Goal: Task Accomplishment & Management: Manage account settings

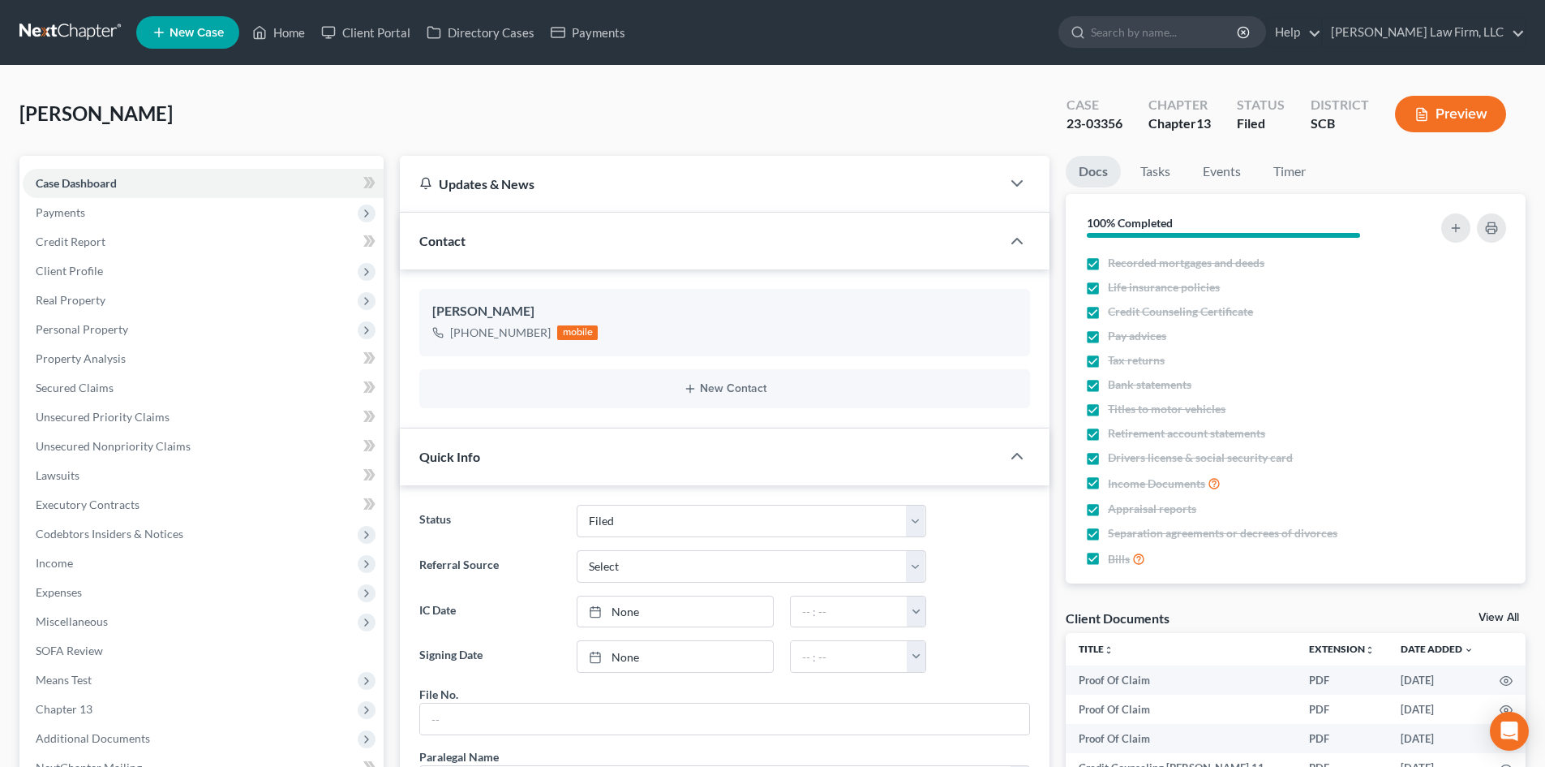
select select "2"
select select "0"
click at [277, 32] on link "Home" at bounding box center [278, 32] width 69 height 29
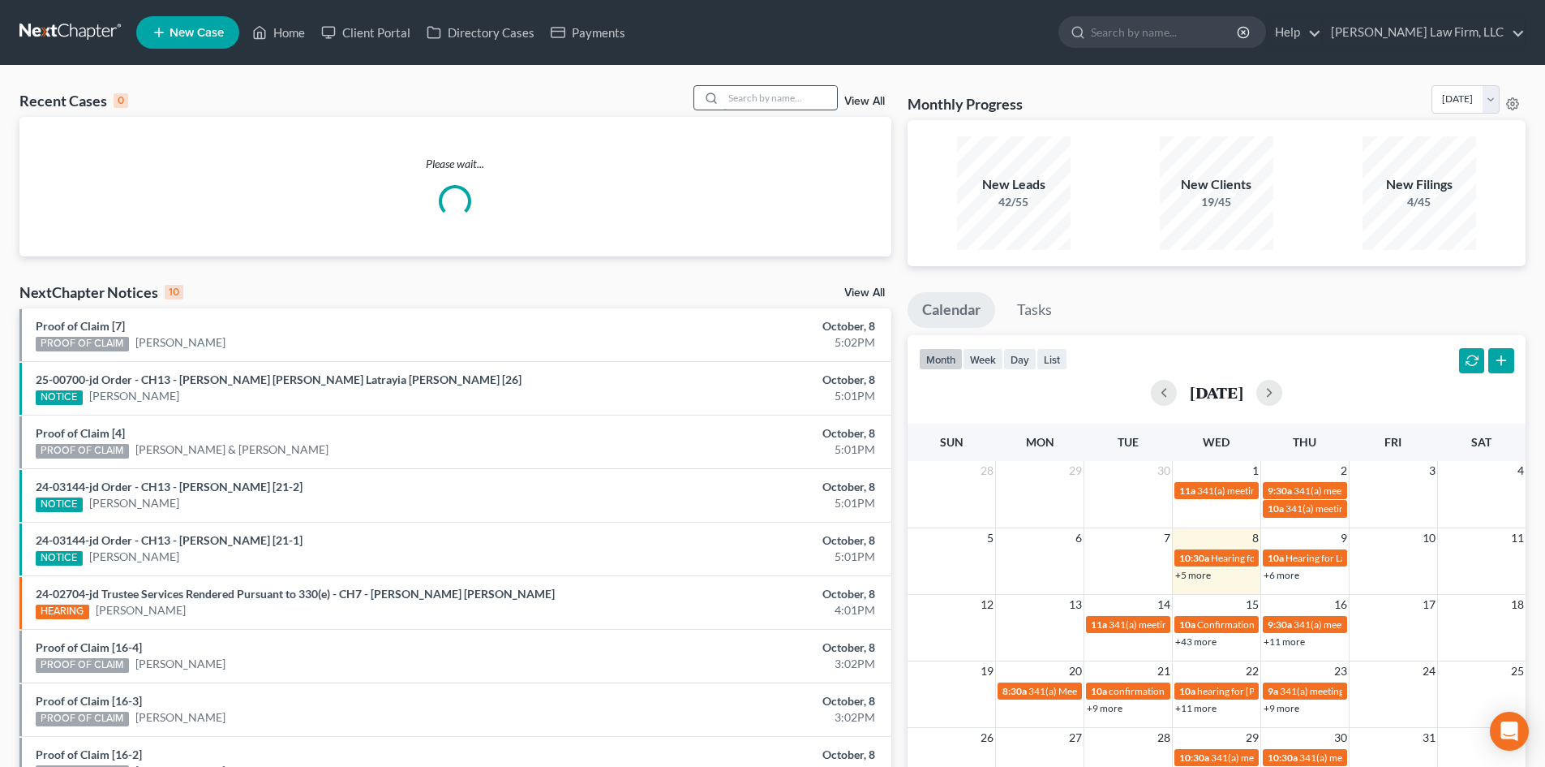
click at [784, 87] on input "search" at bounding box center [781, 98] width 114 height 24
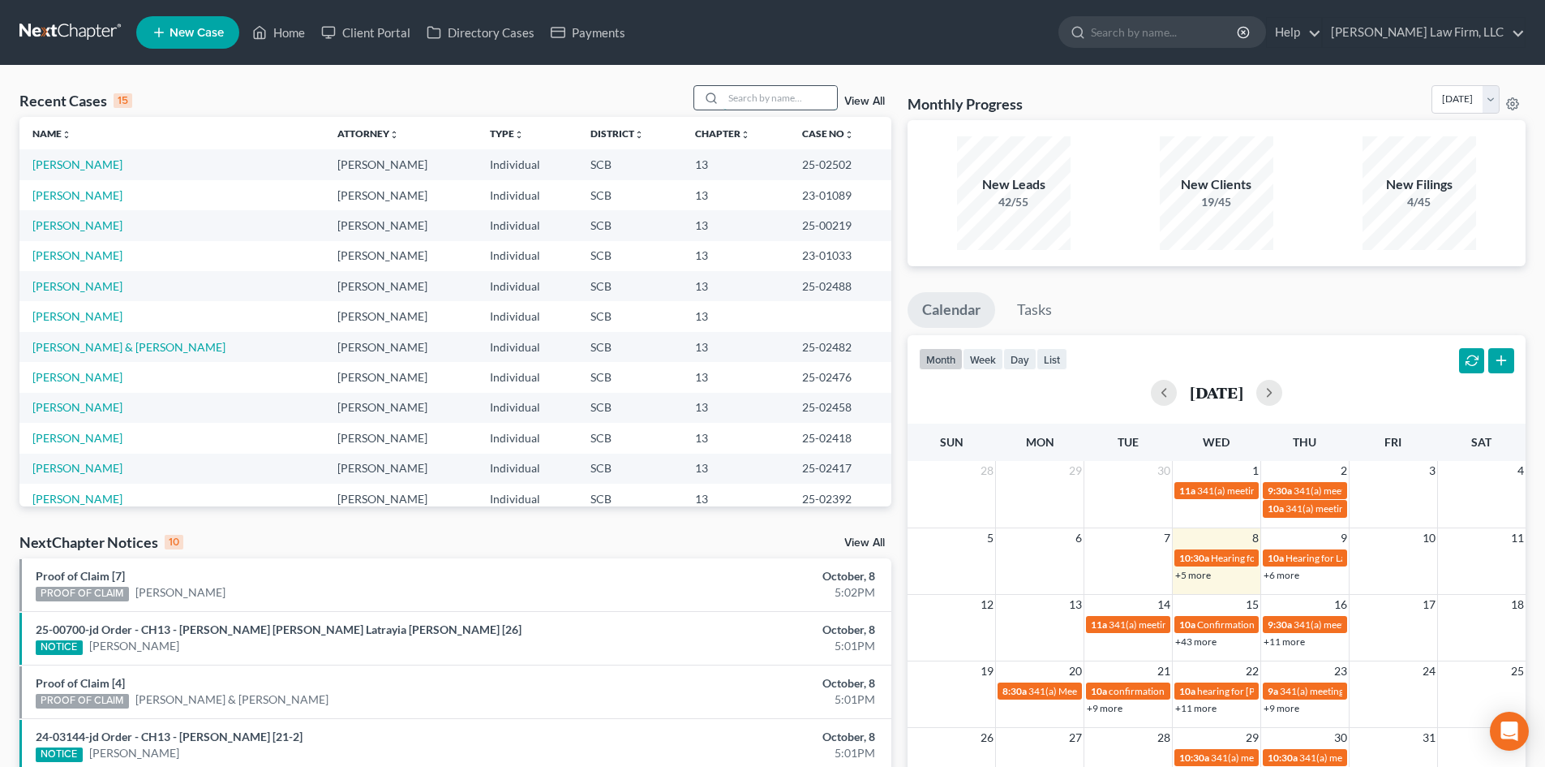
click at [763, 104] on input "search" at bounding box center [781, 98] width 114 height 24
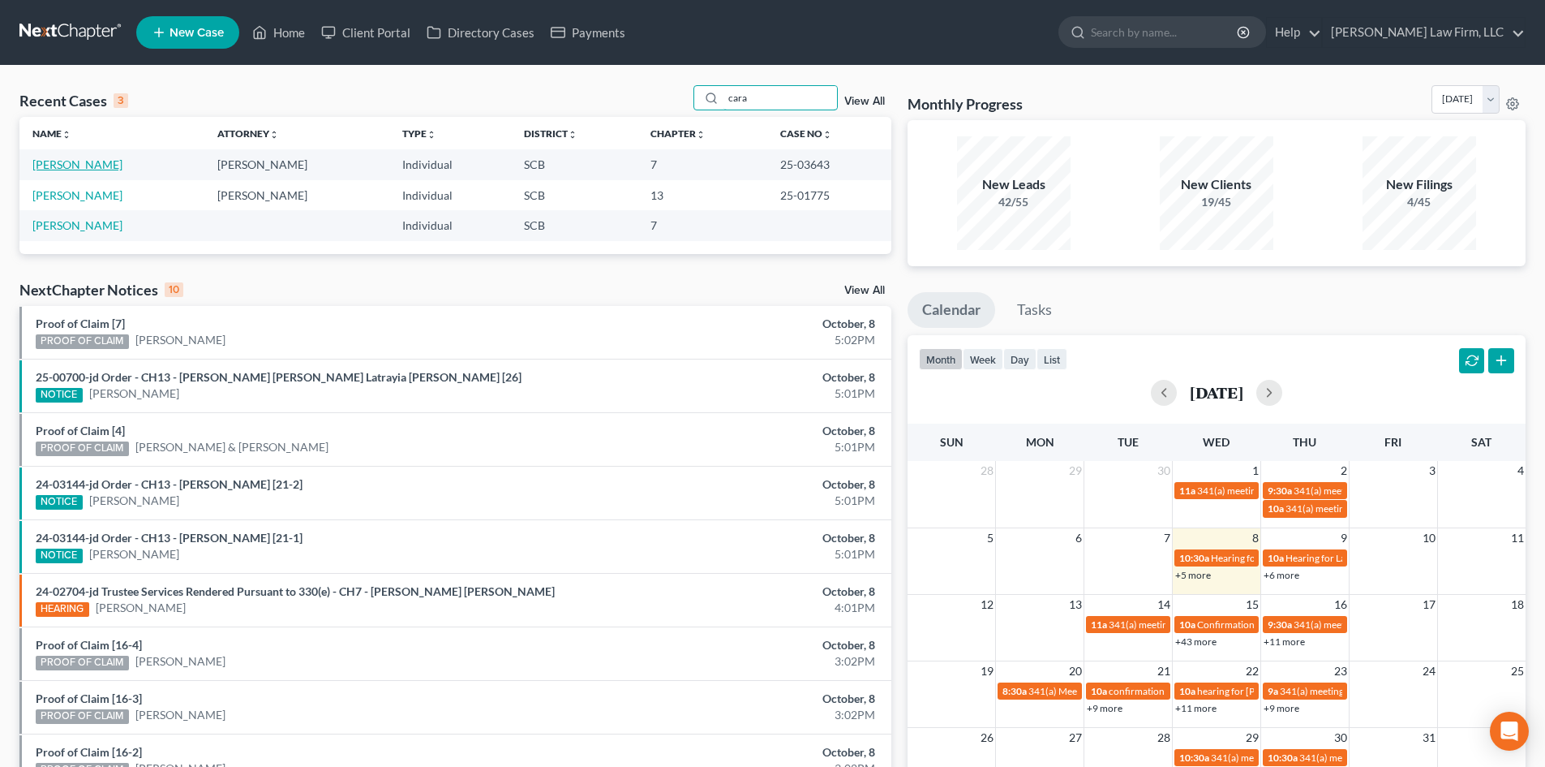
type input "cara"
click at [85, 165] on link "[PERSON_NAME]" at bounding box center [77, 164] width 90 height 14
select select "2"
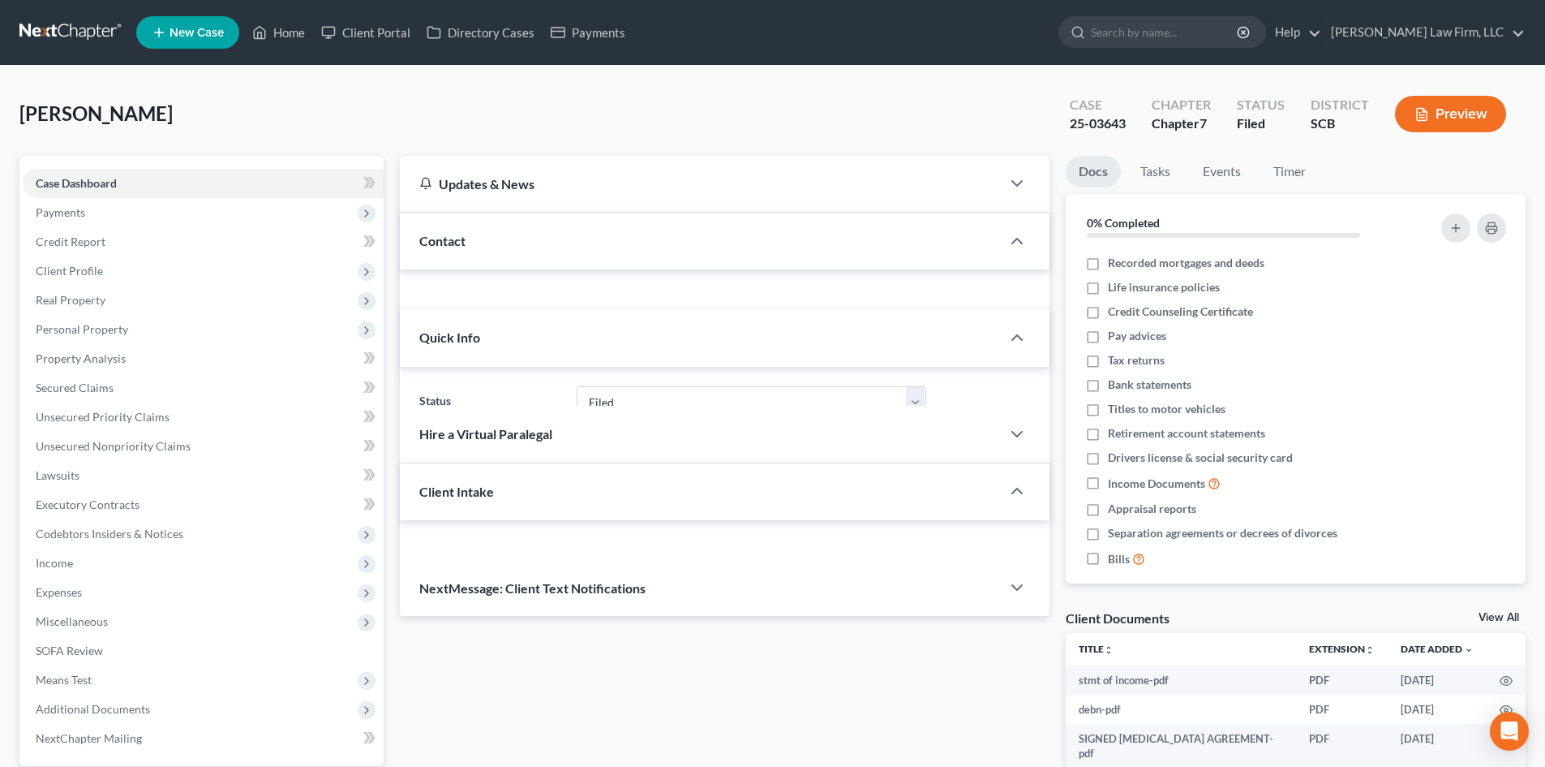
select select "0"
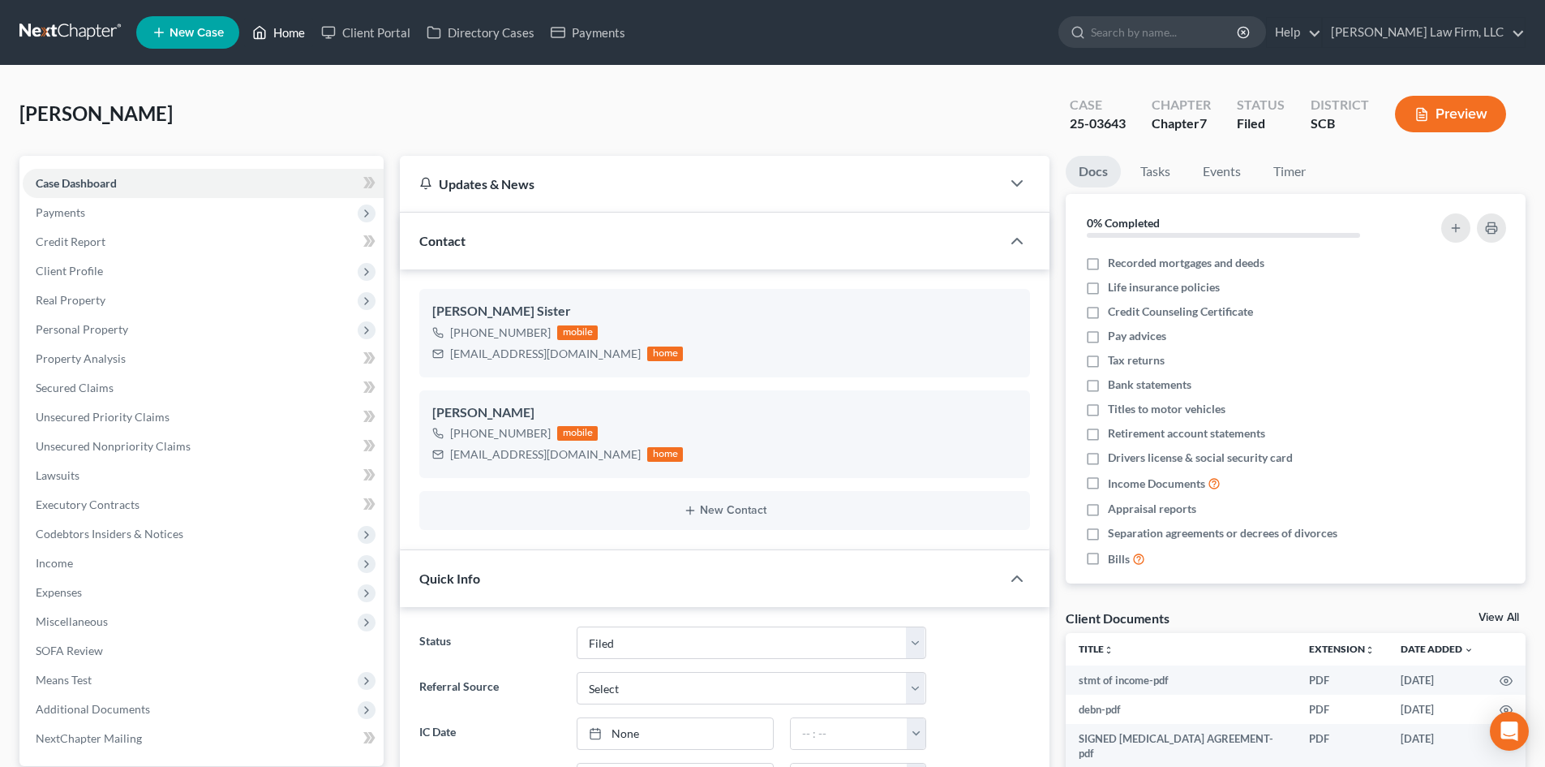
drag, startPoint x: 291, startPoint y: 37, endPoint x: 617, endPoint y: 136, distance: 341.0
click at [291, 37] on link "Home" at bounding box center [278, 32] width 69 height 29
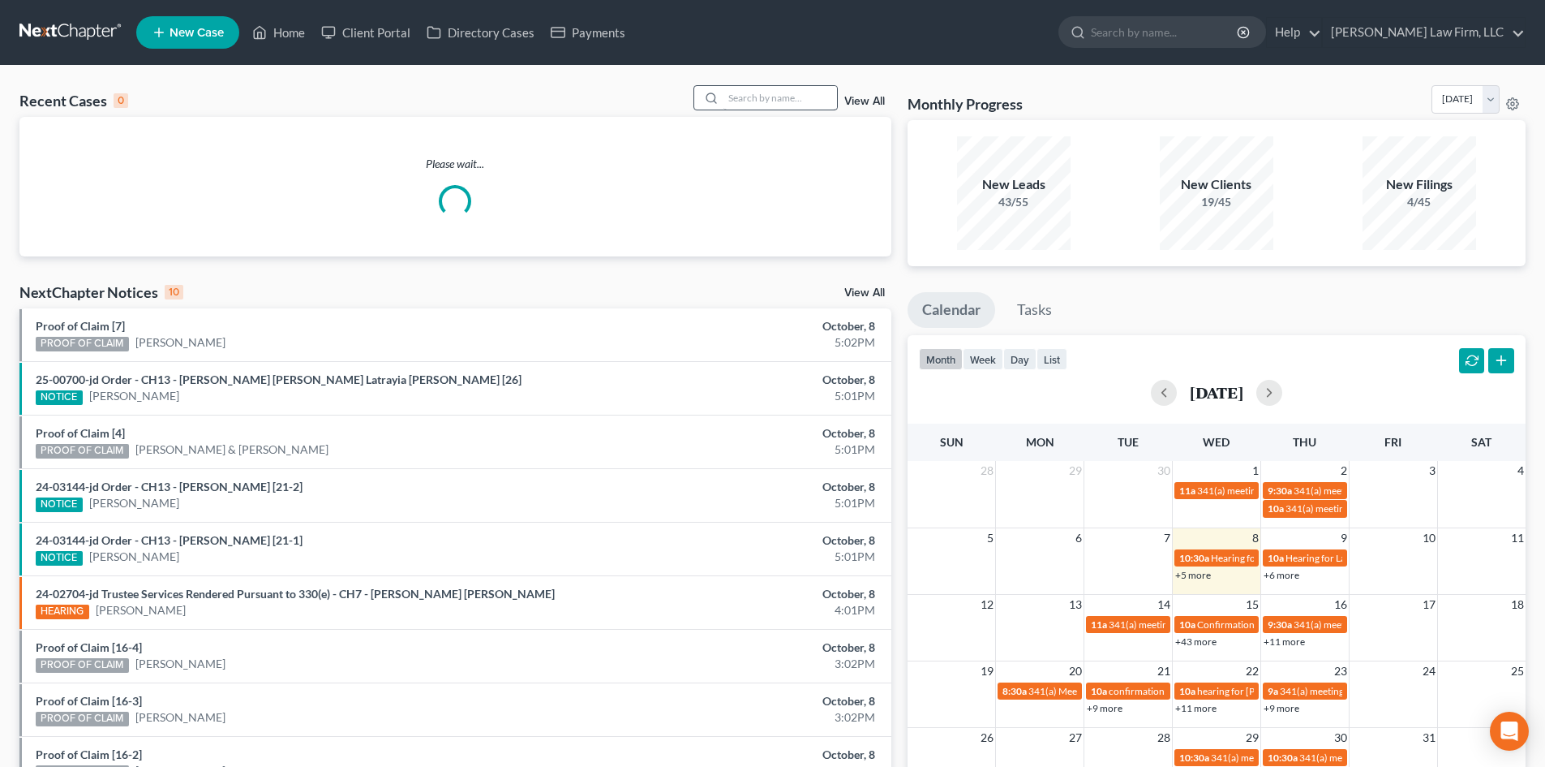
click at [790, 113] on div "Recent Cases 0 View All" at bounding box center [455, 101] width 872 height 32
click at [788, 106] on input "search" at bounding box center [781, 98] width 114 height 24
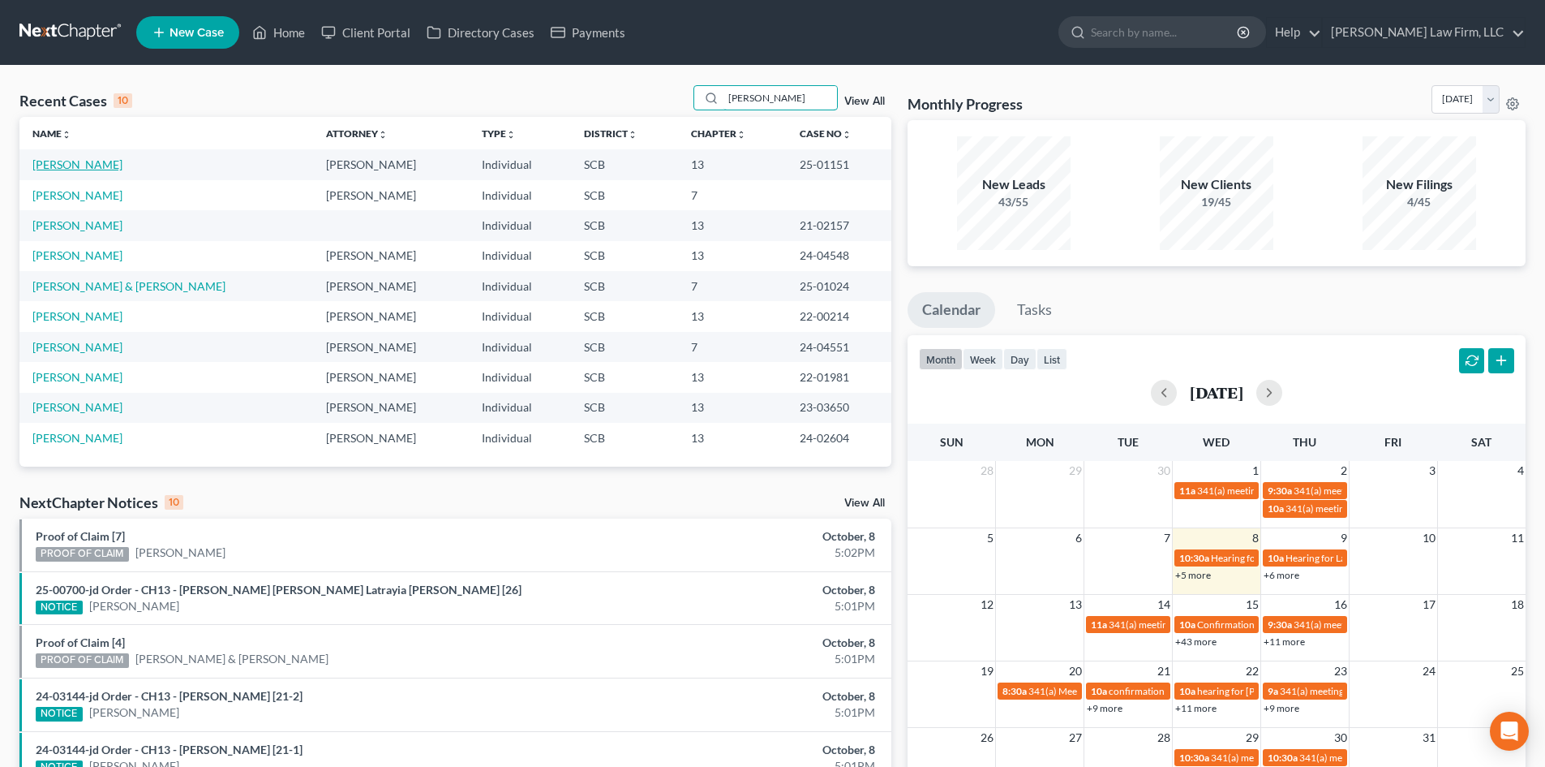
type input "[PERSON_NAME]"
click at [97, 170] on link "[PERSON_NAME]" at bounding box center [77, 164] width 90 height 14
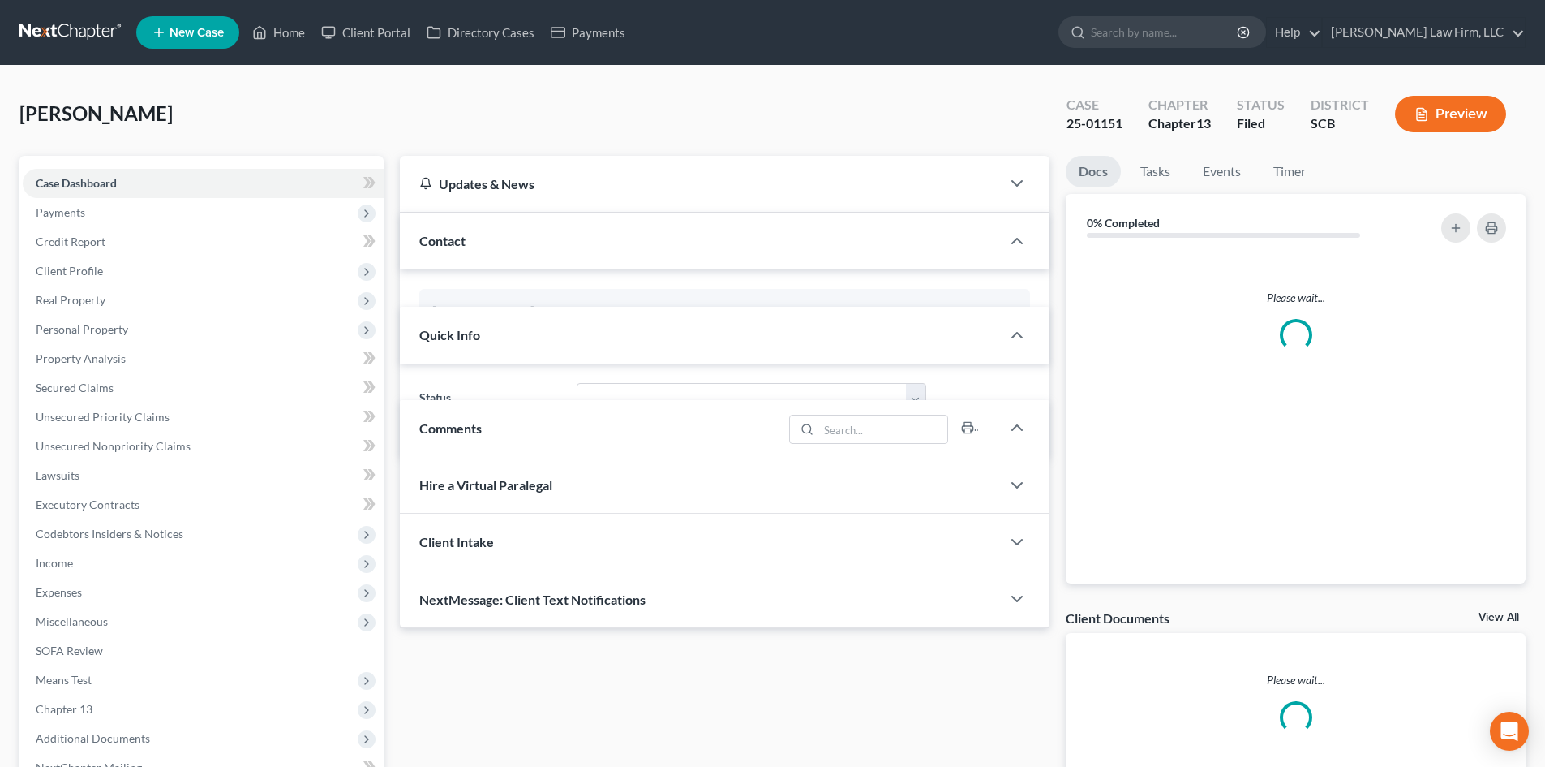
select select "0"
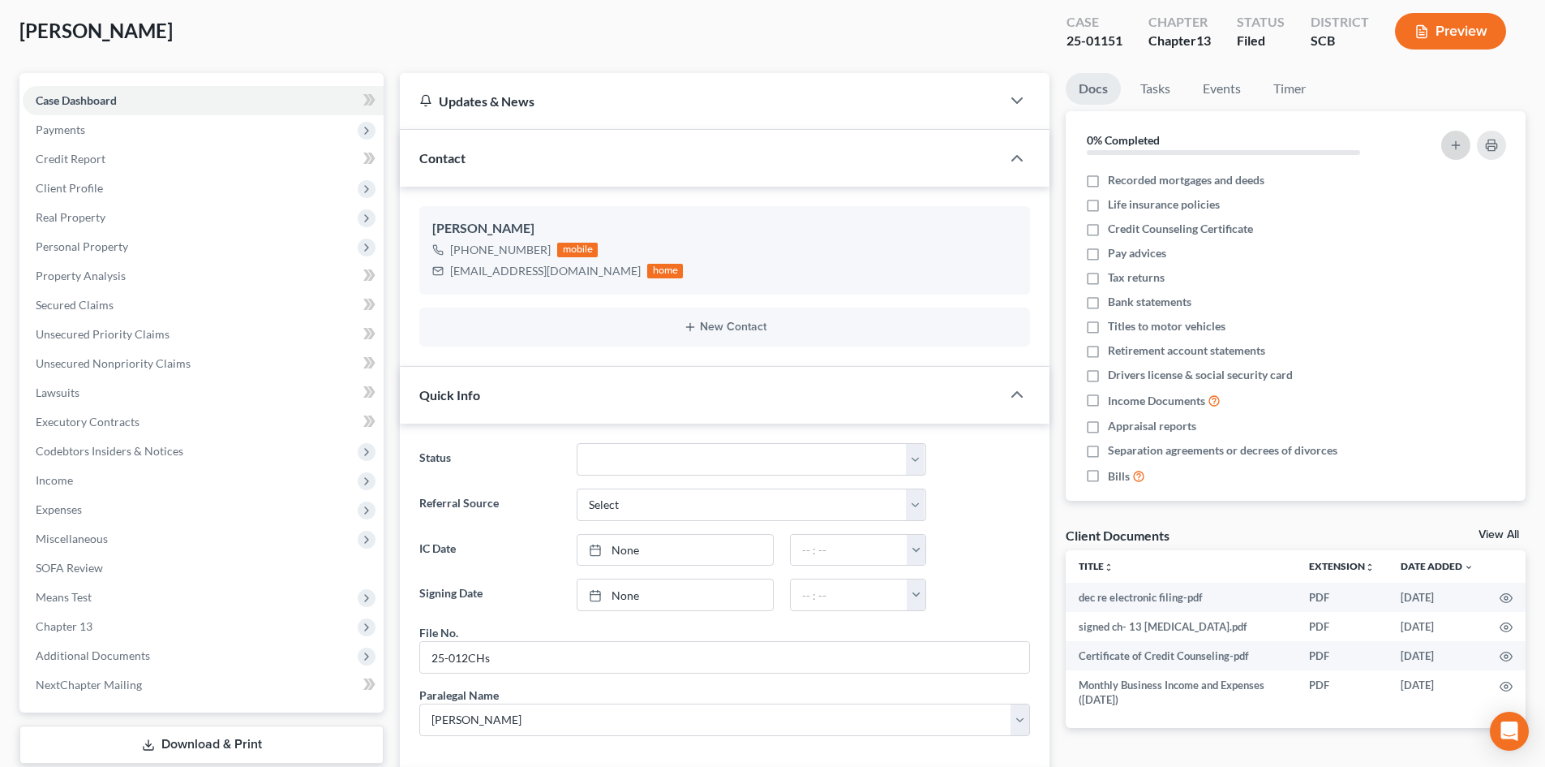
scroll to position [81, 0]
click at [1447, 32] on button "Preview" at bounding box center [1450, 33] width 111 height 37
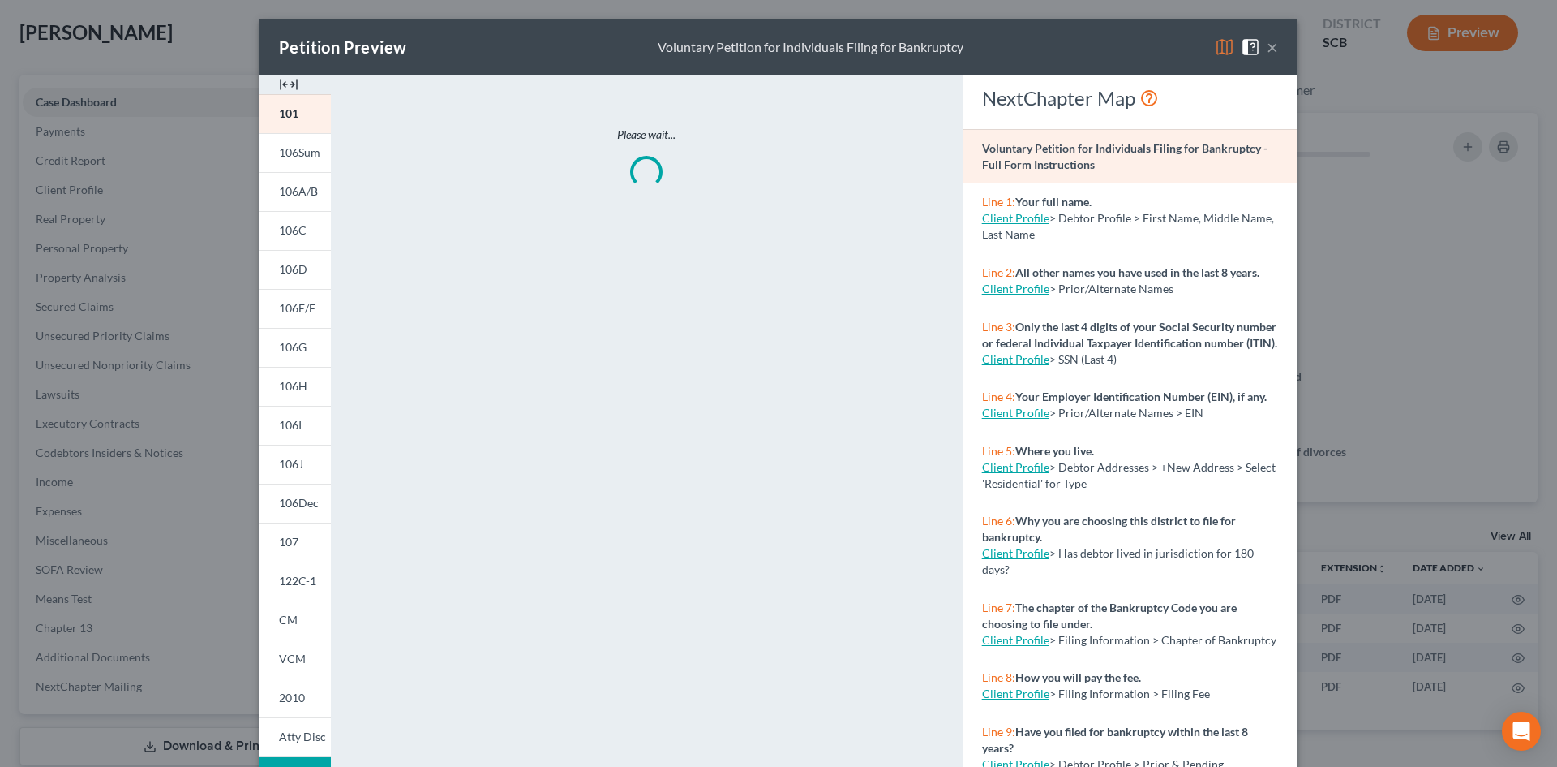
click at [281, 88] on img at bounding box center [288, 84] width 19 height 19
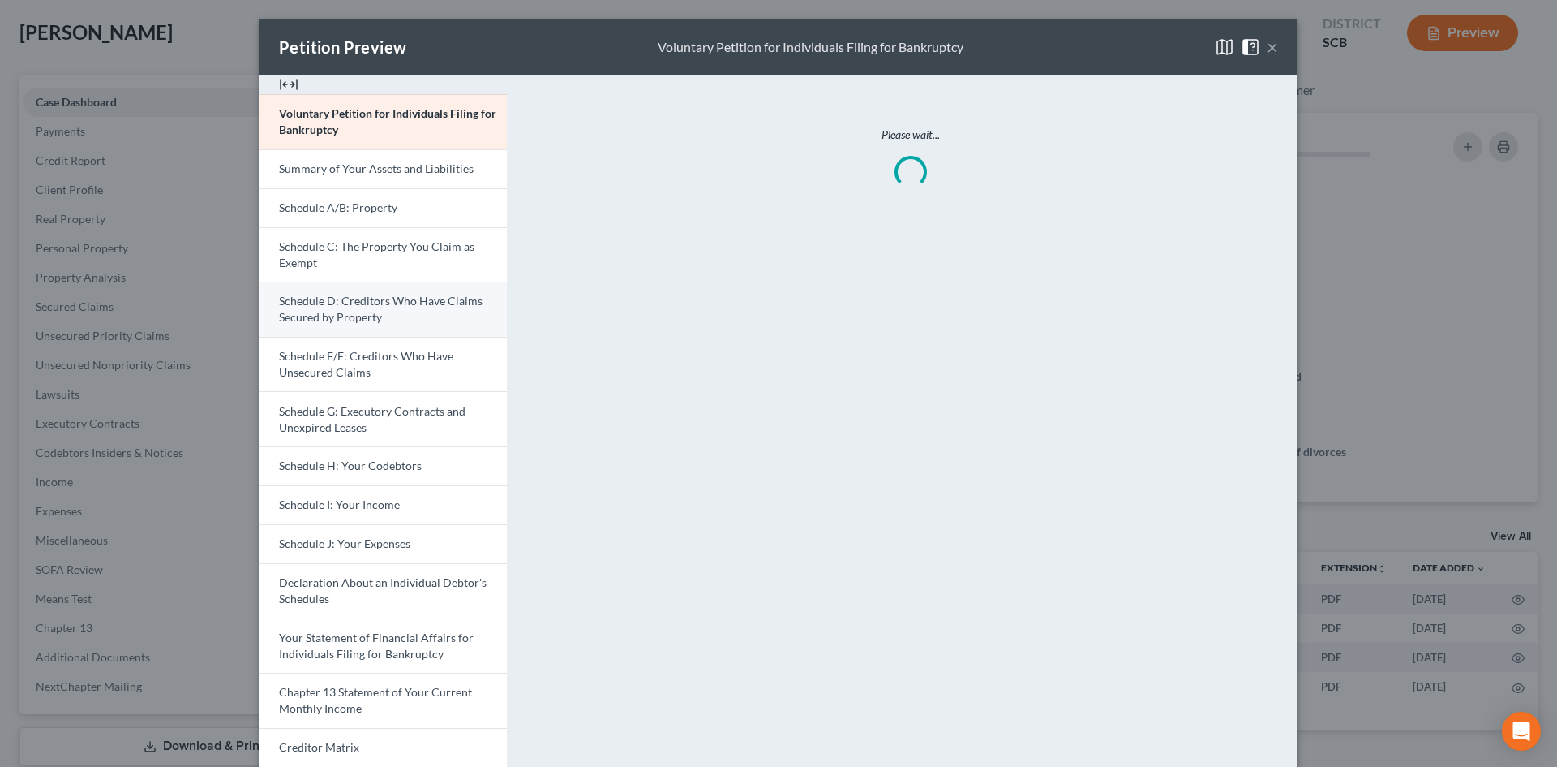
click at [330, 307] on span "Schedule D: Creditors Who Have Claims Secured by Property" at bounding box center [381, 309] width 204 height 30
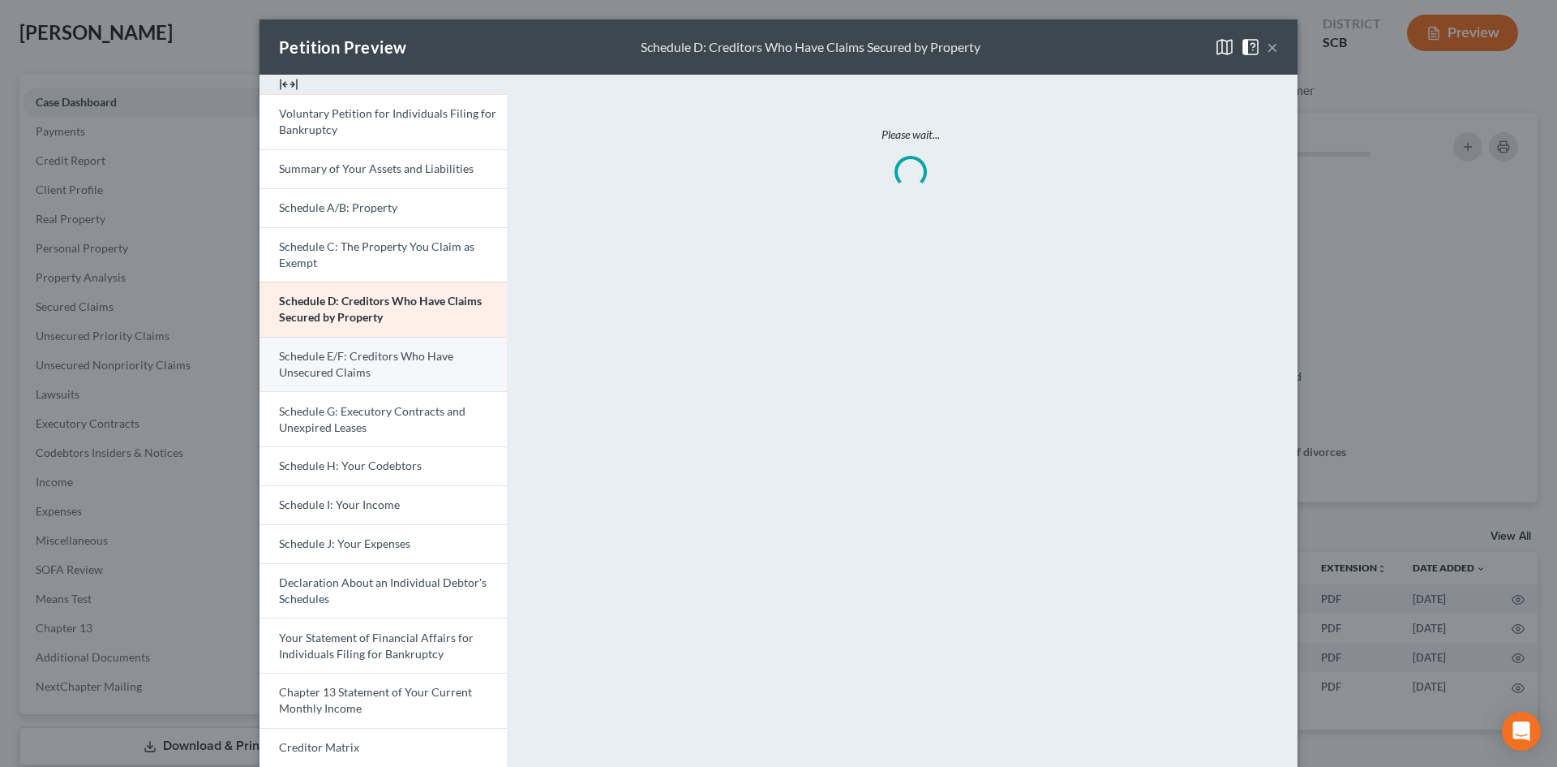
click at [309, 363] on link "Schedule E/F: Creditors Who Have Unsecured Claims" at bounding box center [383, 364] width 247 height 55
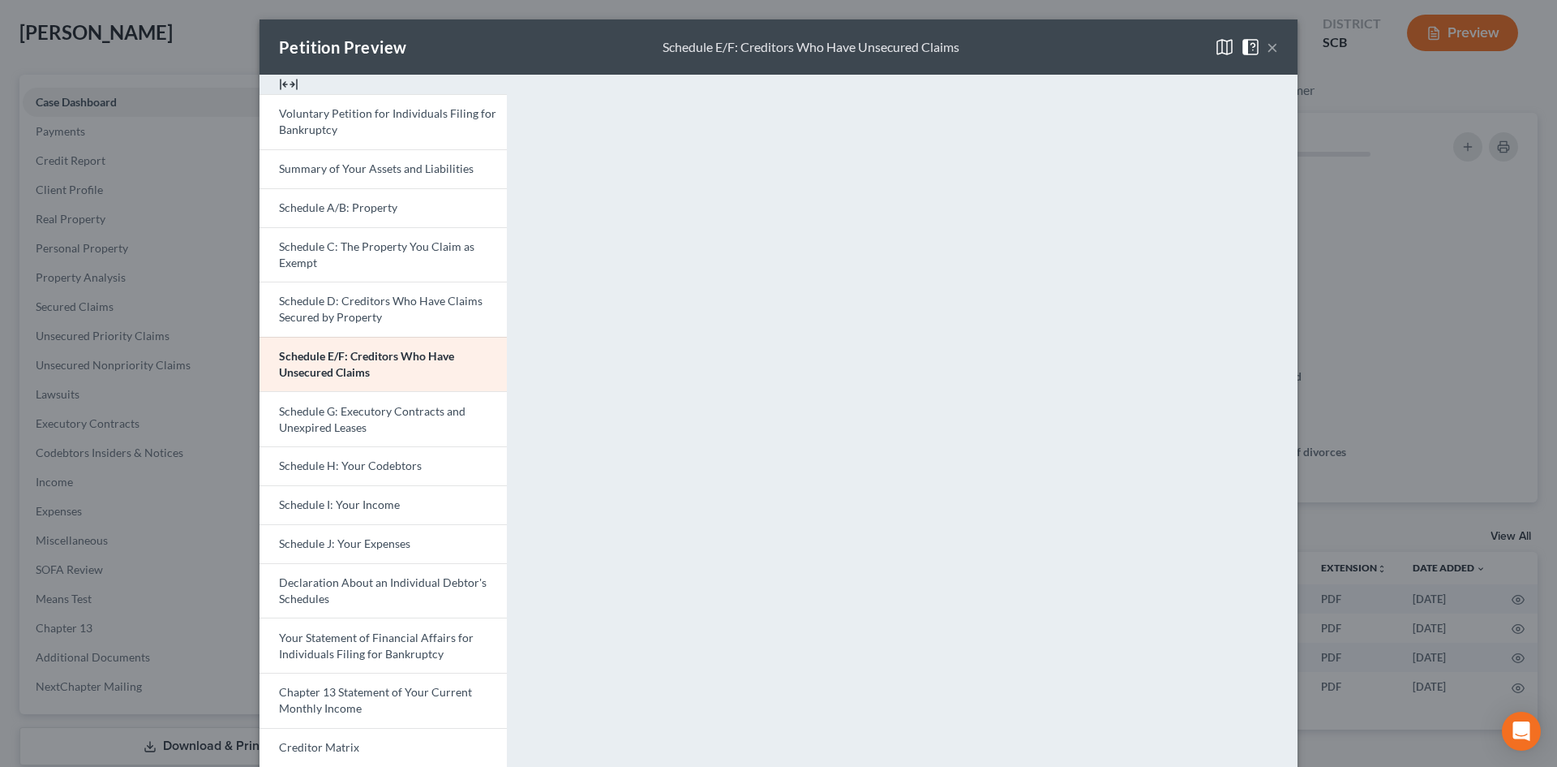
click at [1267, 45] on button "×" at bounding box center [1272, 46] width 11 height 19
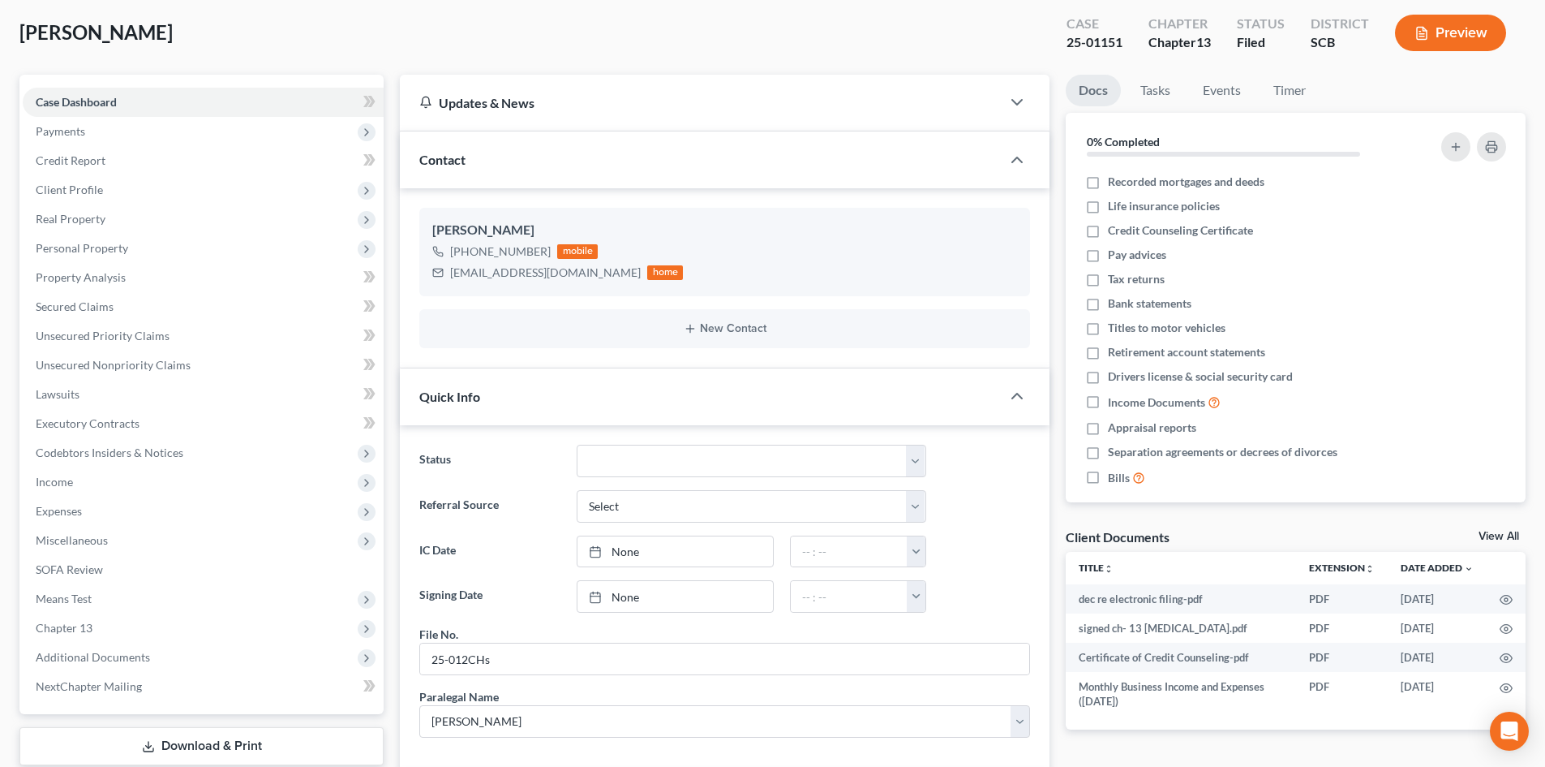
drag, startPoint x: 1505, startPoint y: 531, endPoint x: 1373, endPoint y: 518, distance: 132.1
click at [1505, 531] on link "View All" at bounding box center [1499, 536] width 41 height 11
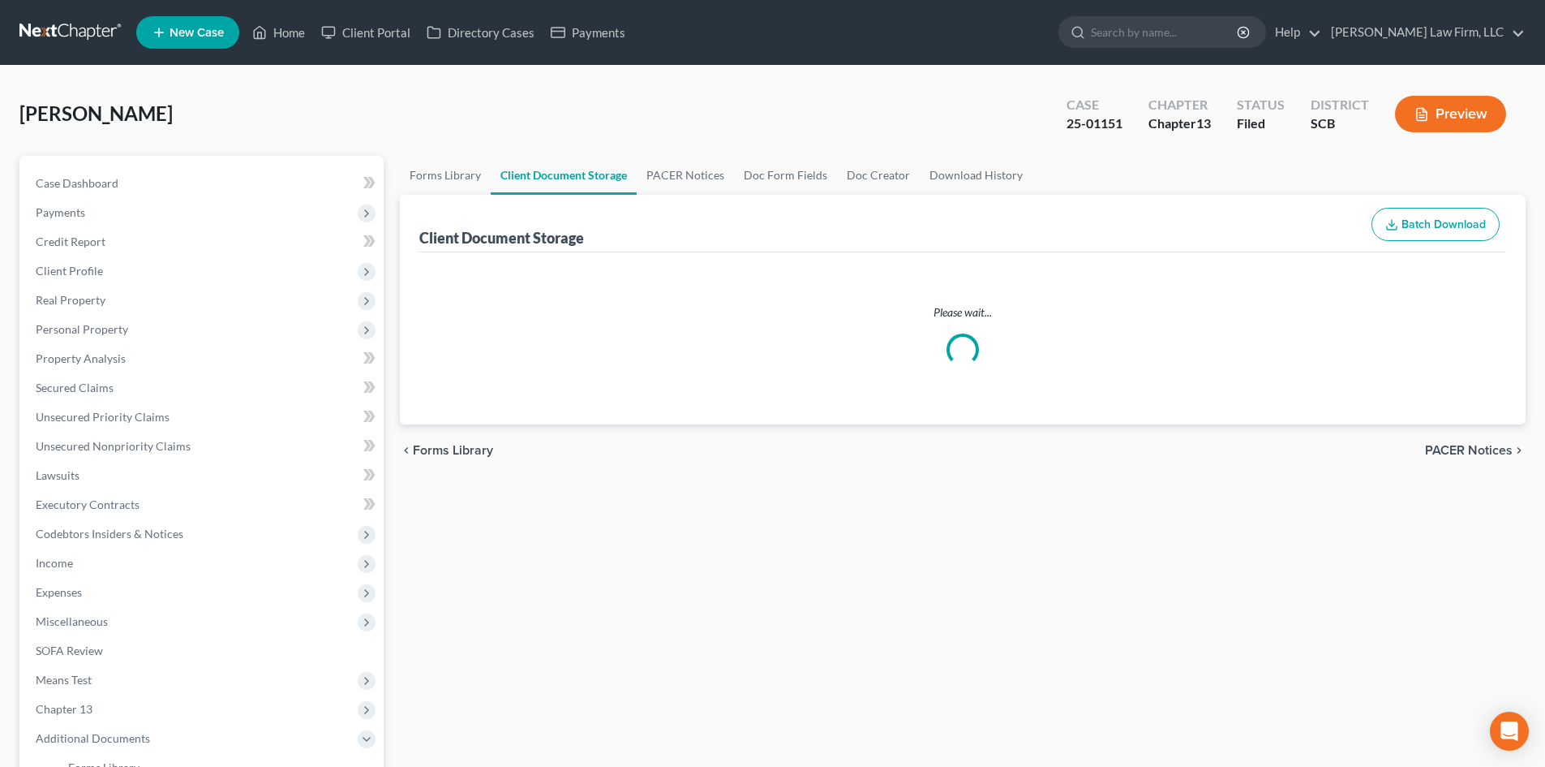
select select "6"
select select "16"
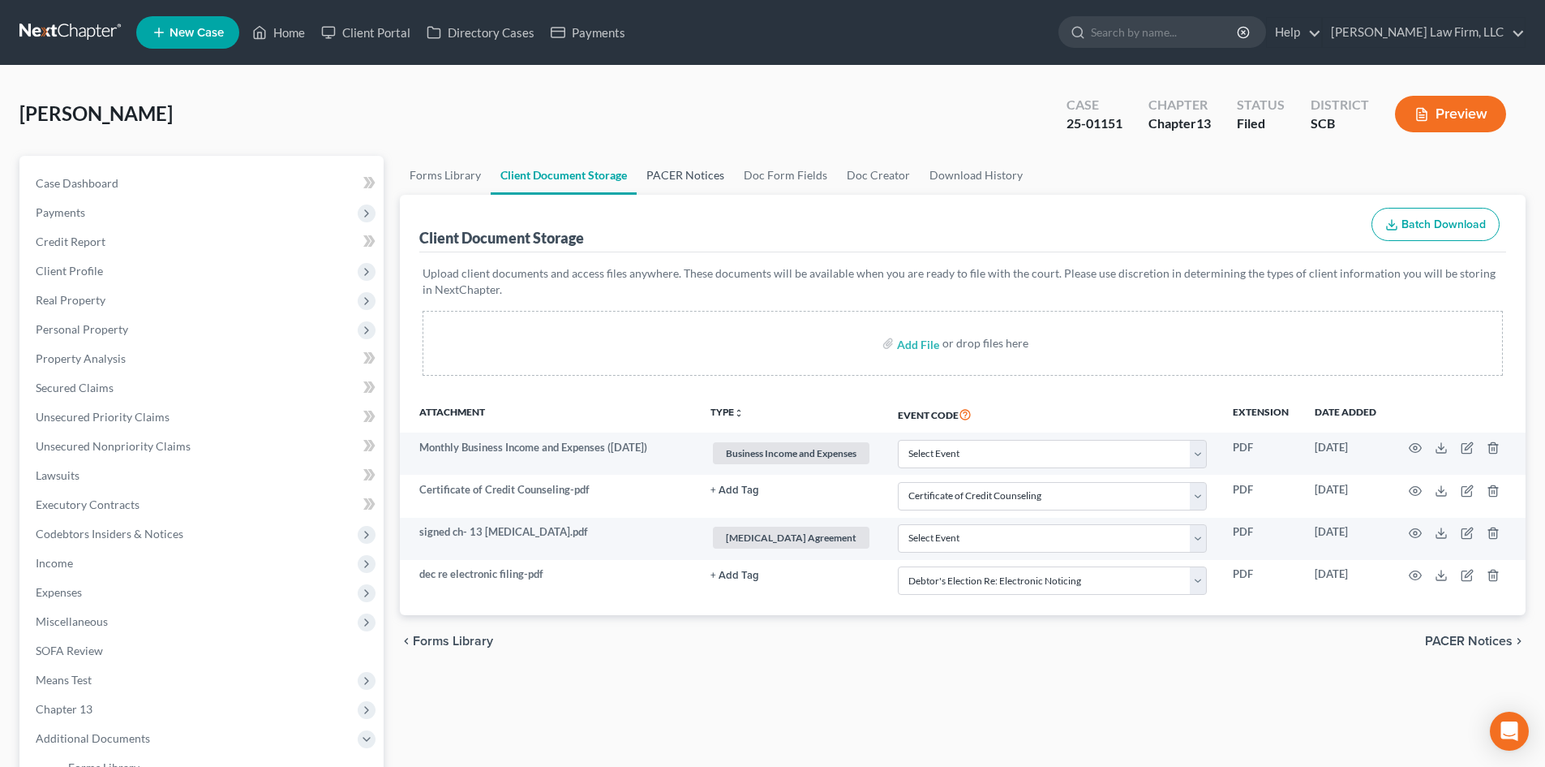
click at [704, 177] on link "PACER Notices" at bounding box center [685, 175] width 97 height 39
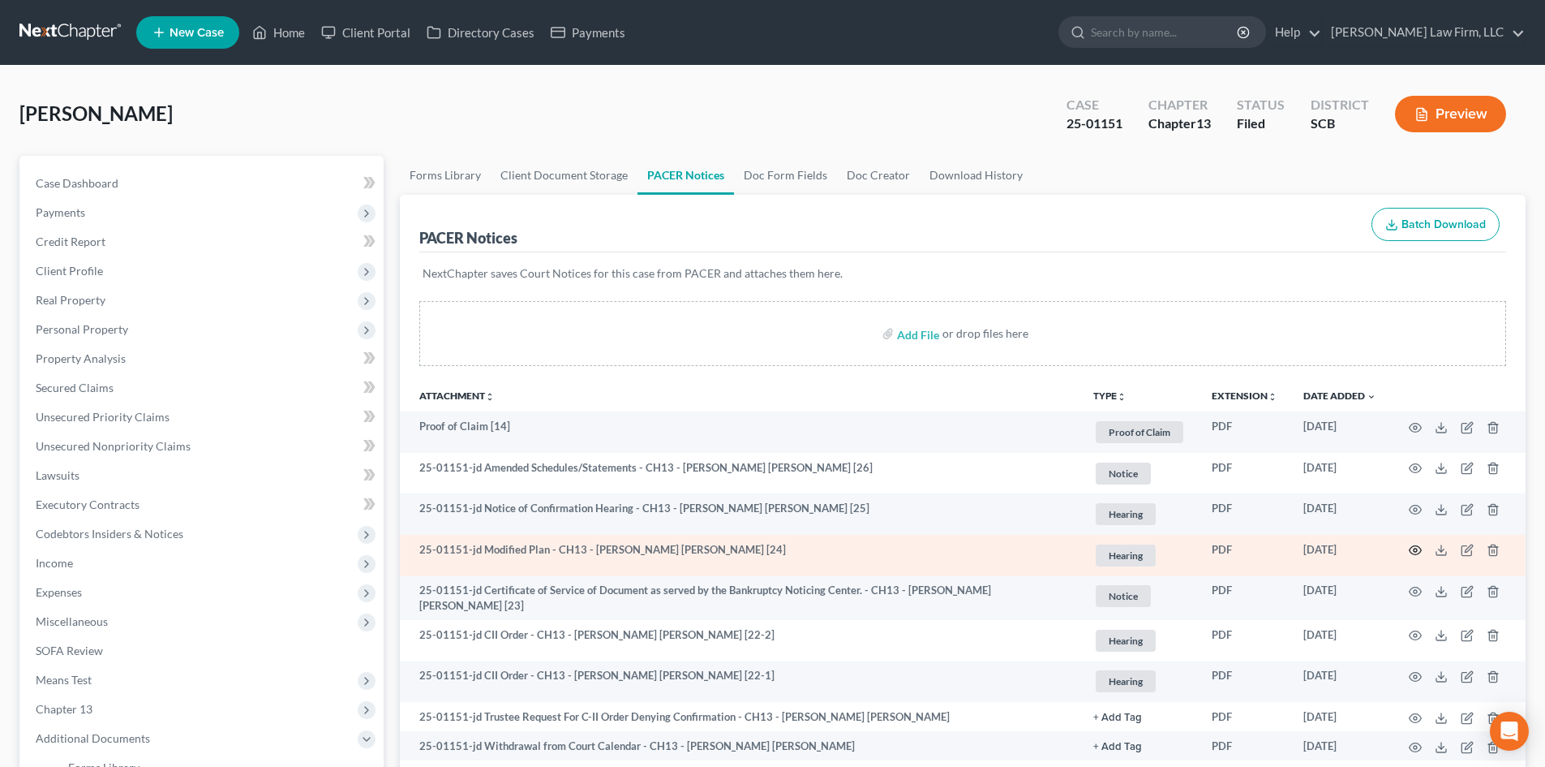
click at [1415, 543] on icon "button" at bounding box center [1415, 549] width 13 height 13
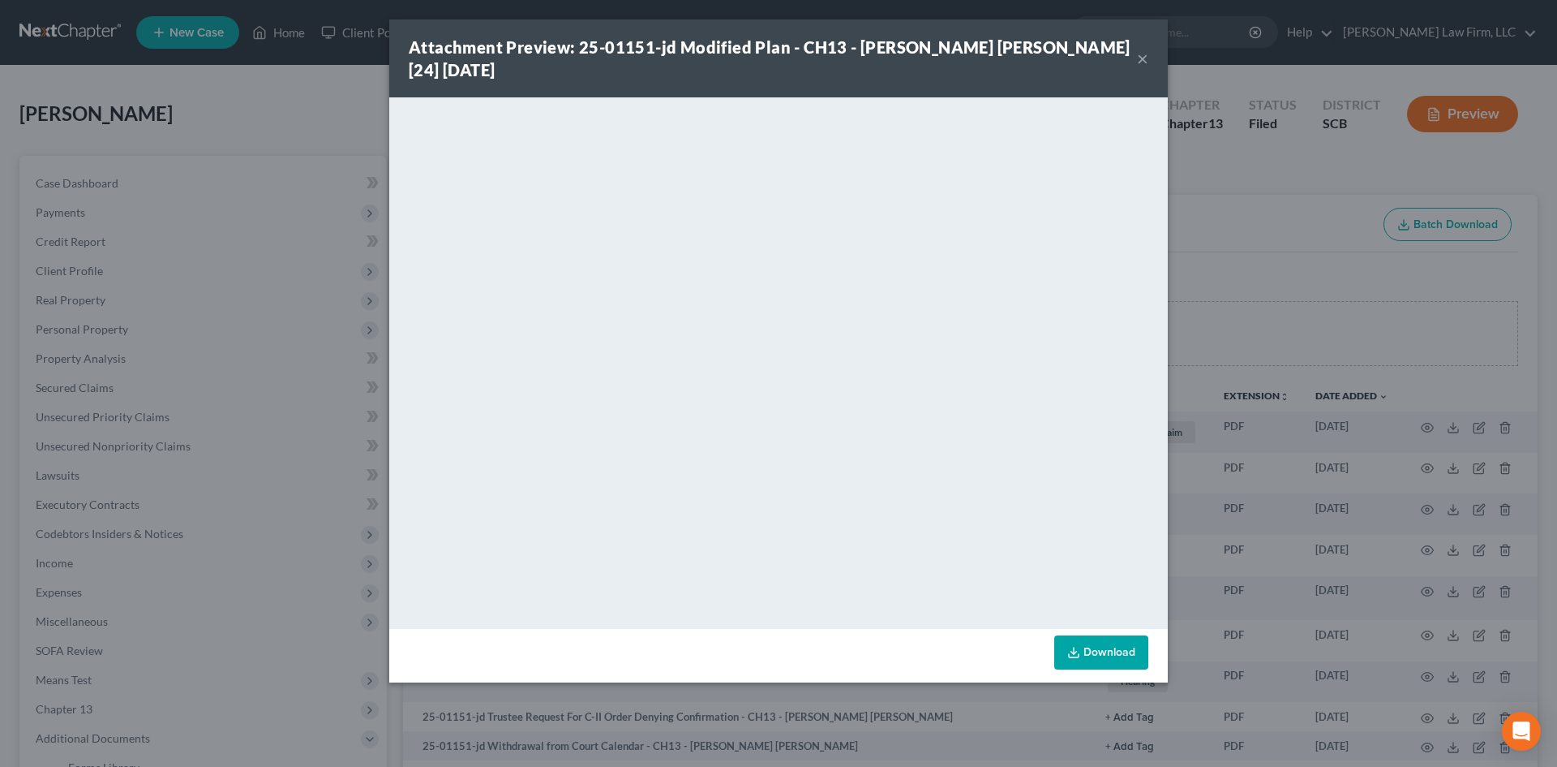
click at [1142, 49] on button "×" at bounding box center [1142, 58] width 11 height 19
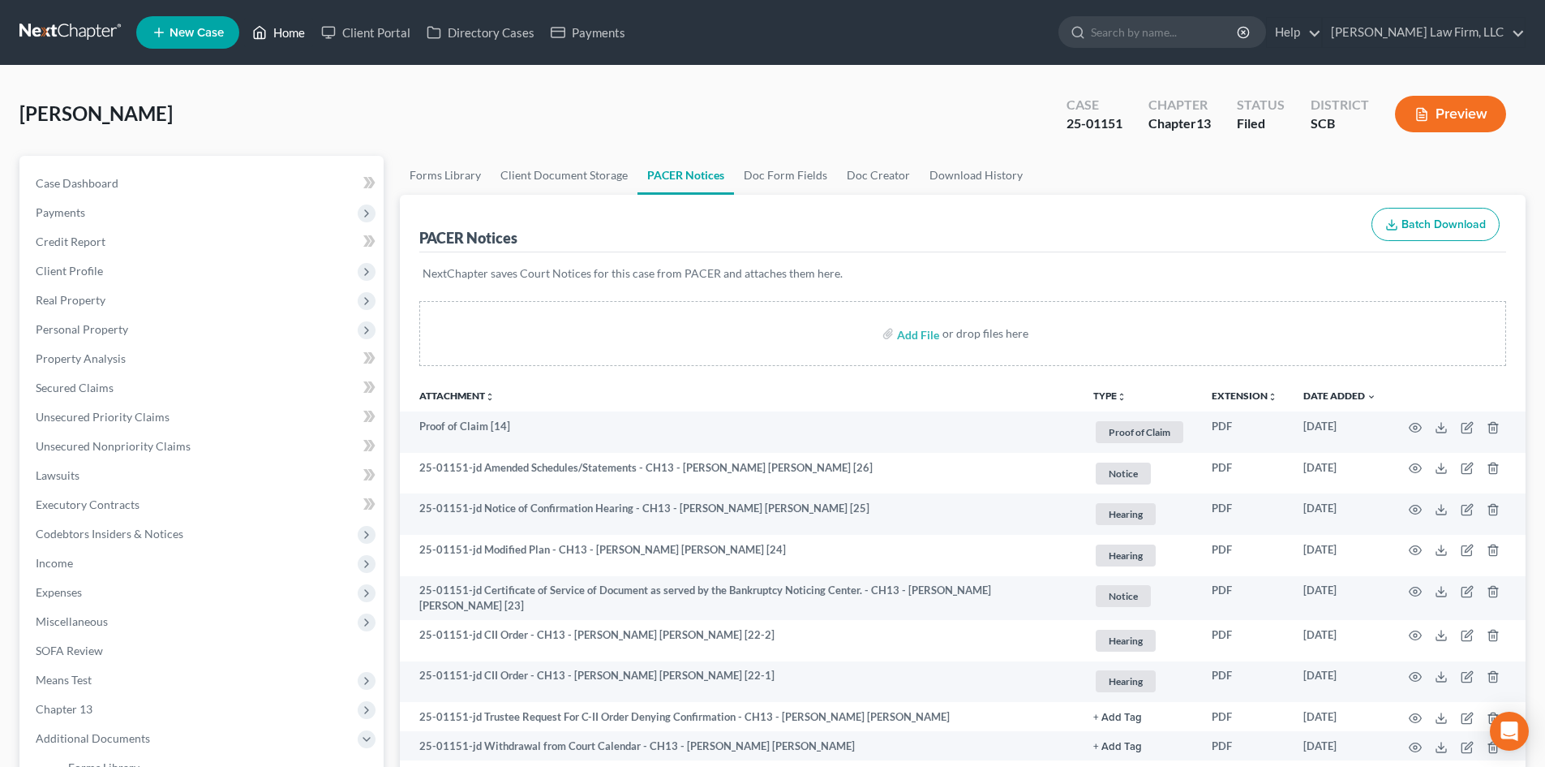
drag, startPoint x: 294, startPoint y: 38, endPoint x: 622, endPoint y: 126, distance: 340.0
click at [292, 38] on link "Home" at bounding box center [278, 32] width 69 height 29
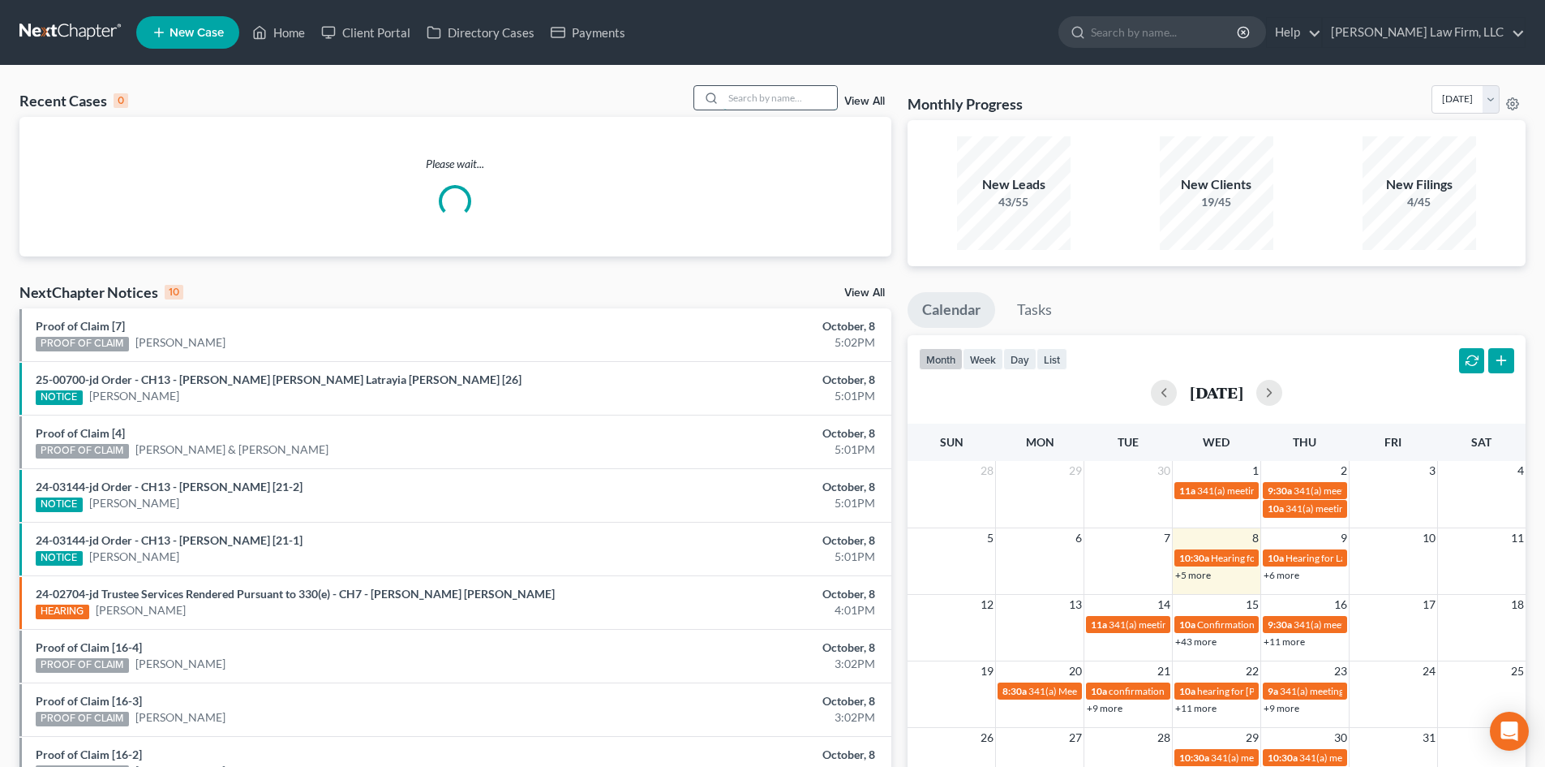
click at [801, 92] on input "search" at bounding box center [781, 98] width 114 height 24
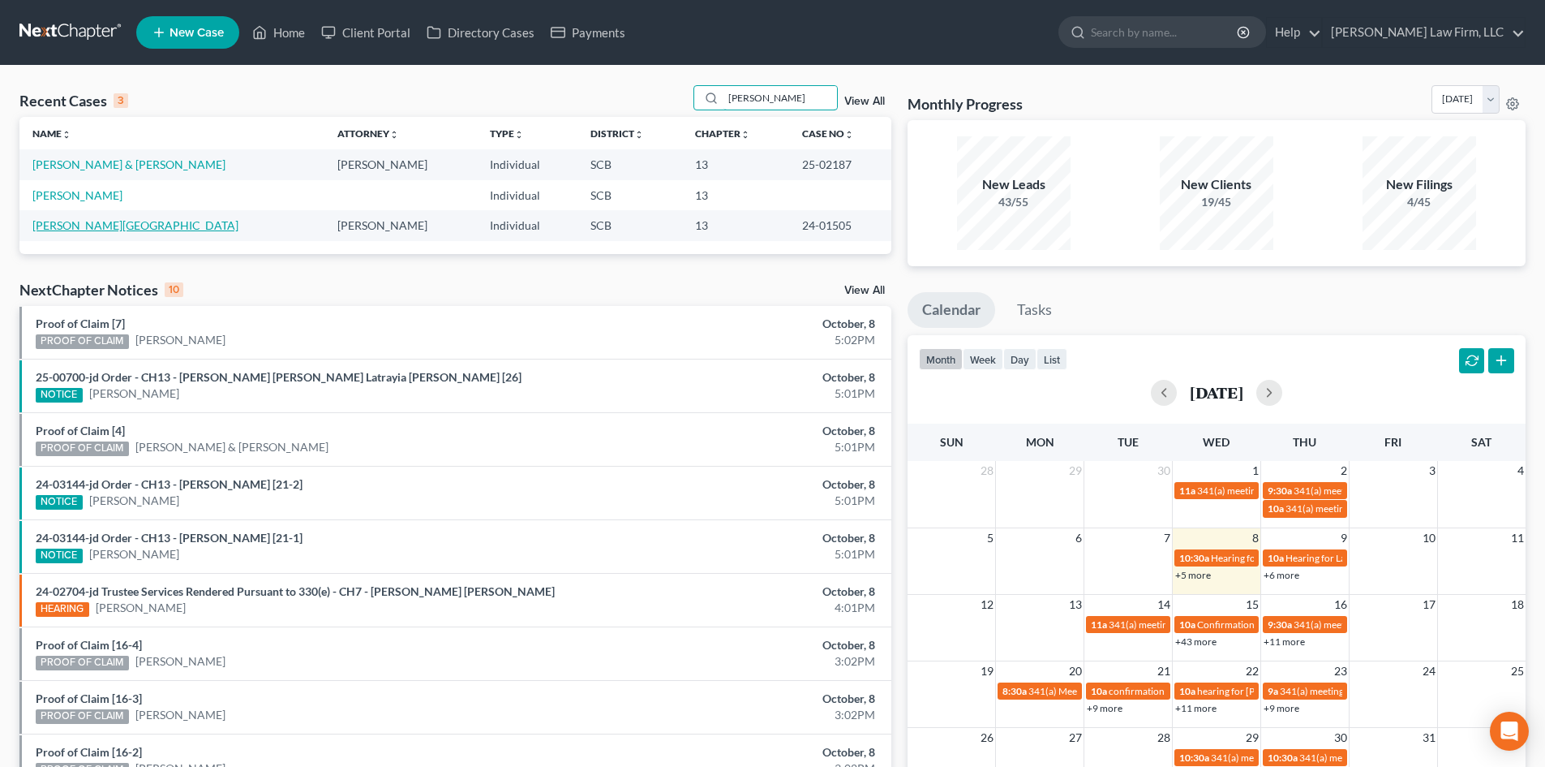
type input "[PERSON_NAME]"
click at [72, 222] on link "[PERSON_NAME][GEOGRAPHIC_DATA]" at bounding box center [135, 225] width 206 height 14
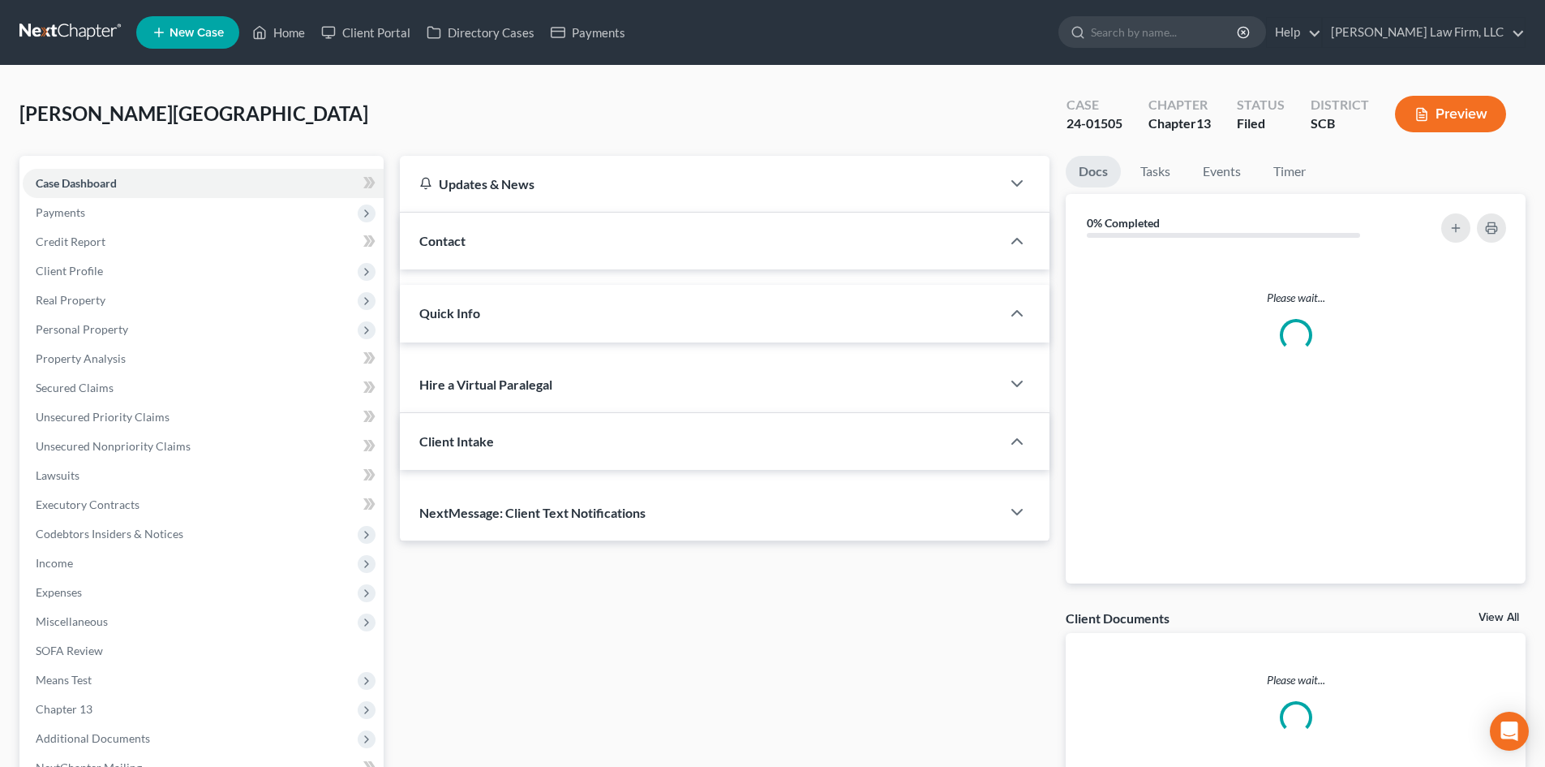
select select "1"
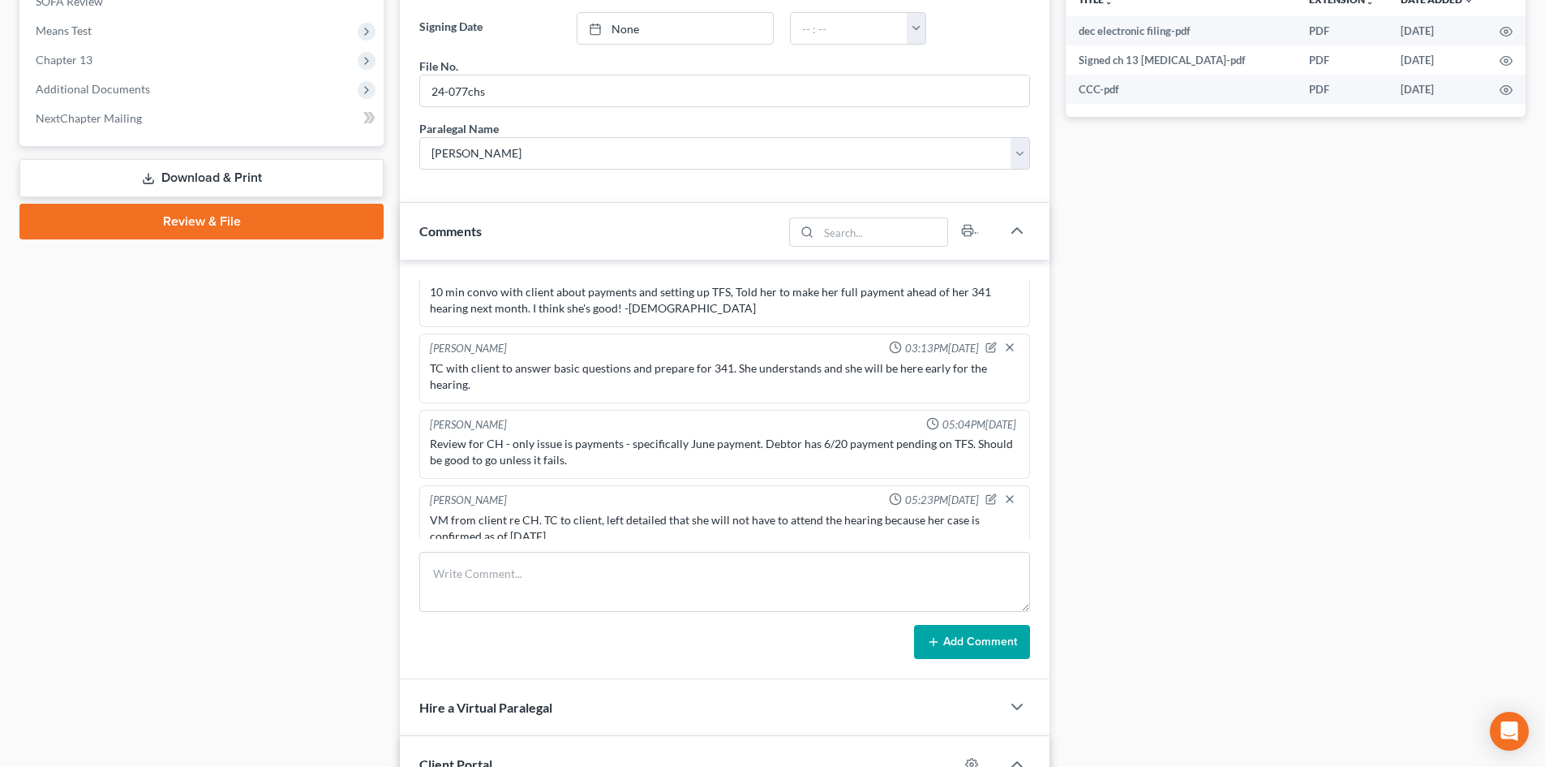
scroll to position [324, 0]
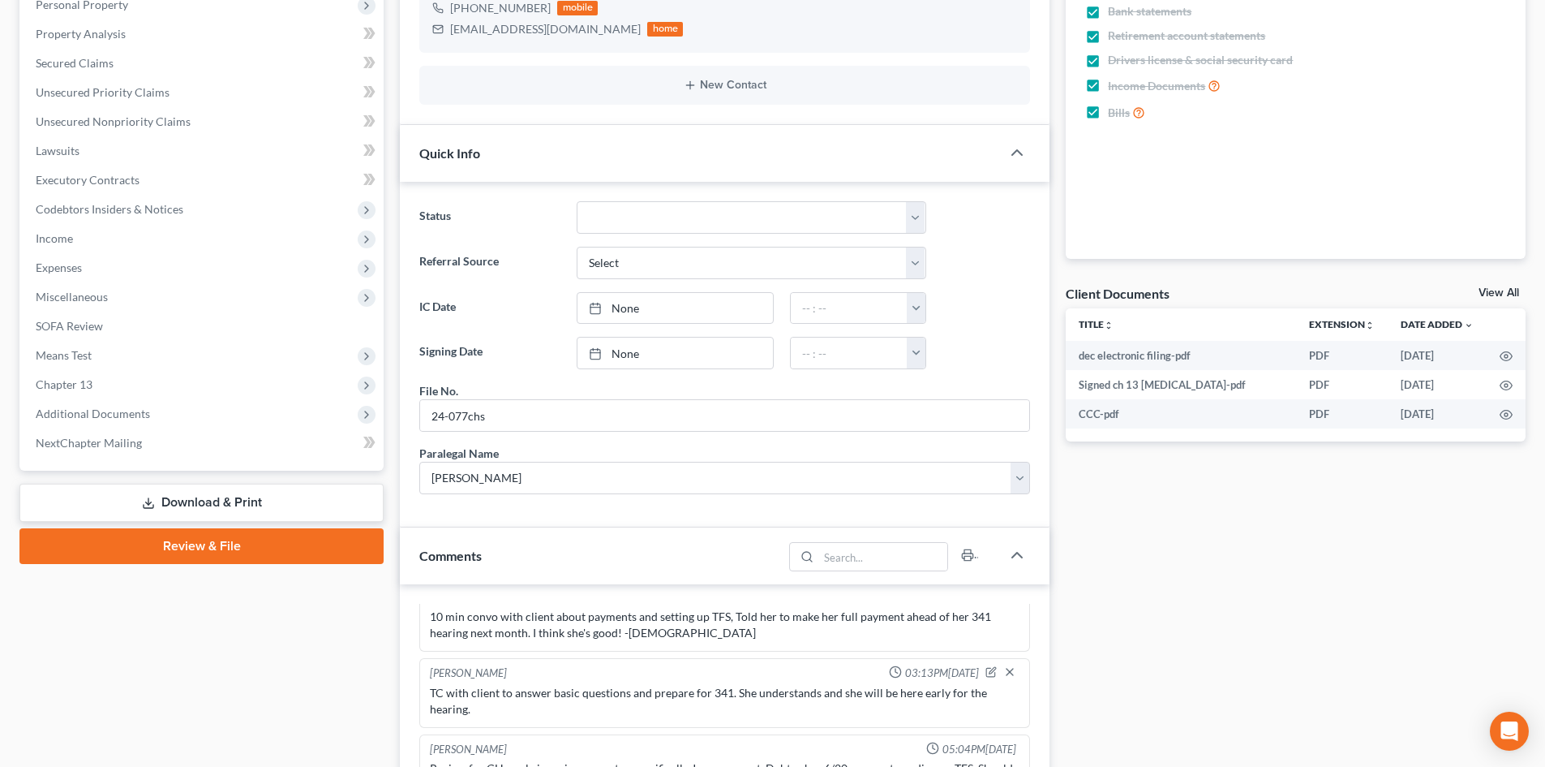
click at [1503, 297] on link "View All" at bounding box center [1499, 292] width 41 height 11
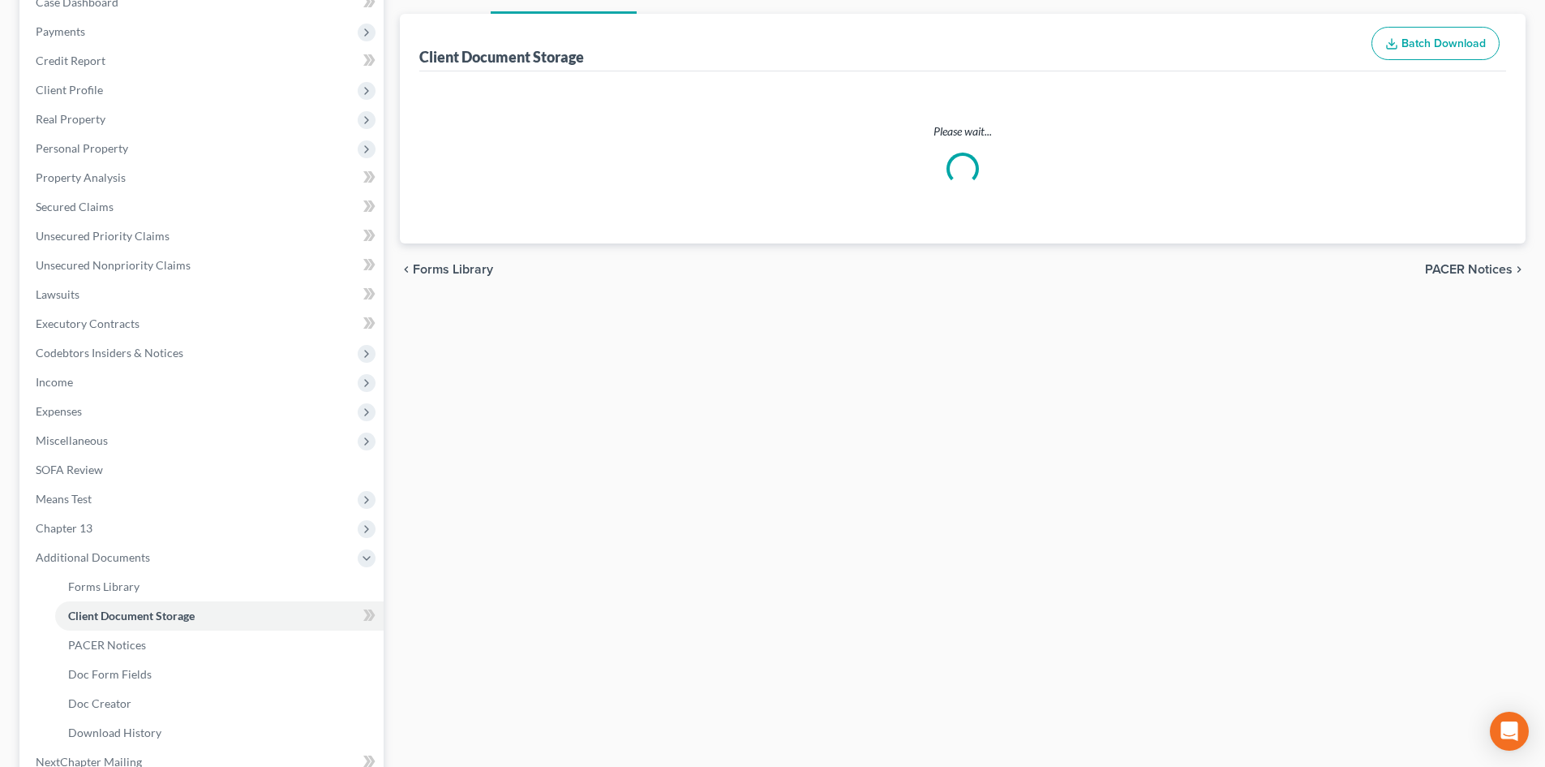
select select "6"
select select "16"
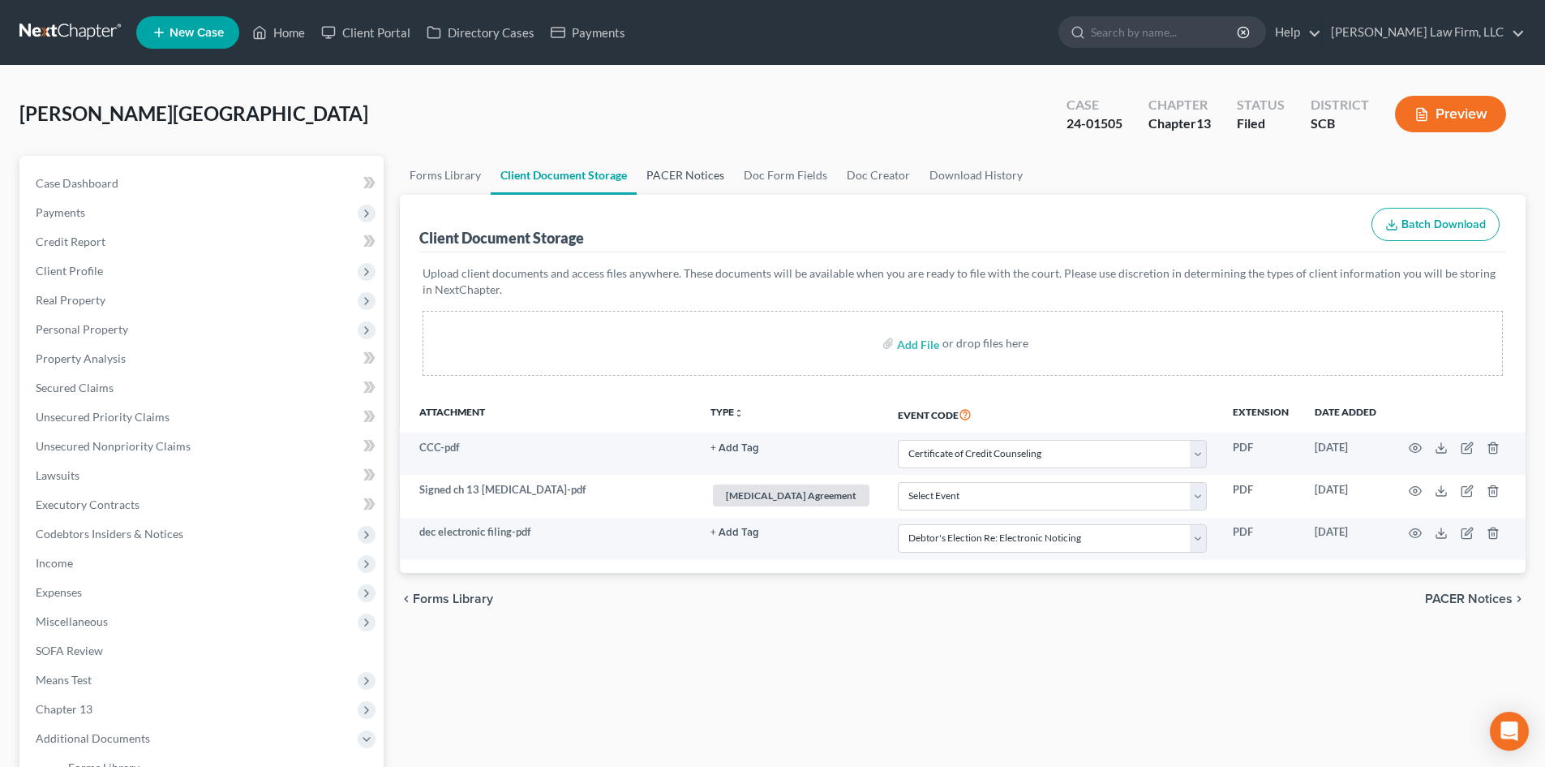
click at [683, 173] on link "PACER Notices" at bounding box center [685, 175] width 97 height 39
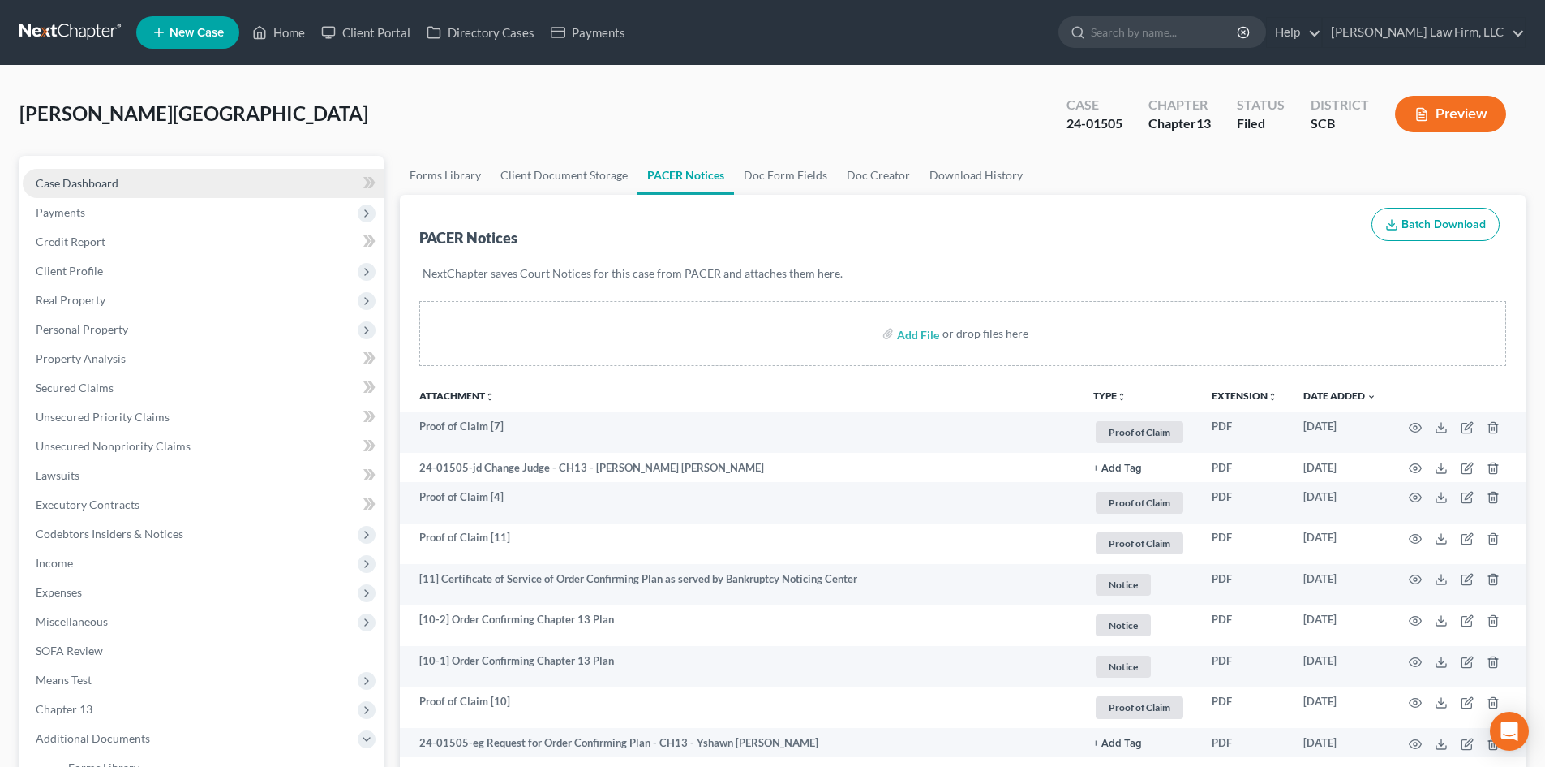
click at [75, 181] on span "Case Dashboard" at bounding box center [77, 183] width 83 height 14
select select "1"
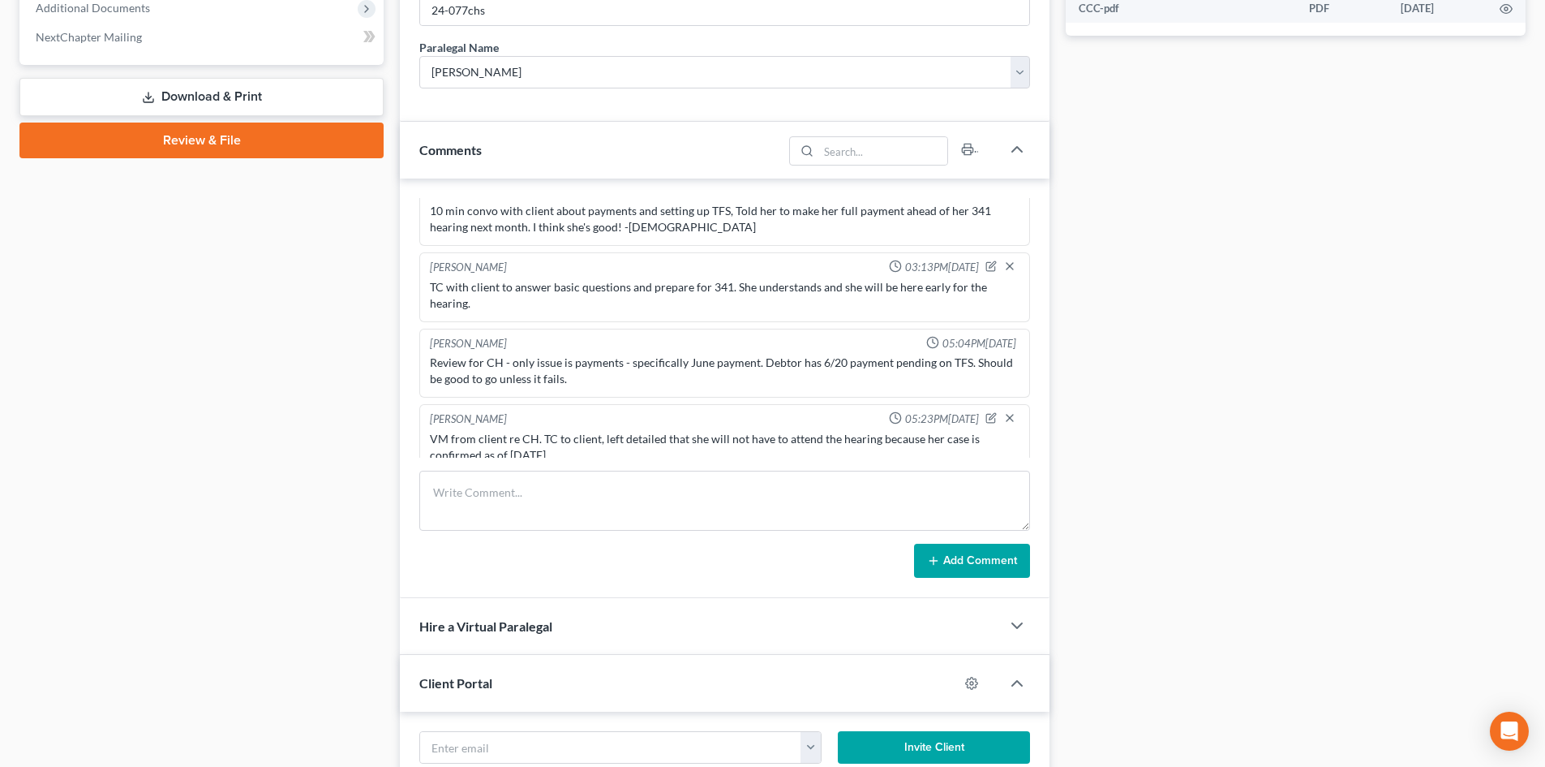
scroll to position [811, 0]
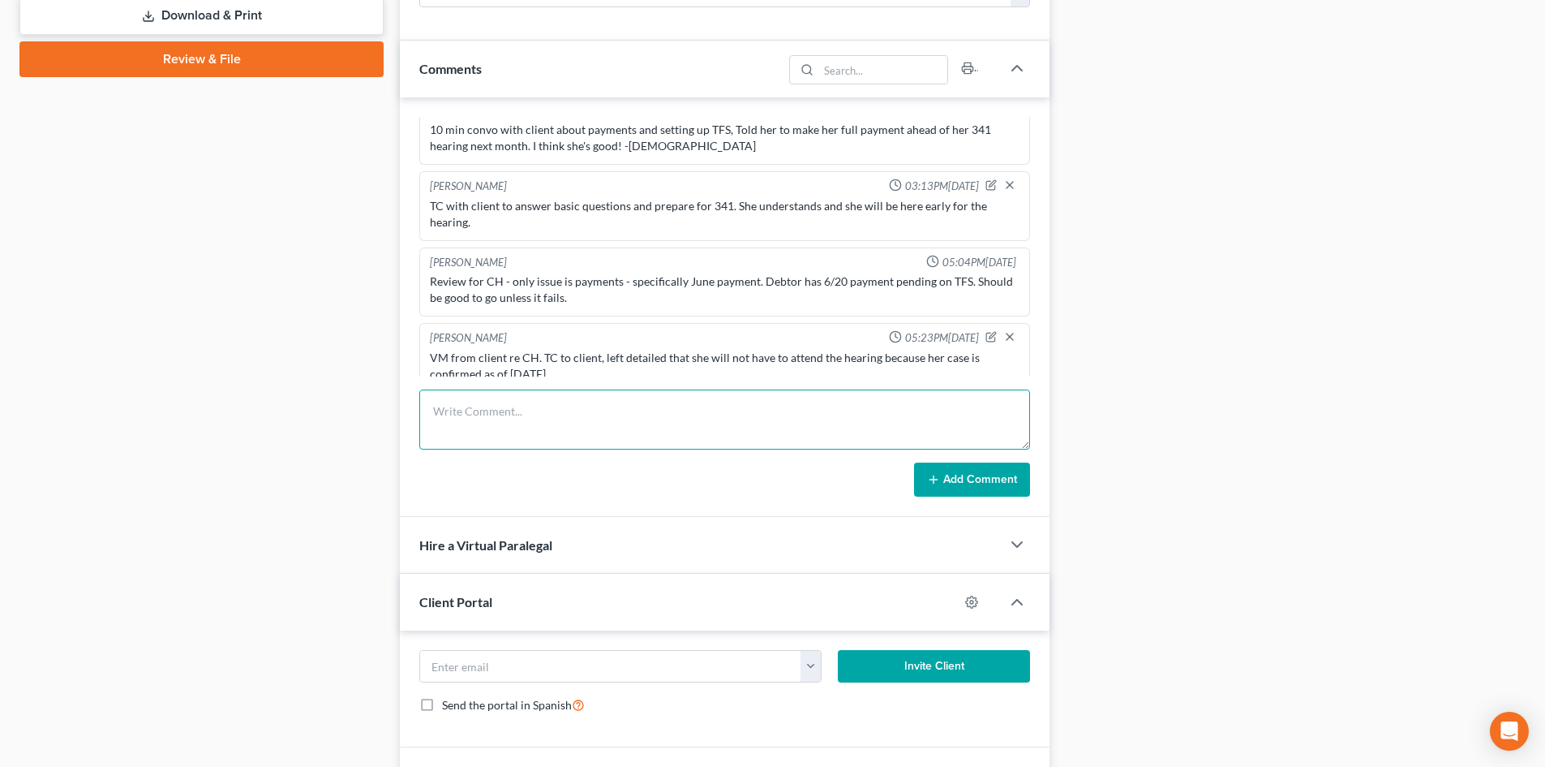
click at [545, 413] on textarea at bounding box center [724, 419] width 611 height 60
type textarea "M"
type textarea "VM from client. TC with client to explain NAC letter. She is set and I urged he…"
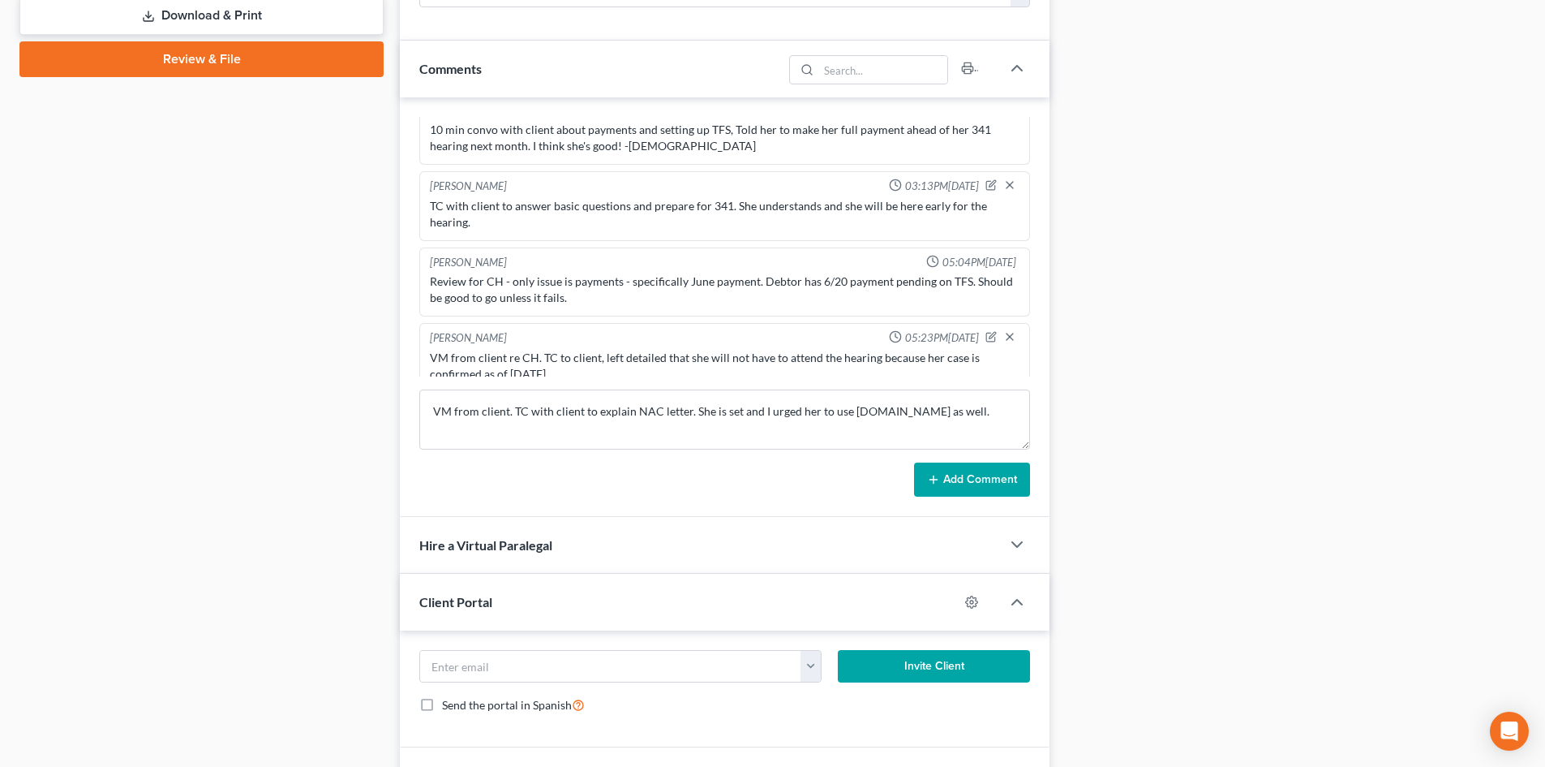
click at [954, 482] on button "Add Comment" at bounding box center [972, 479] width 116 height 34
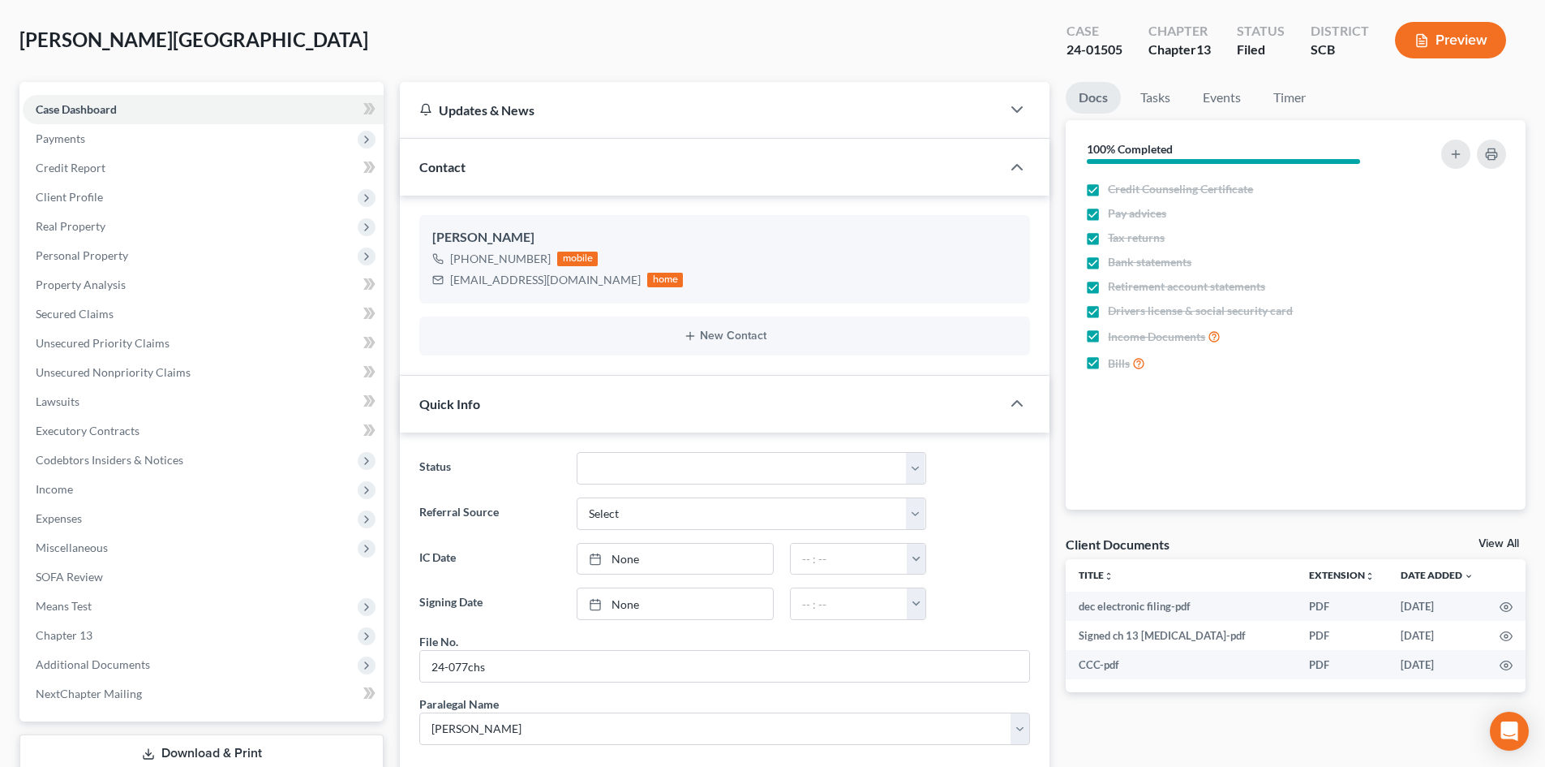
scroll to position [0, 0]
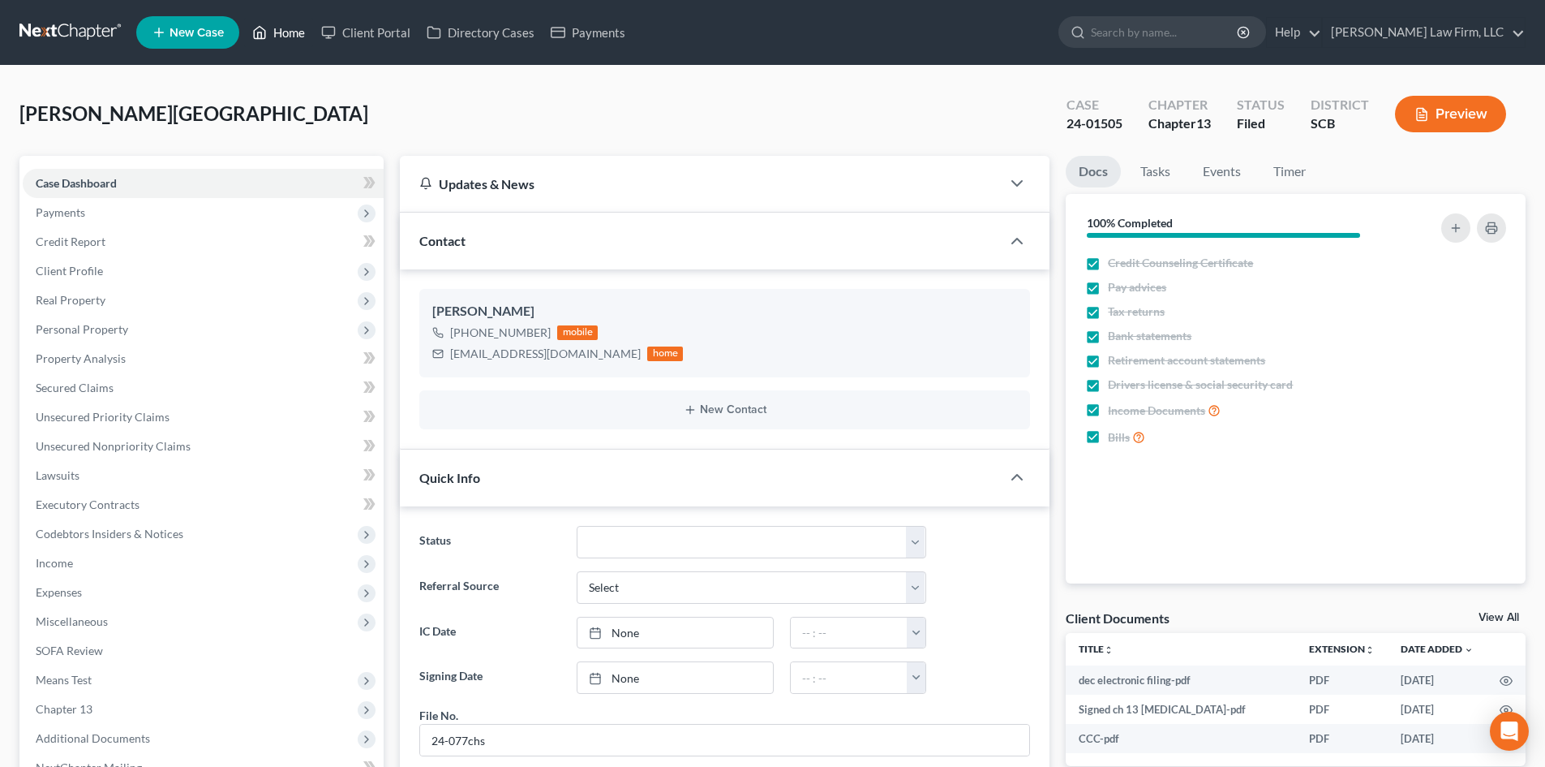
click at [288, 34] on link "Home" at bounding box center [278, 32] width 69 height 29
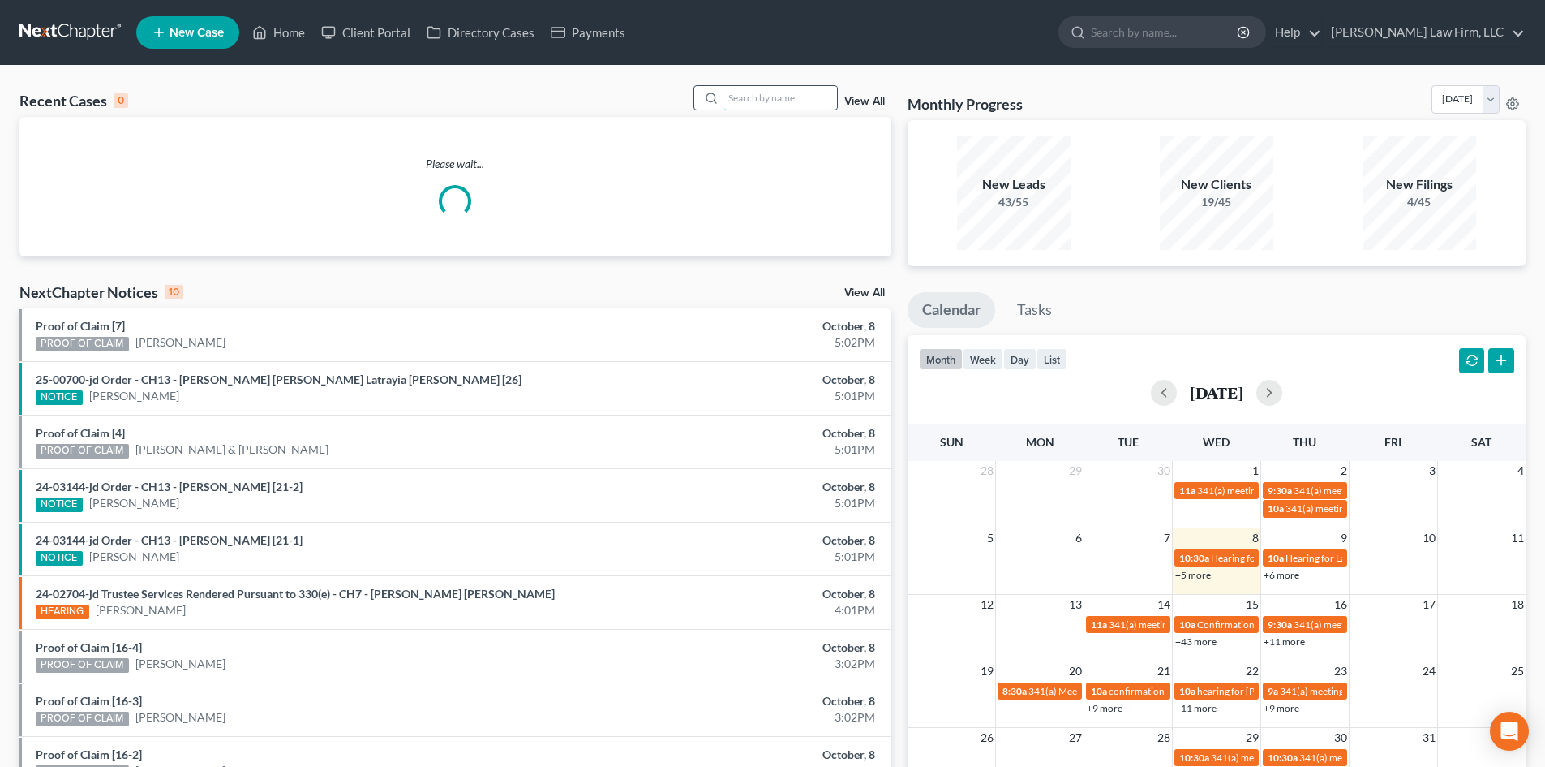
click at [784, 105] on input "search" at bounding box center [781, 98] width 114 height 24
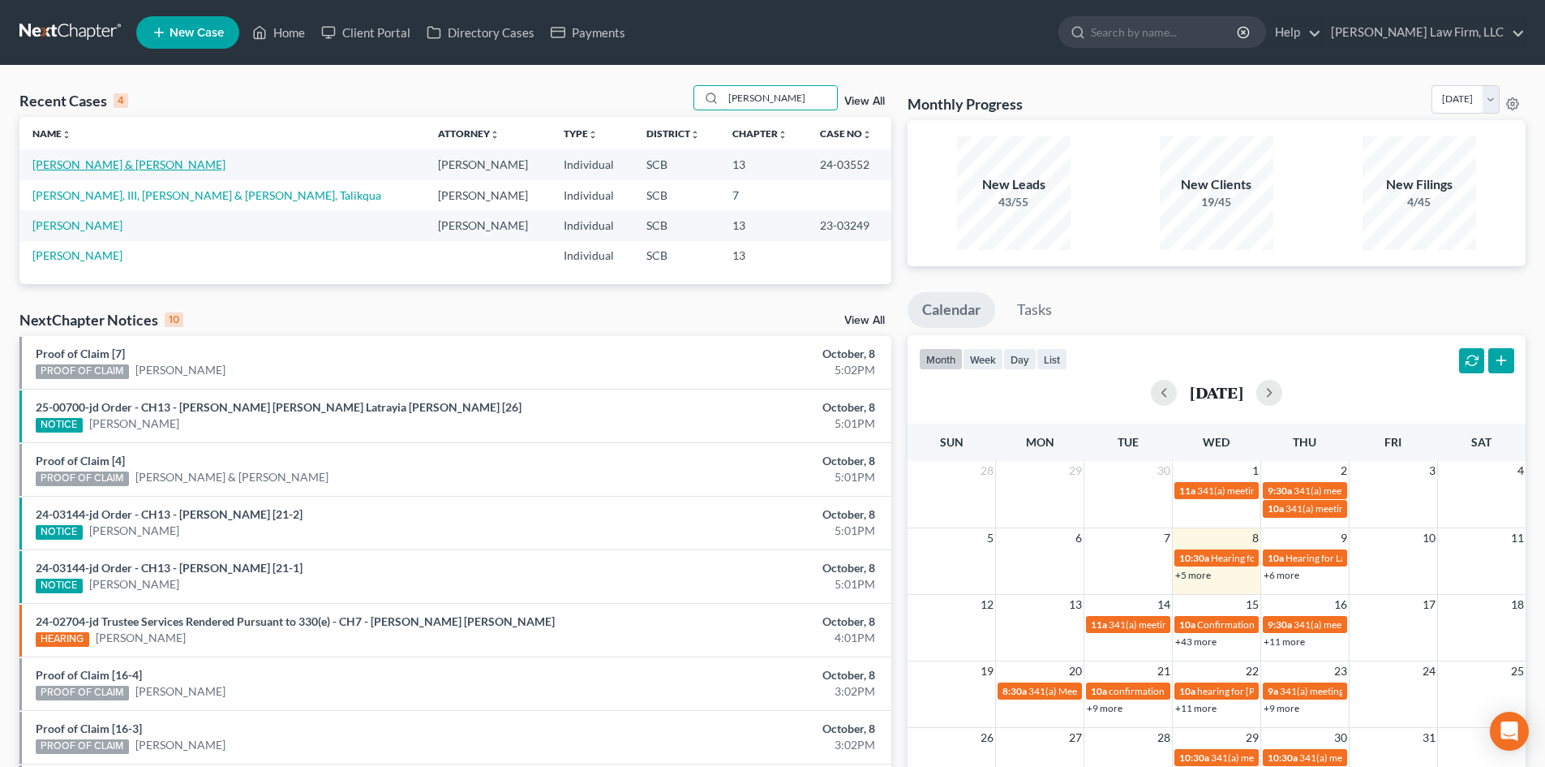
type input "[PERSON_NAME]"
click at [101, 163] on link "[PERSON_NAME] & [PERSON_NAME]" at bounding box center [128, 164] width 193 height 14
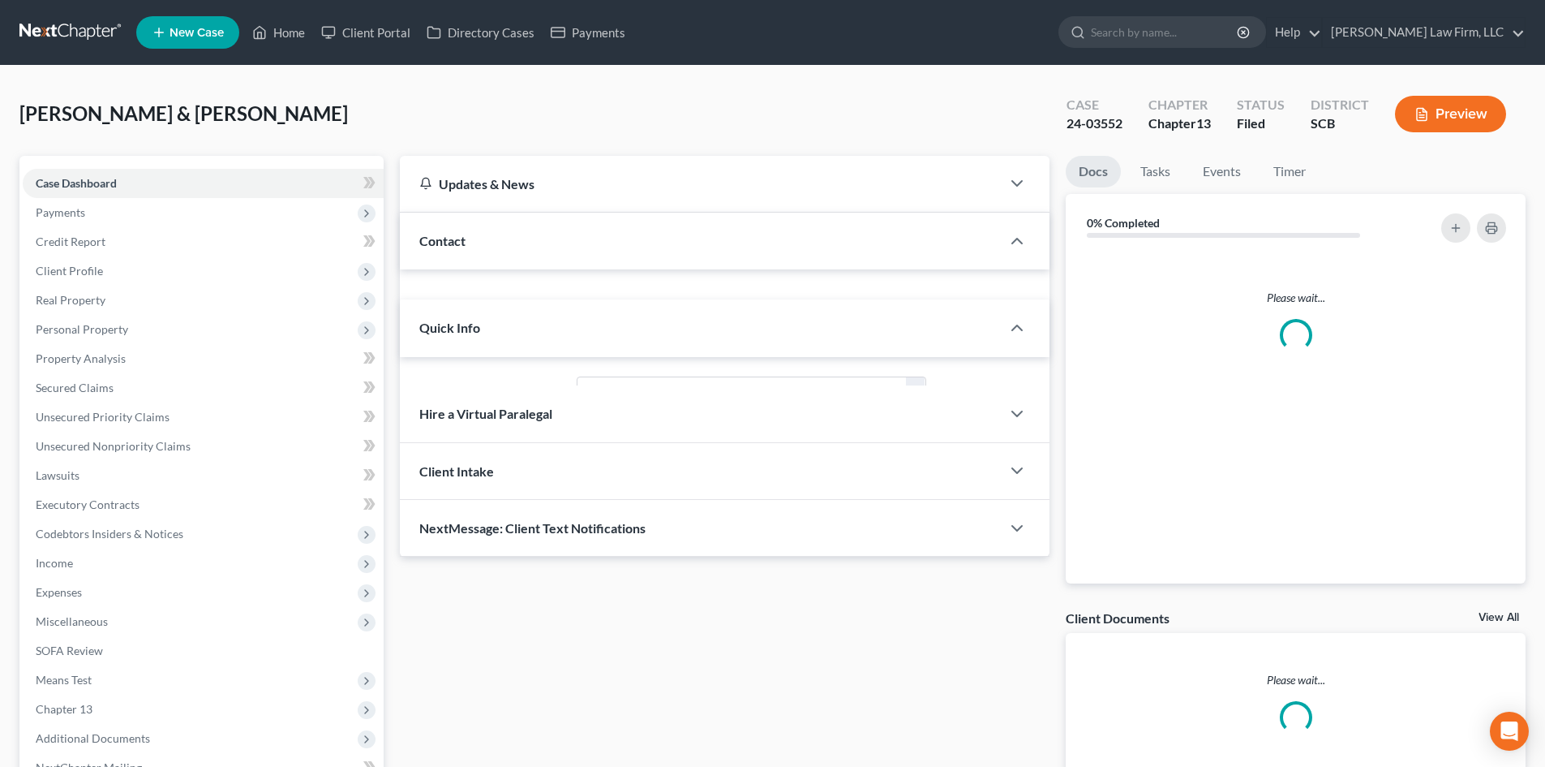
select select "0"
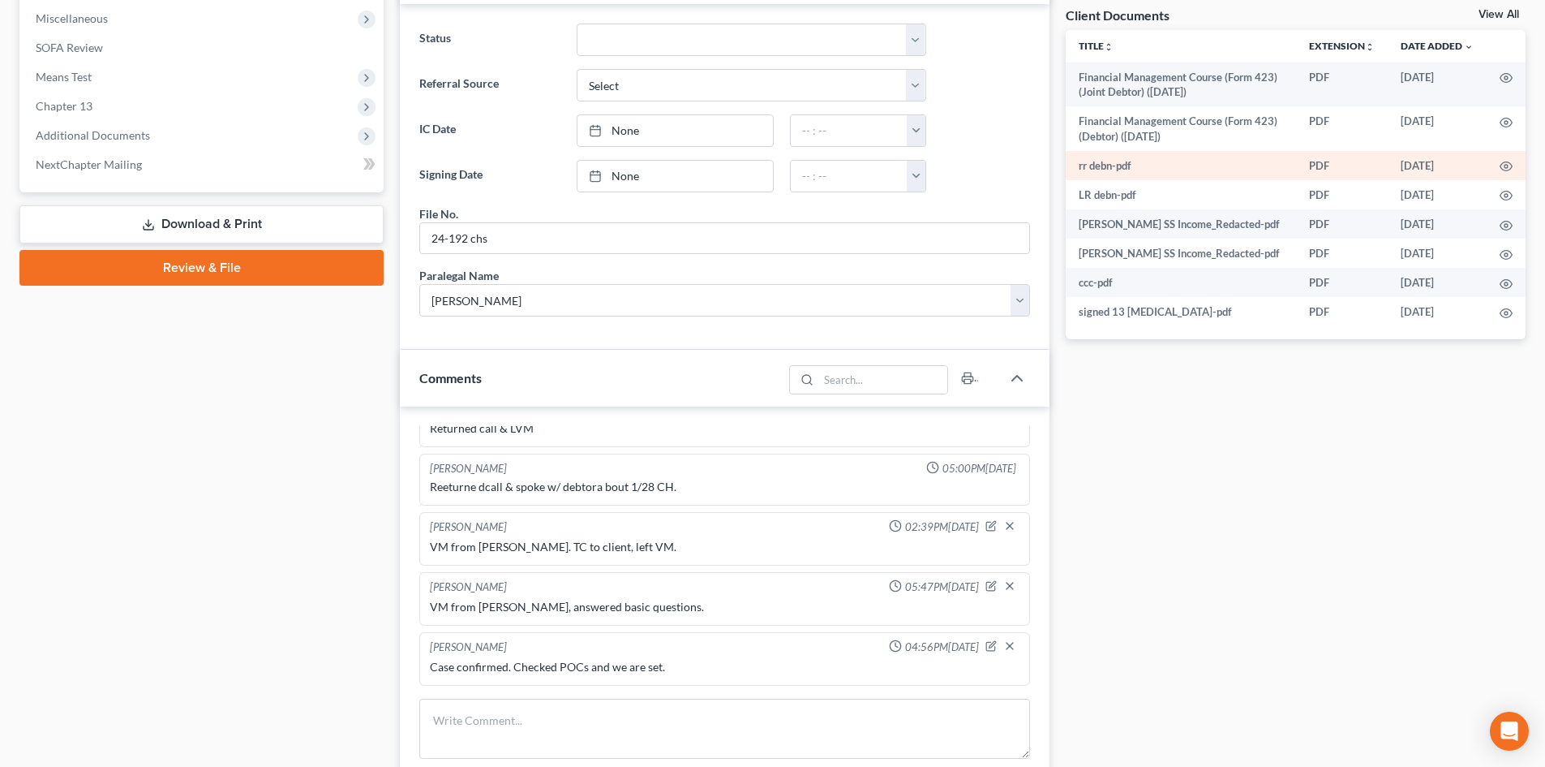
scroll to position [324, 0]
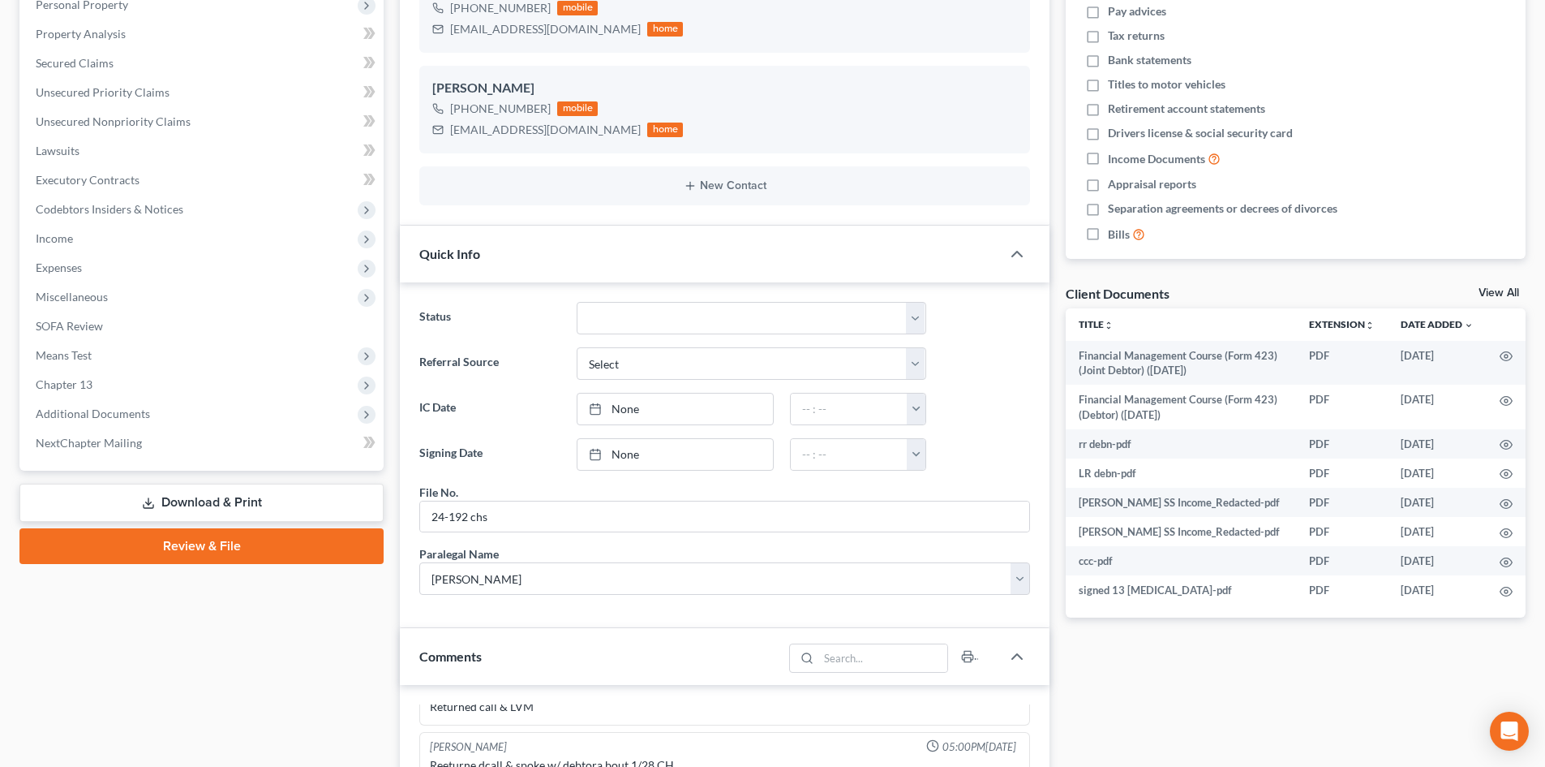
click at [1498, 290] on link "View All" at bounding box center [1499, 292] width 41 height 11
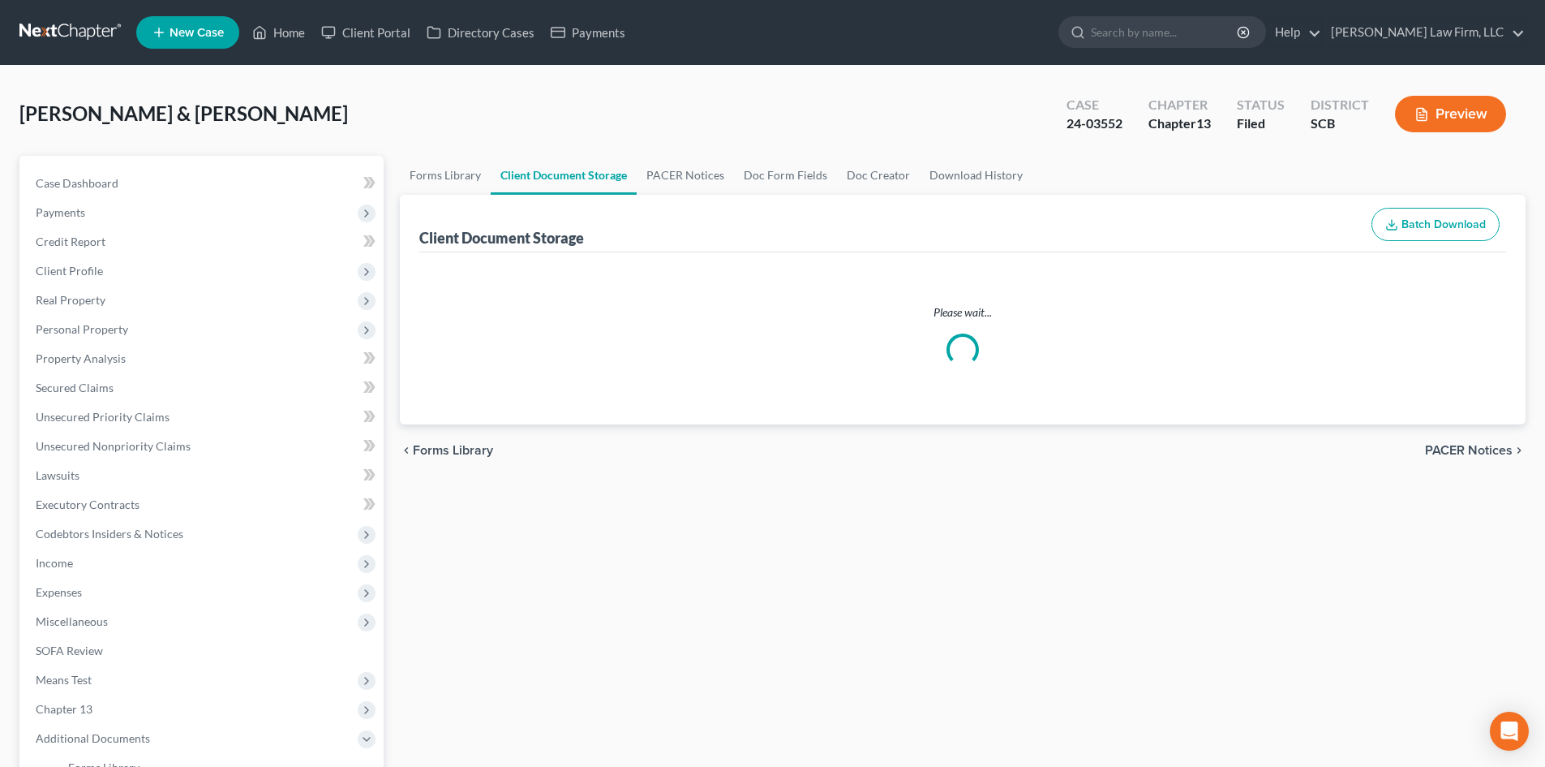
select select "6"
select select "15"
select select "16"
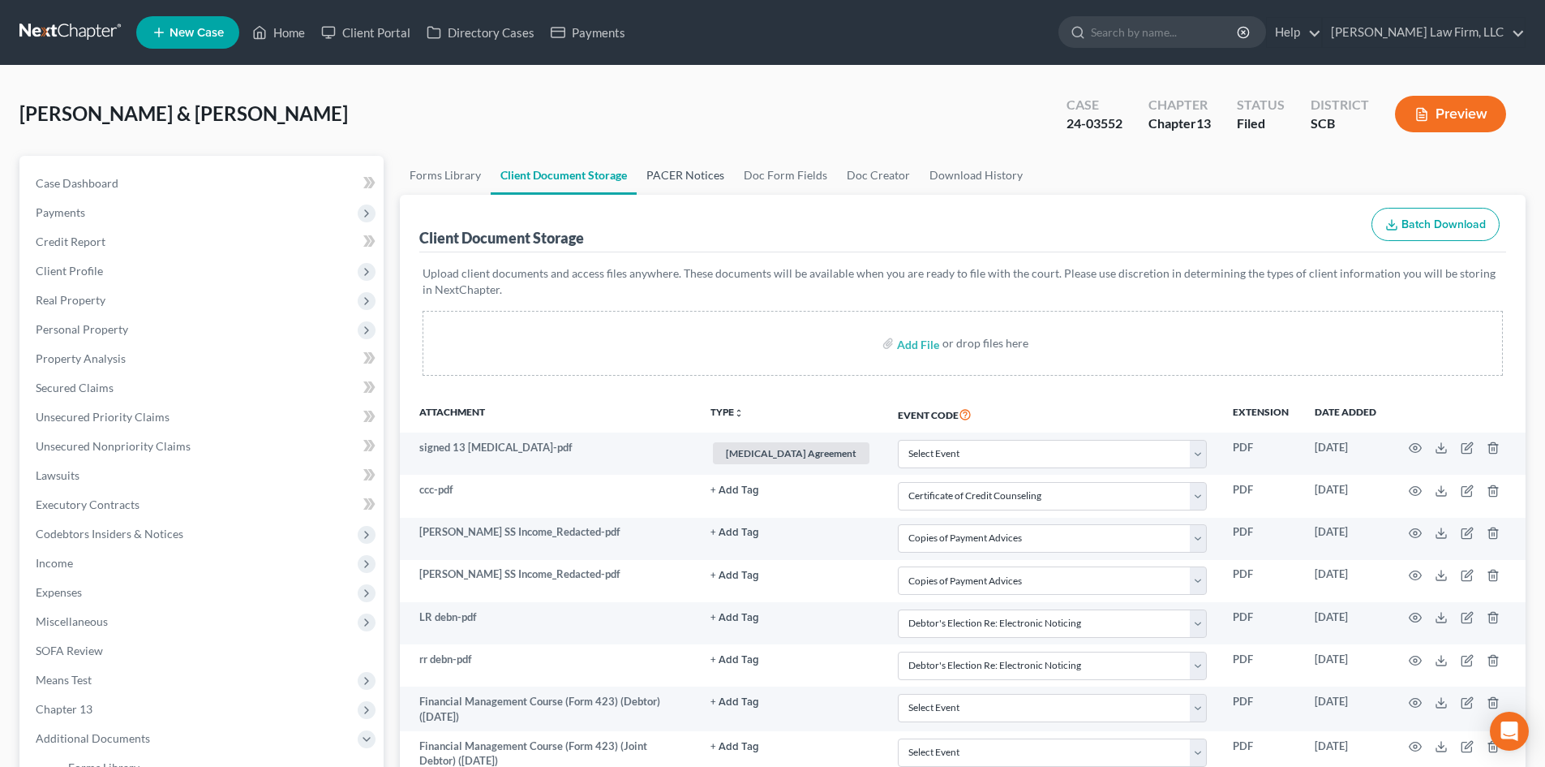
click at [661, 167] on link "PACER Notices" at bounding box center [685, 175] width 97 height 39
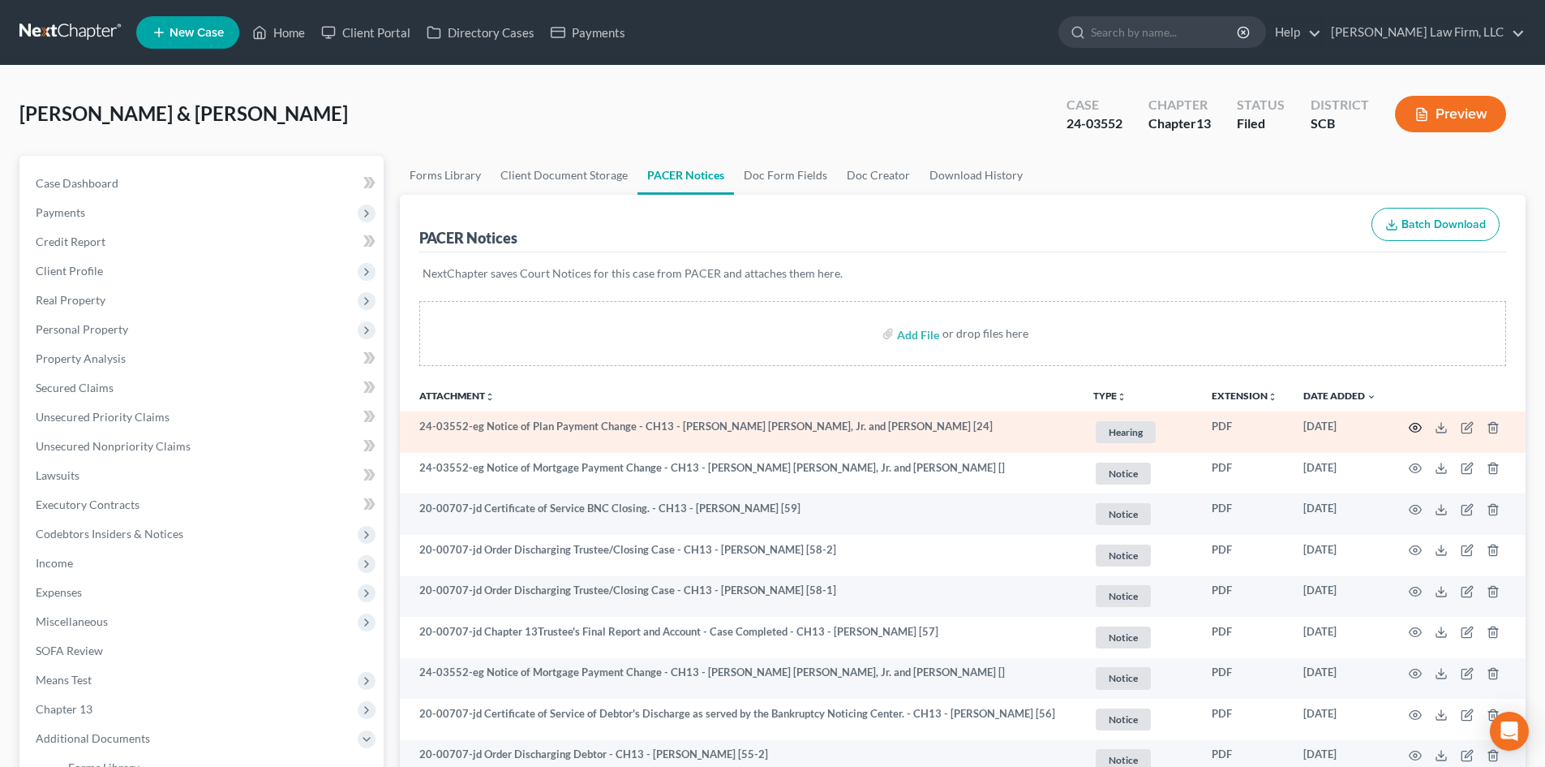
click at [1414, 426] on circle "button" at bounding box center [1415, 427] width 3 height 3
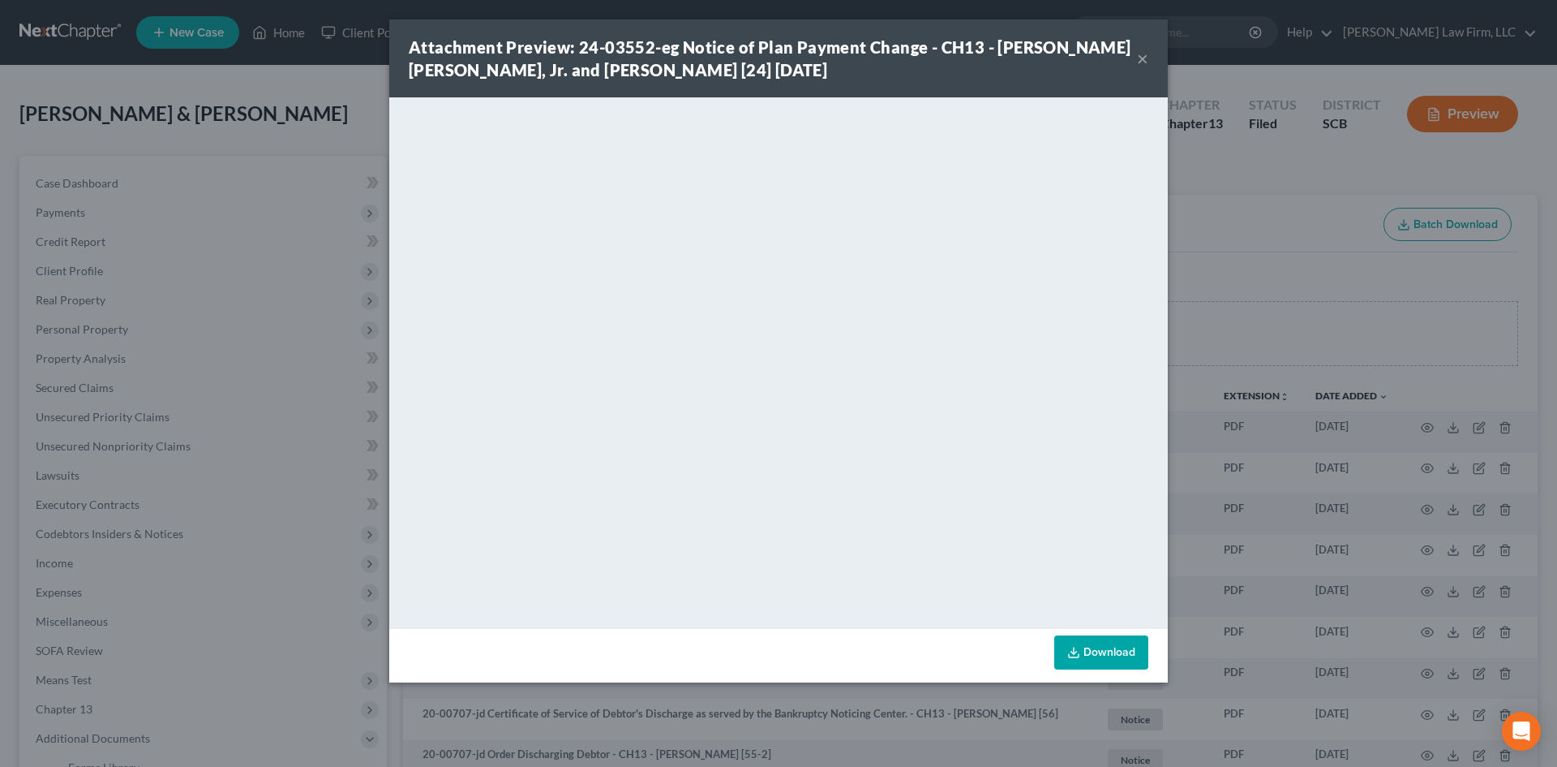
click at [1147, 57] on button "×" at bounding box center [1142, 58] width 11 height 19
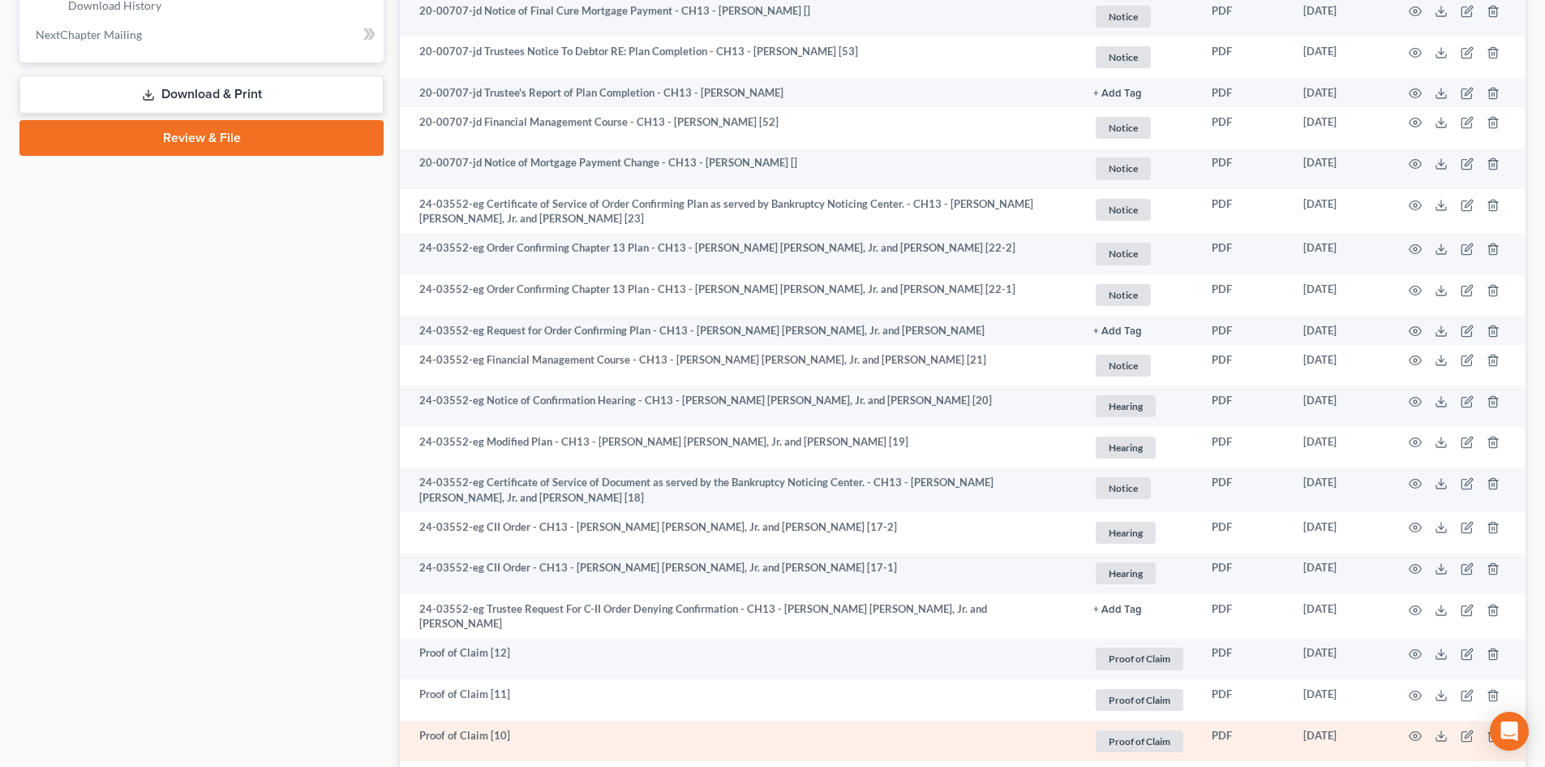
scroll to position [892, 0]
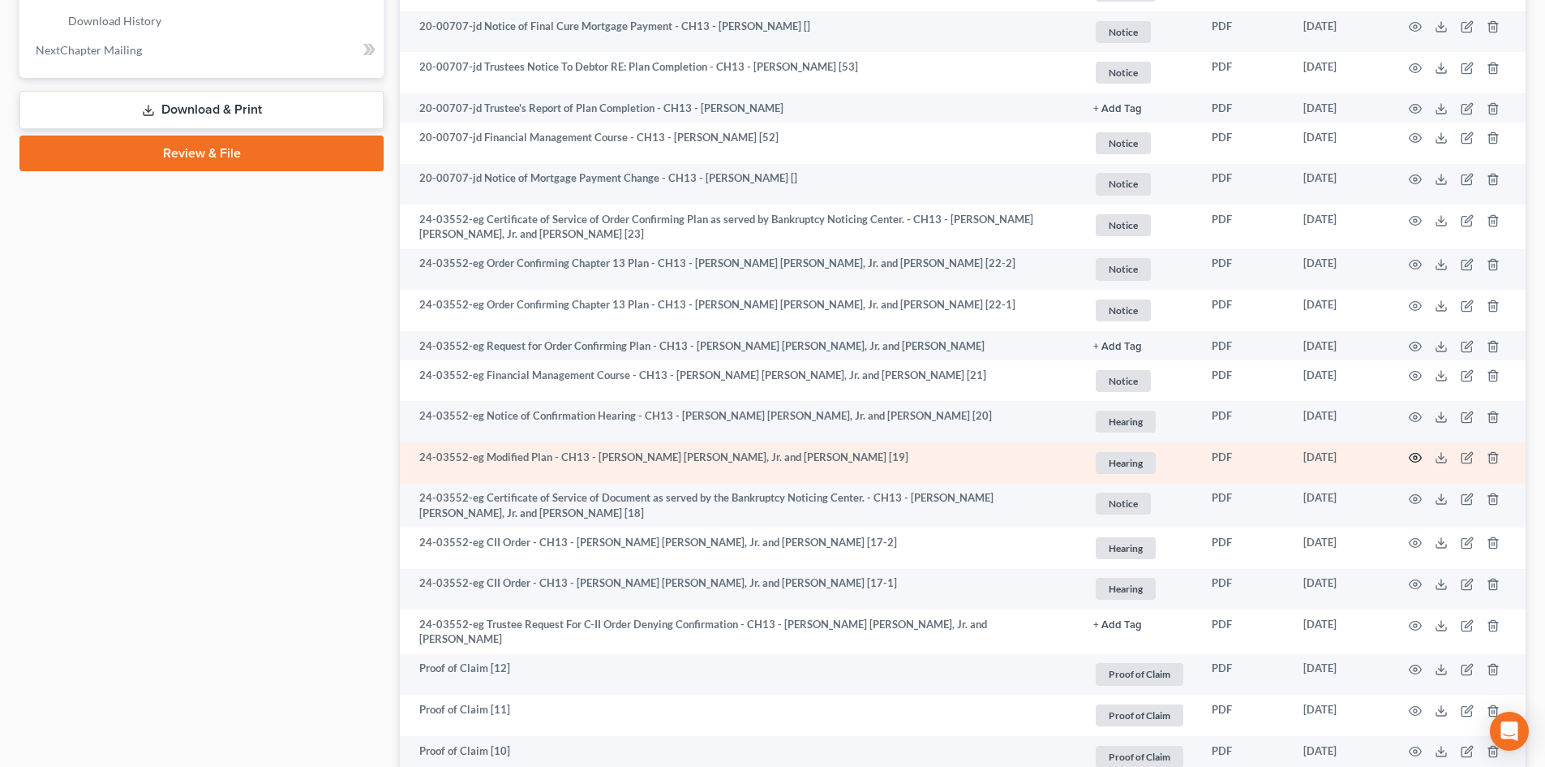
click at [1410, 461] on icon "button" at bounding box center [1416, 457] width 12 height 9
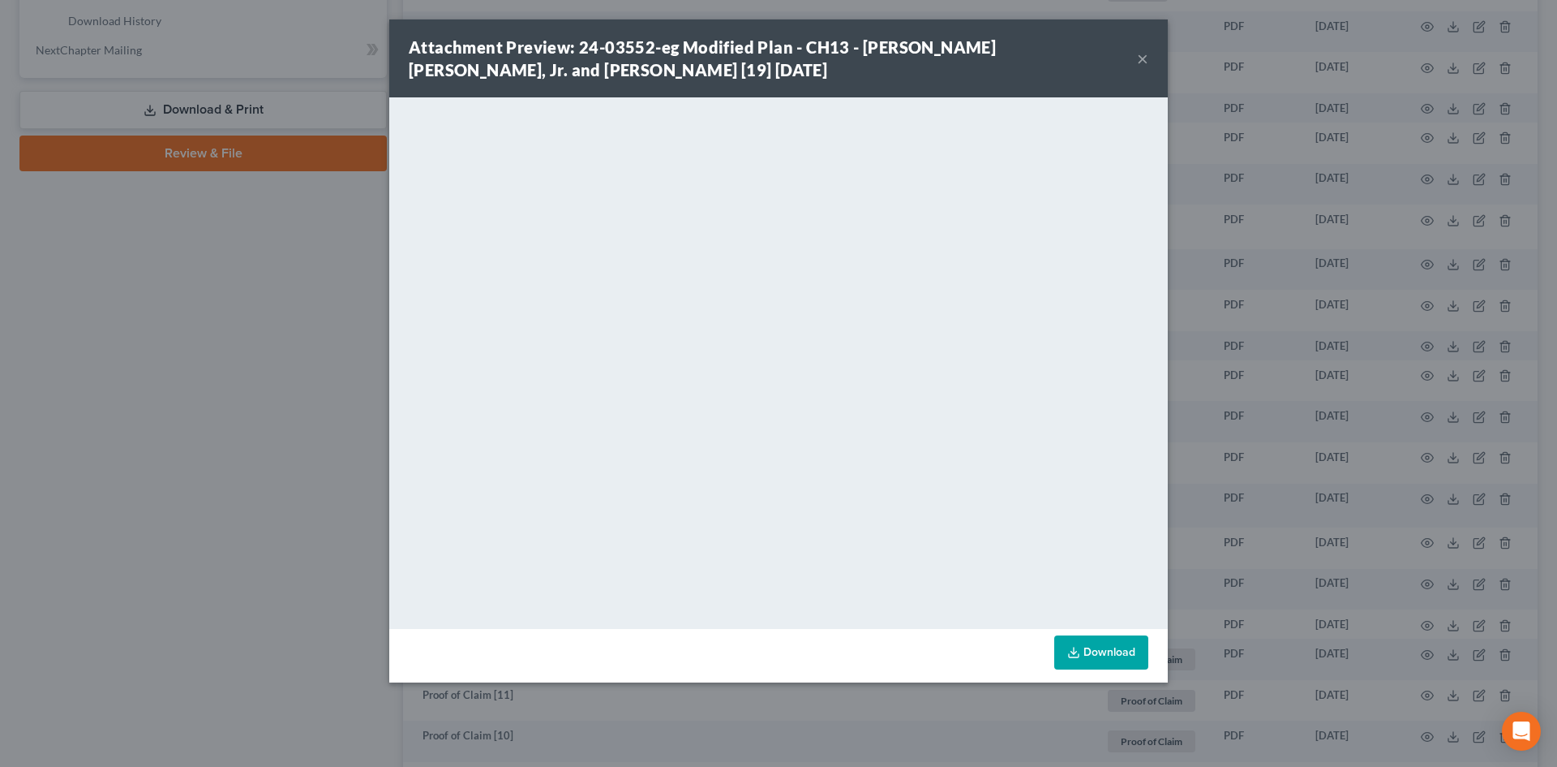
click at [1144, 55] on button "×" at bounding box center [1142, 58] width 11 height 19
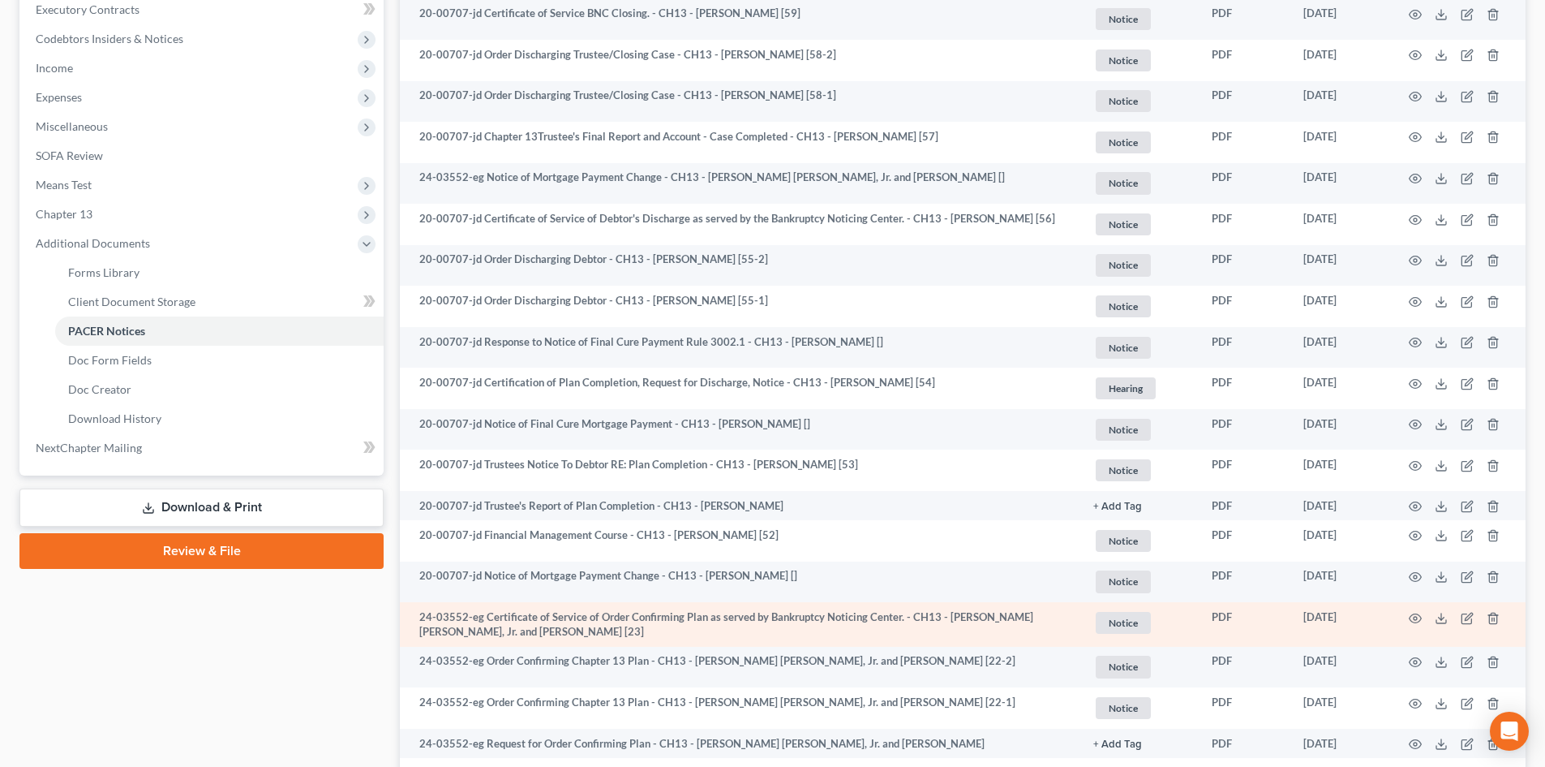
scroll to position [243, 0]
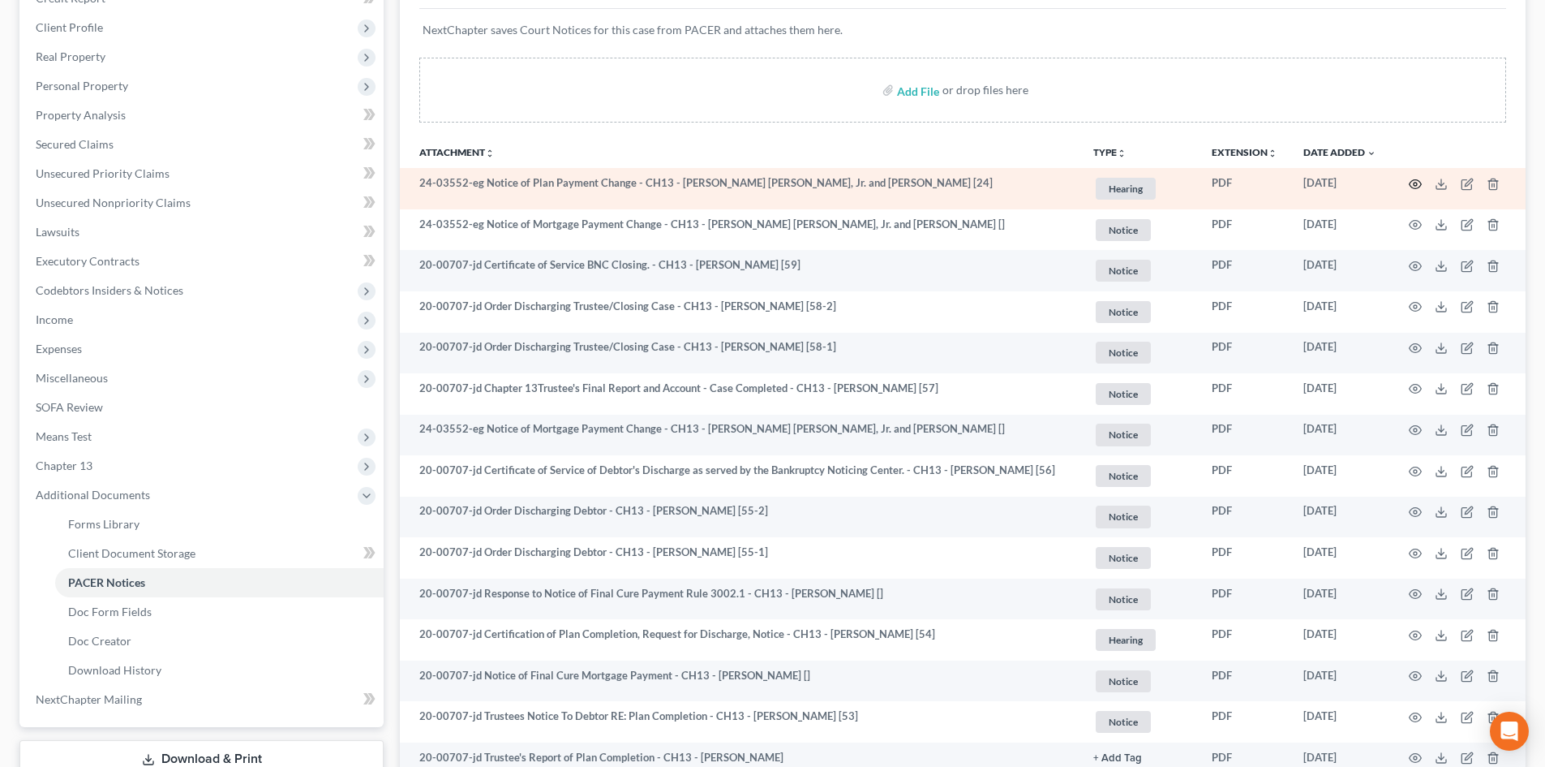
click at [1415, 180] on icon "button" at bounding box center [1416, 183] width 12 height 9
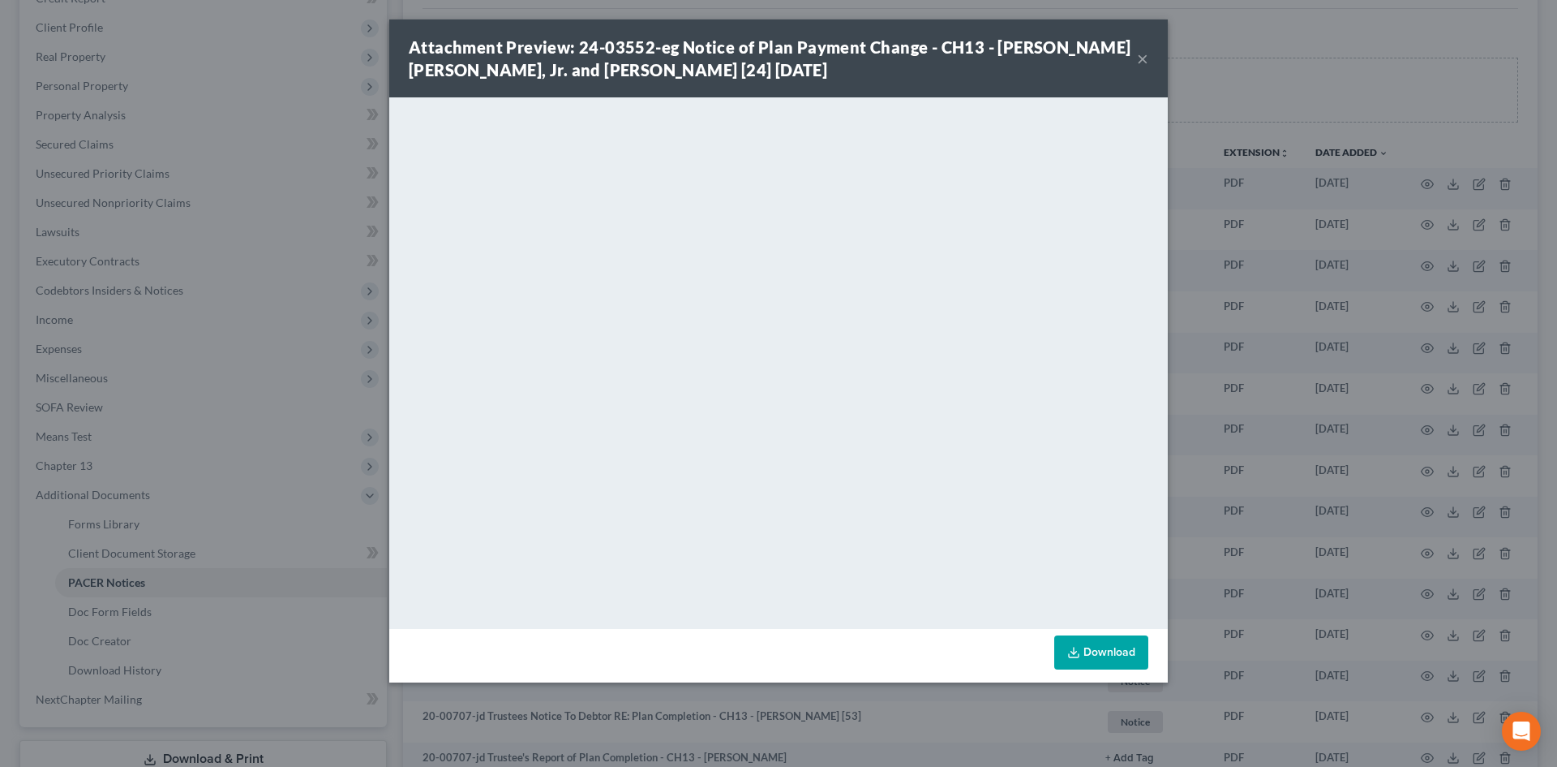
click at [1141, 49] on button "×" at bounding box center [1142, 58] width 11 height 19
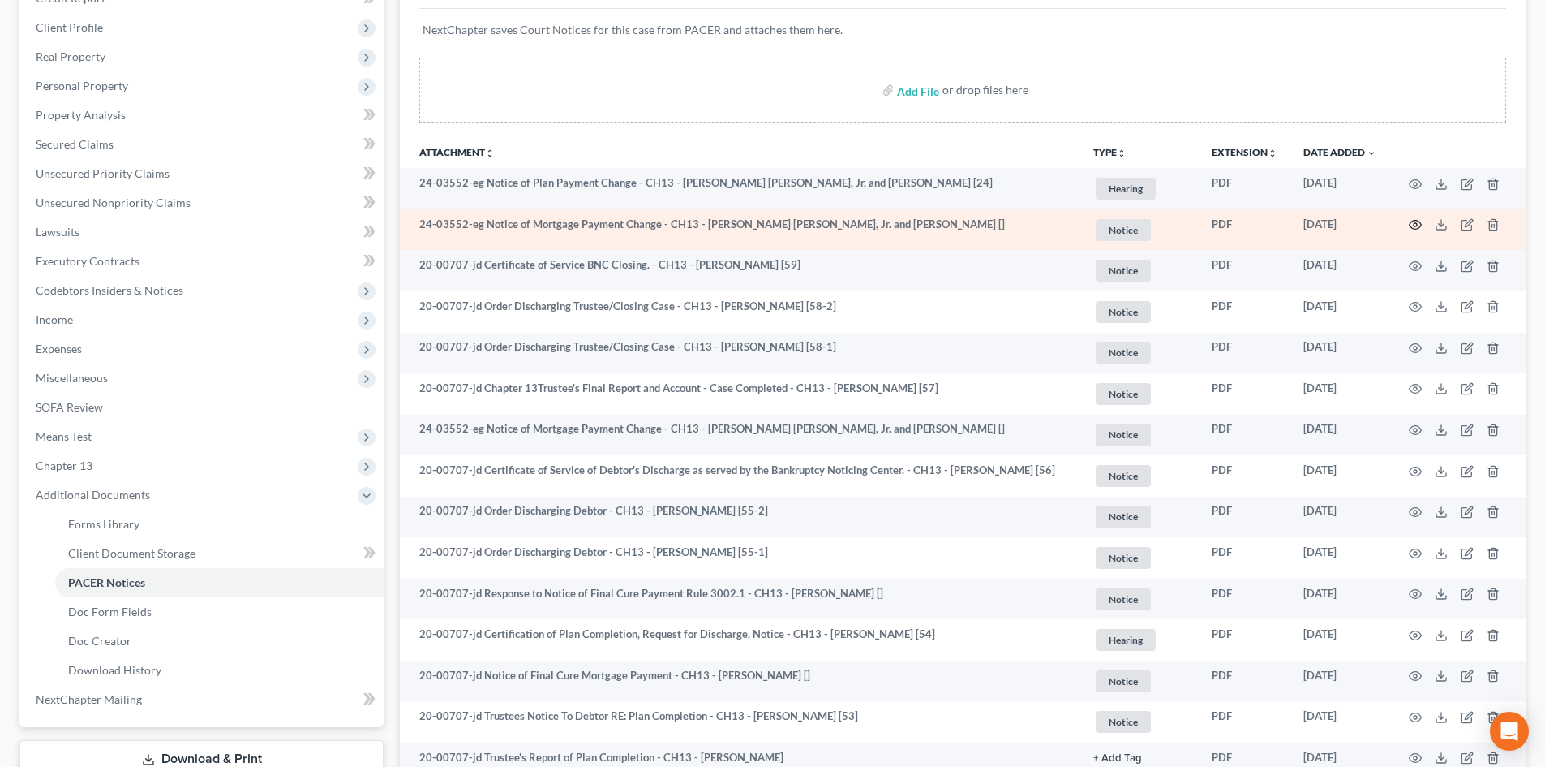
click at [1418, 223] on icon "button" at bounding box center [1415, 224] width 13 height 13
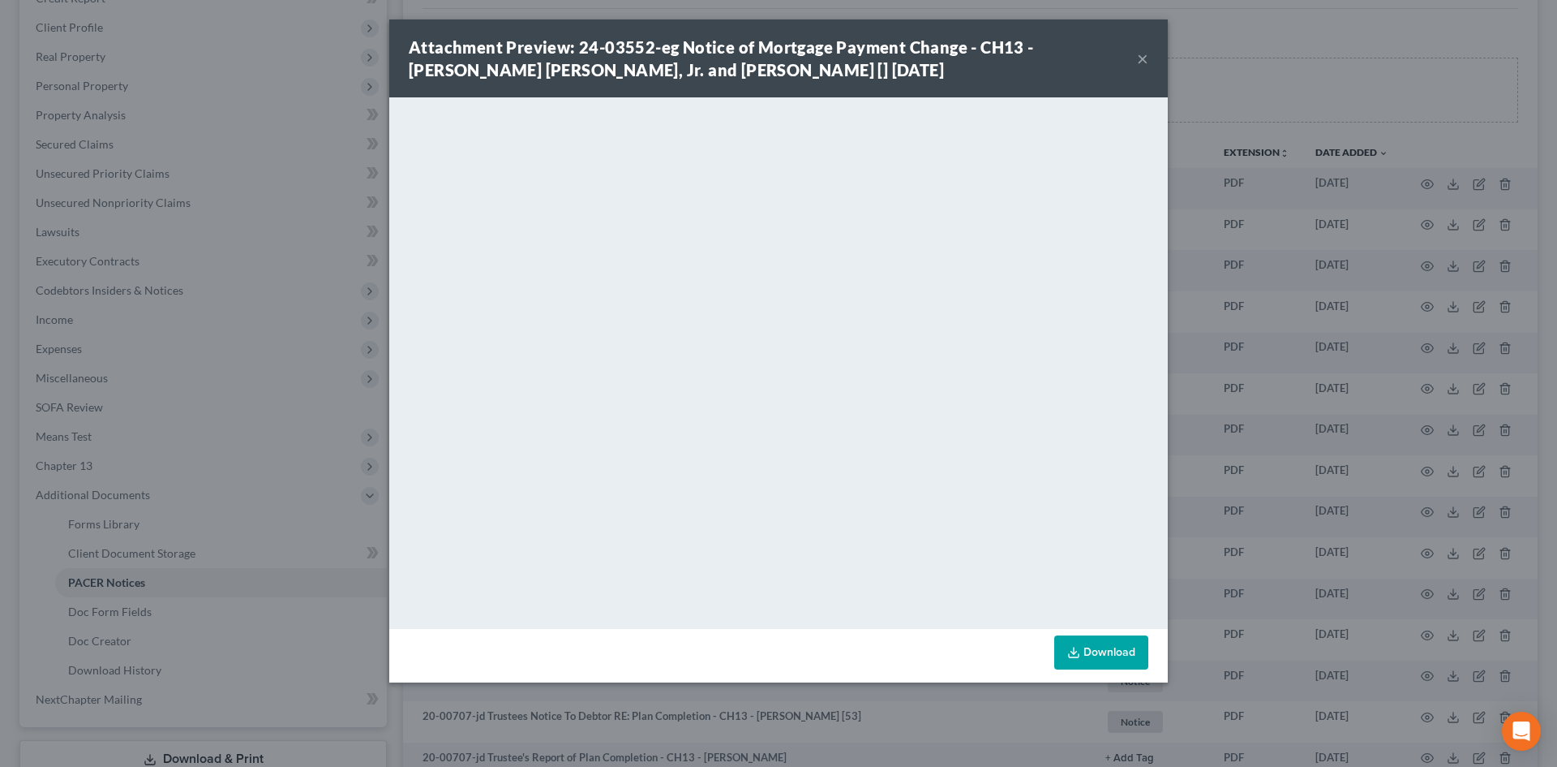
click at [1144, 52] on button "×" at bounding box center [1142, 58] width 11 height 19
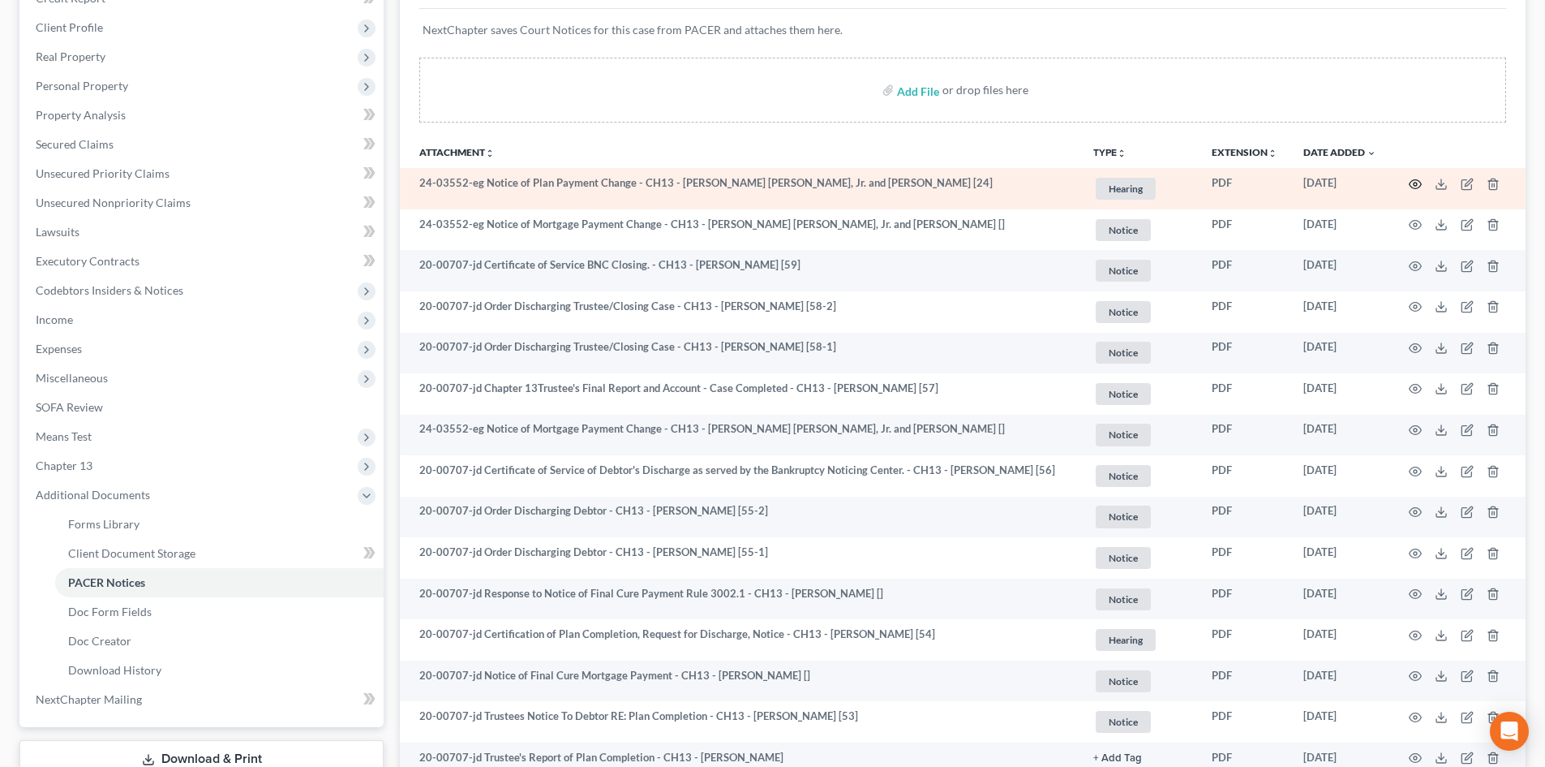
click at [1411, 178] on icon "button" at bounding box center [1415, 184] width 13 height 13
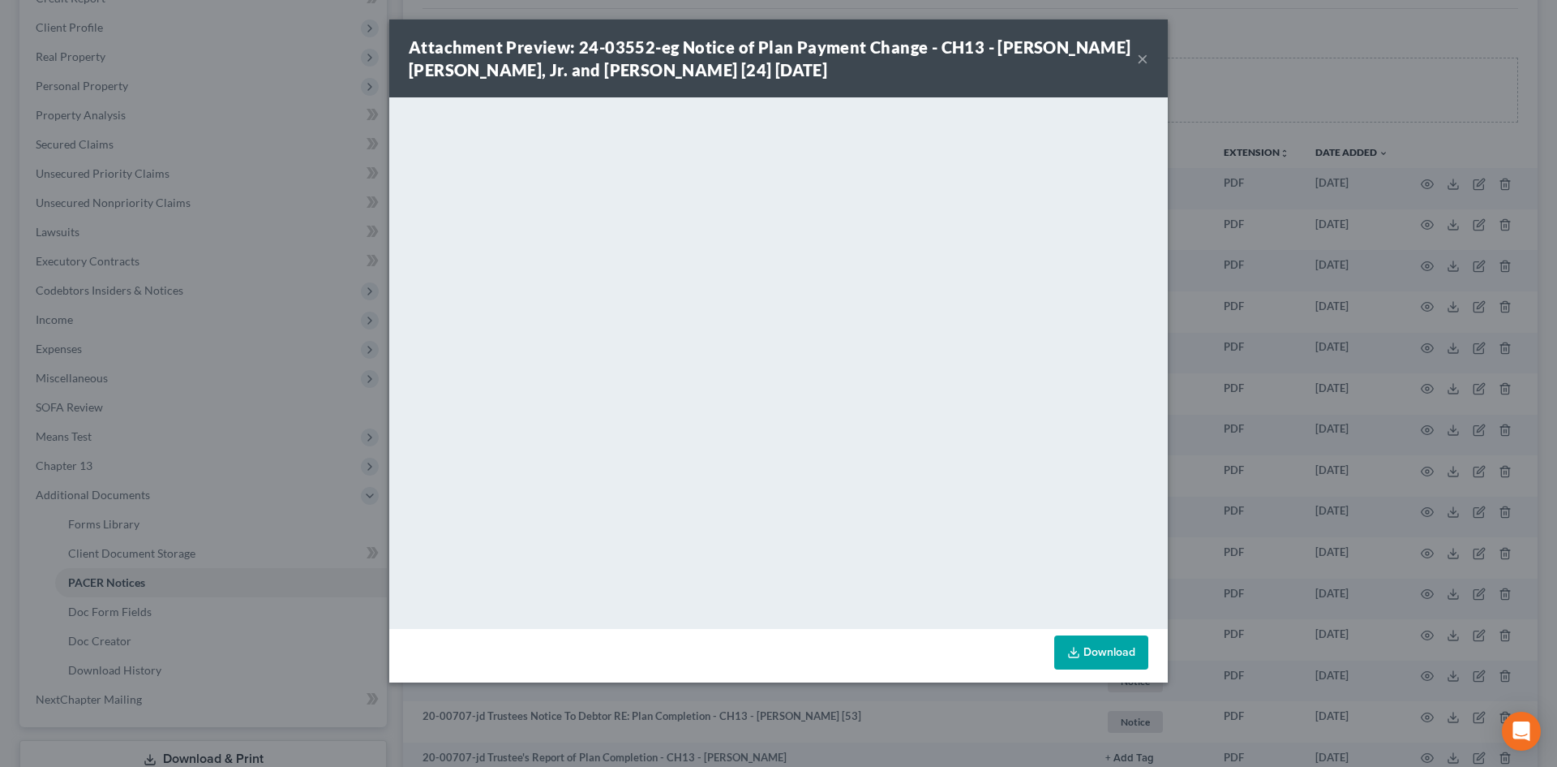
click at [1141, 49] on button "×" at bounding box center [1142, 58] width 11 height 19
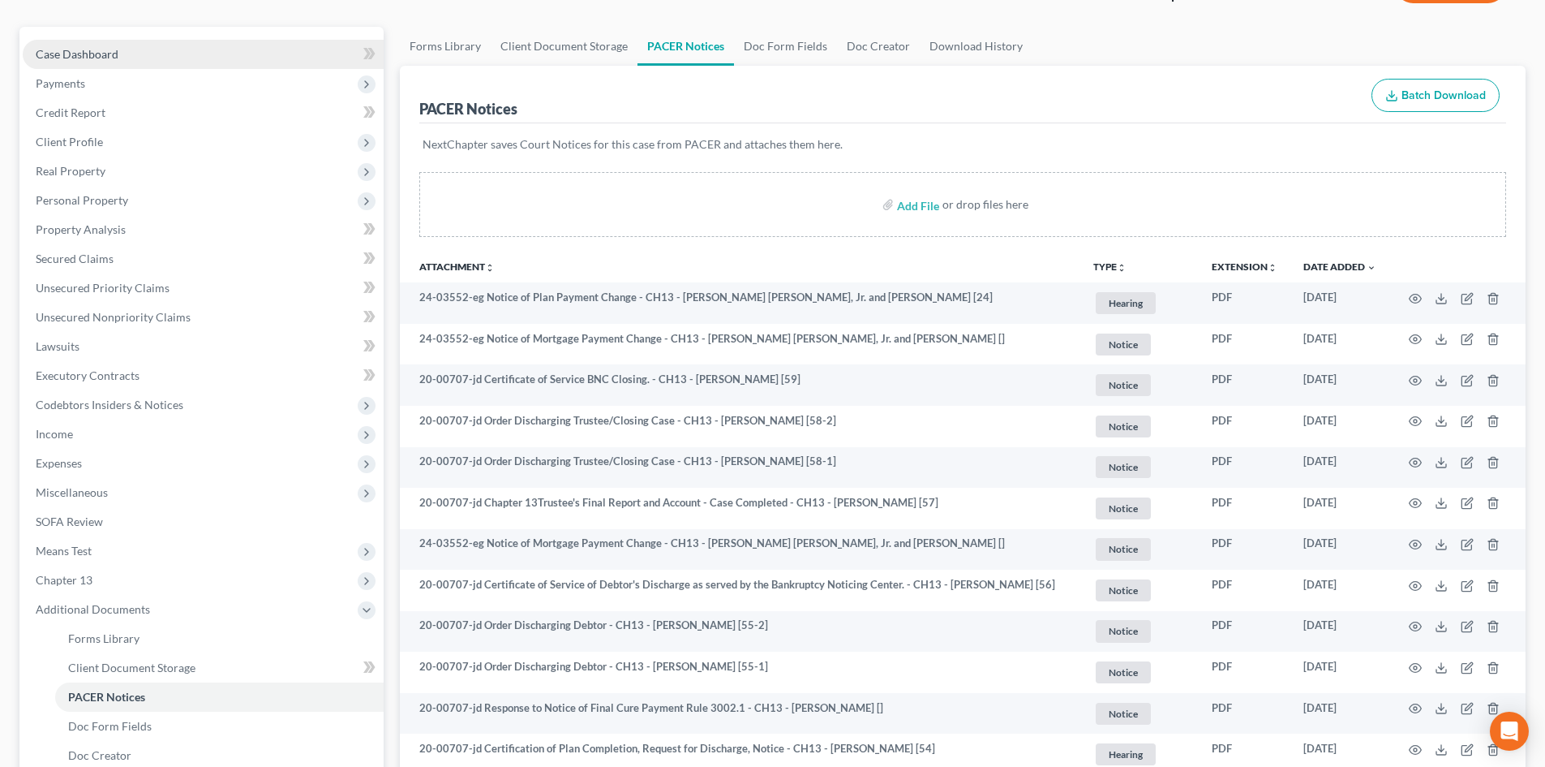
scroll to position [0, 0]
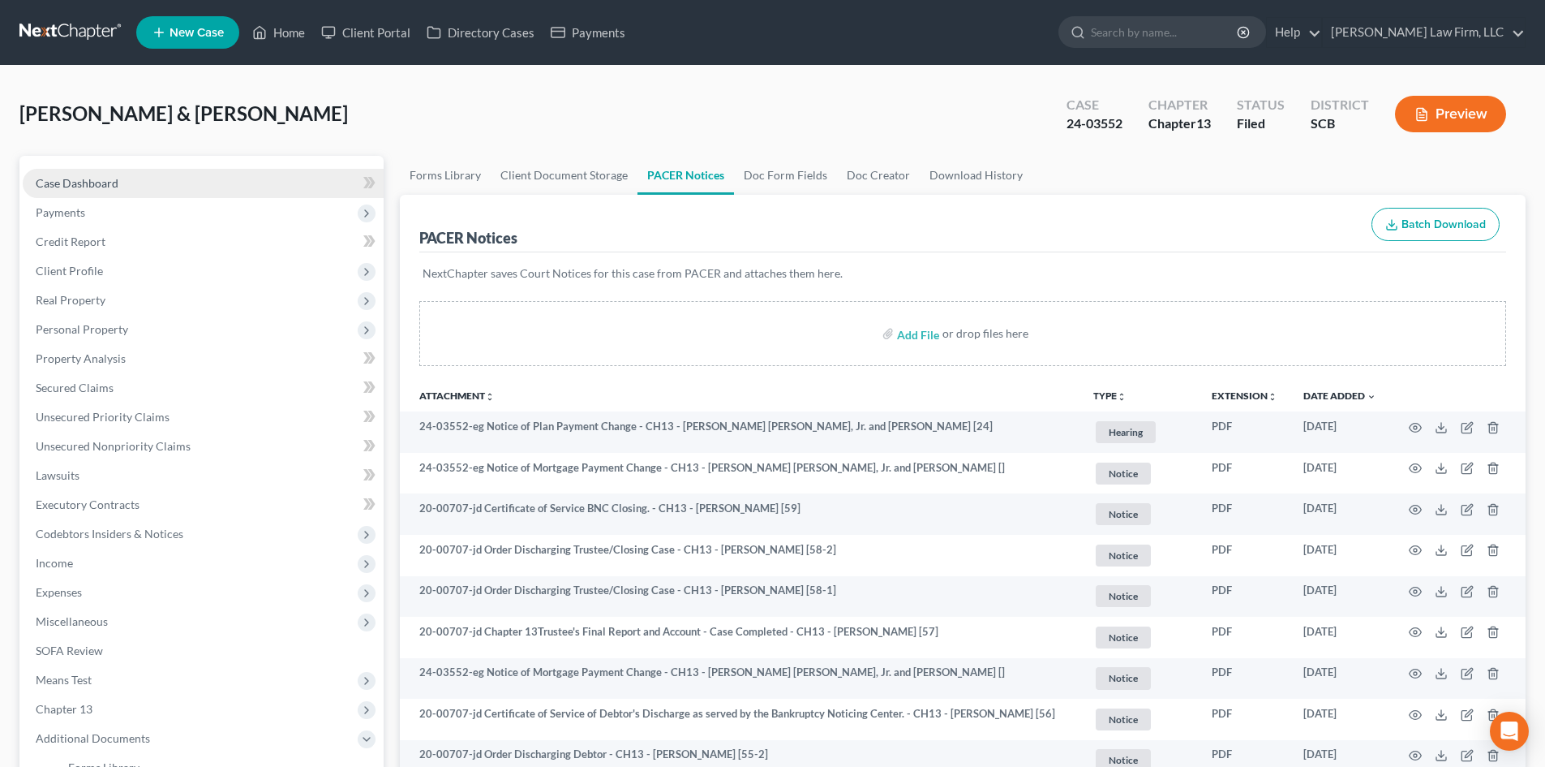
click at [84, 183] on span "Case Dashboard" at bounding box center [77, 183] width 83 height 14
select select "0"
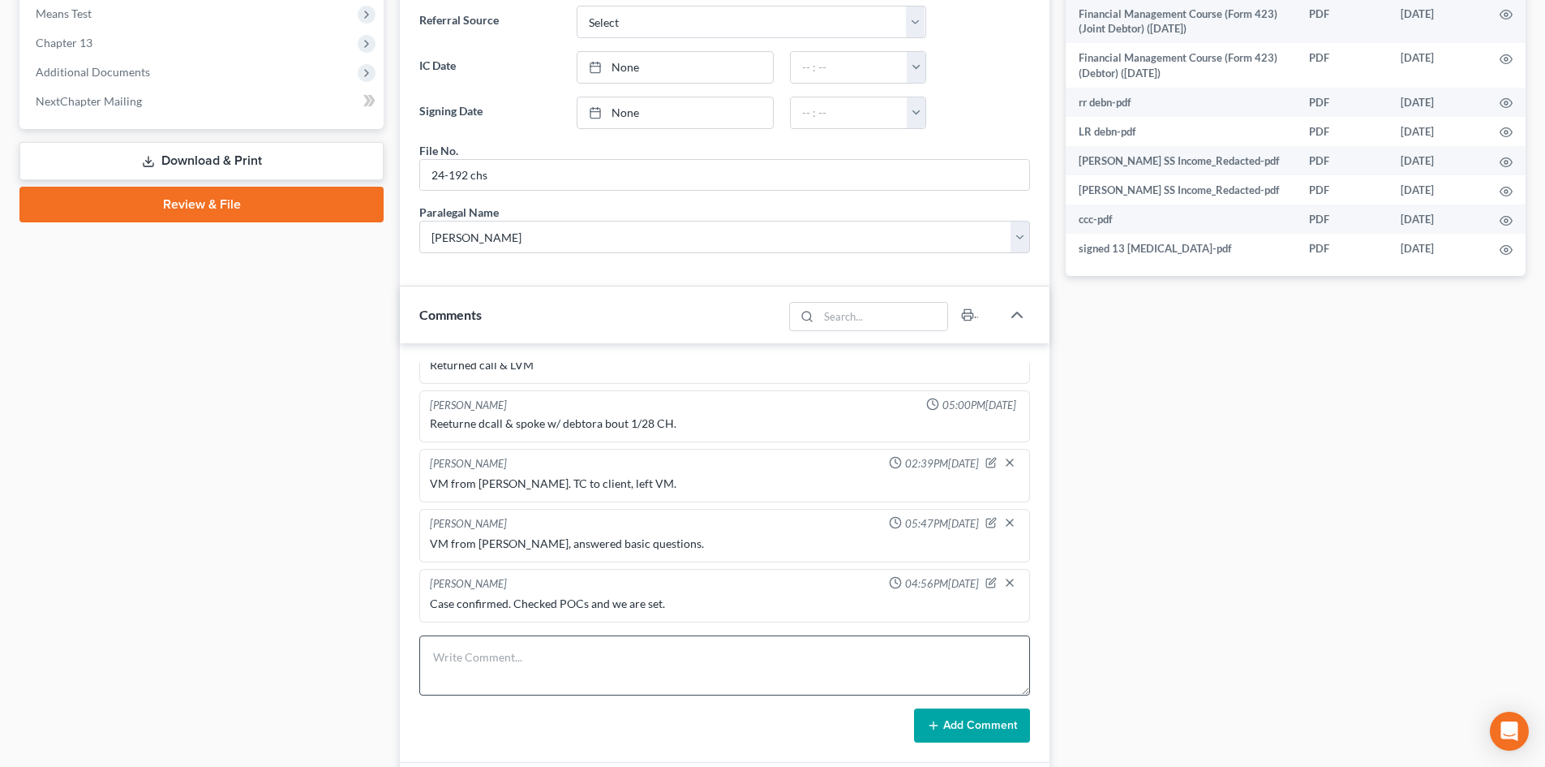
scroll to position [730, 0]
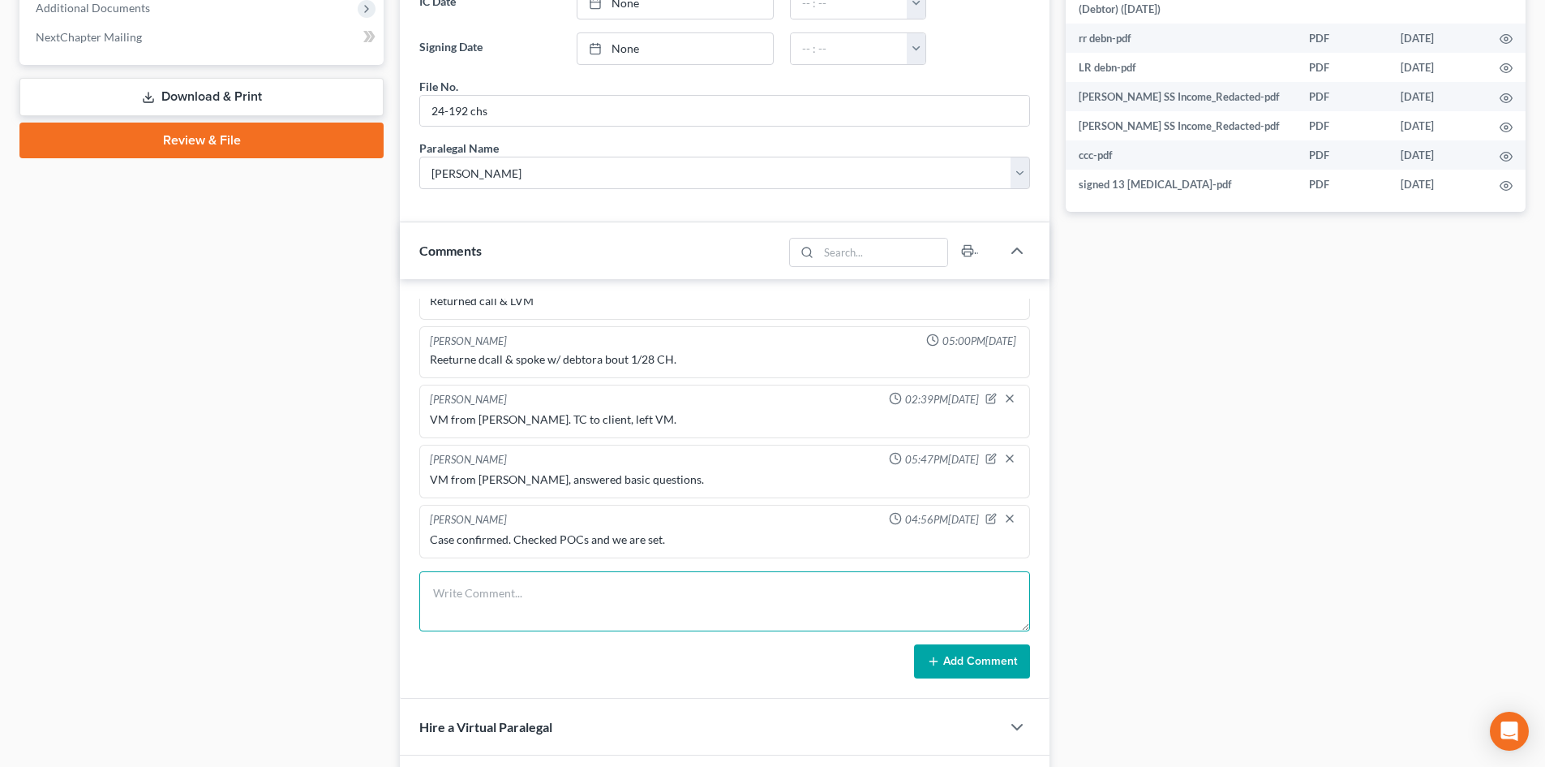
click at [514, 578] on textarea at bounding box center [724, 601] width 611 height 60
type textarea "VM from [PERSON_NAME]. TC with client re payment change due to escrow. She sent…"
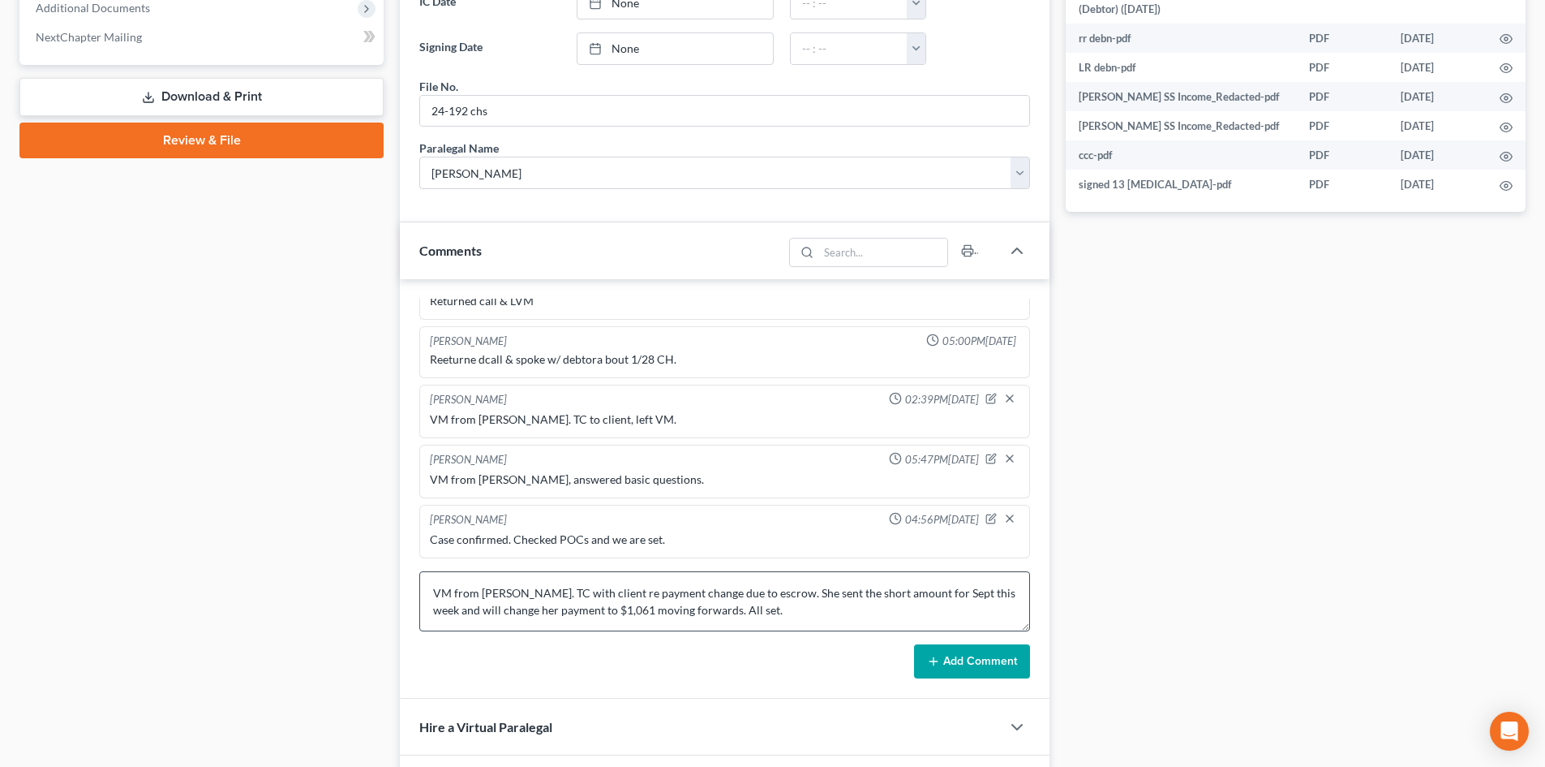
click at [927, 656] on button "Add Comment" at bounding box center [972, 661] width 116 height 34
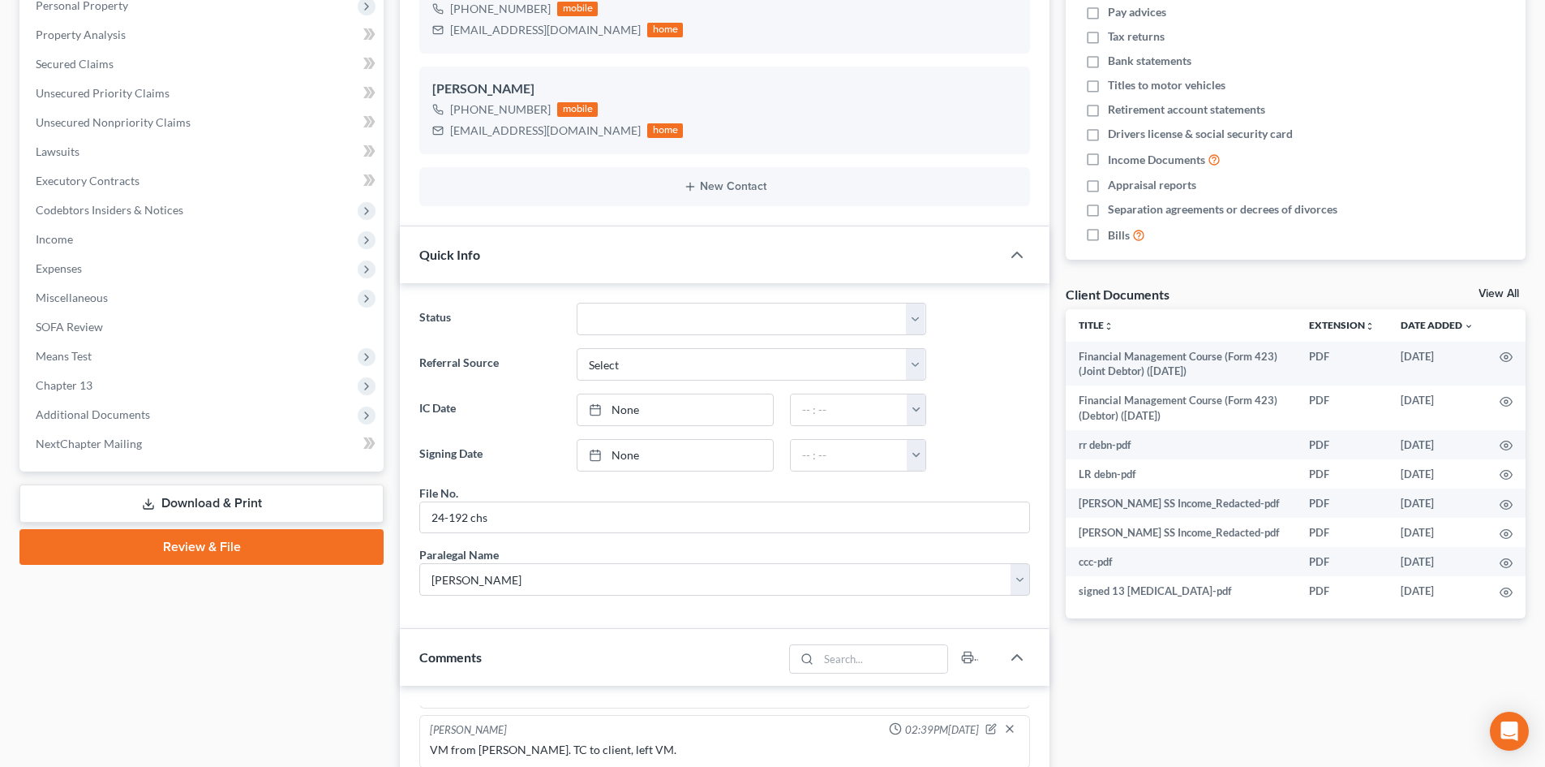
scroll to position [0, 0]
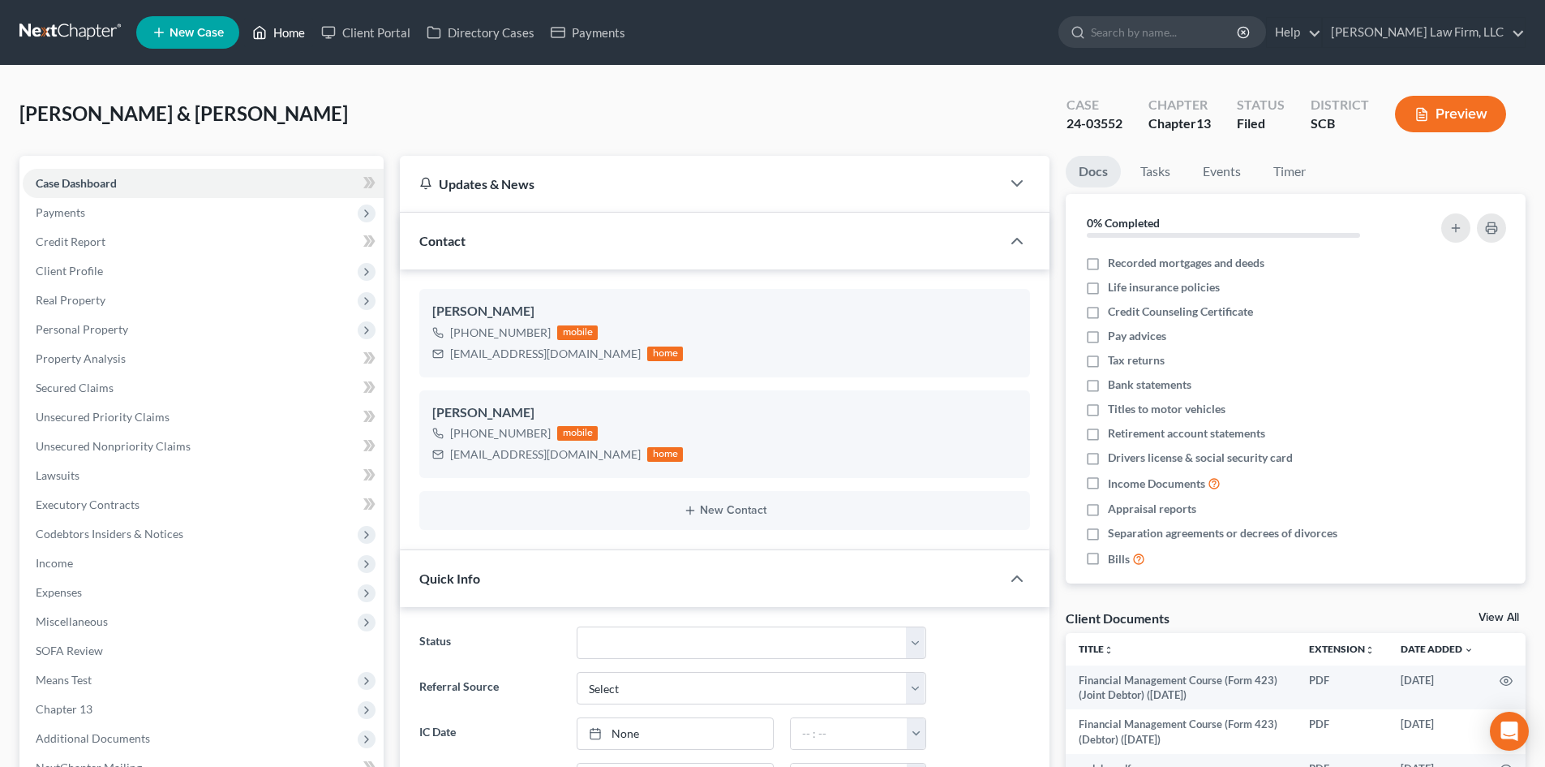
drag, startPoint x: 292, startPoint y: 32, endPoint x: 934, endPoint y: 168, distance: 656.8
click at [292, 32] on link "Home" at bounding box center [278, 32] width 69 height 29
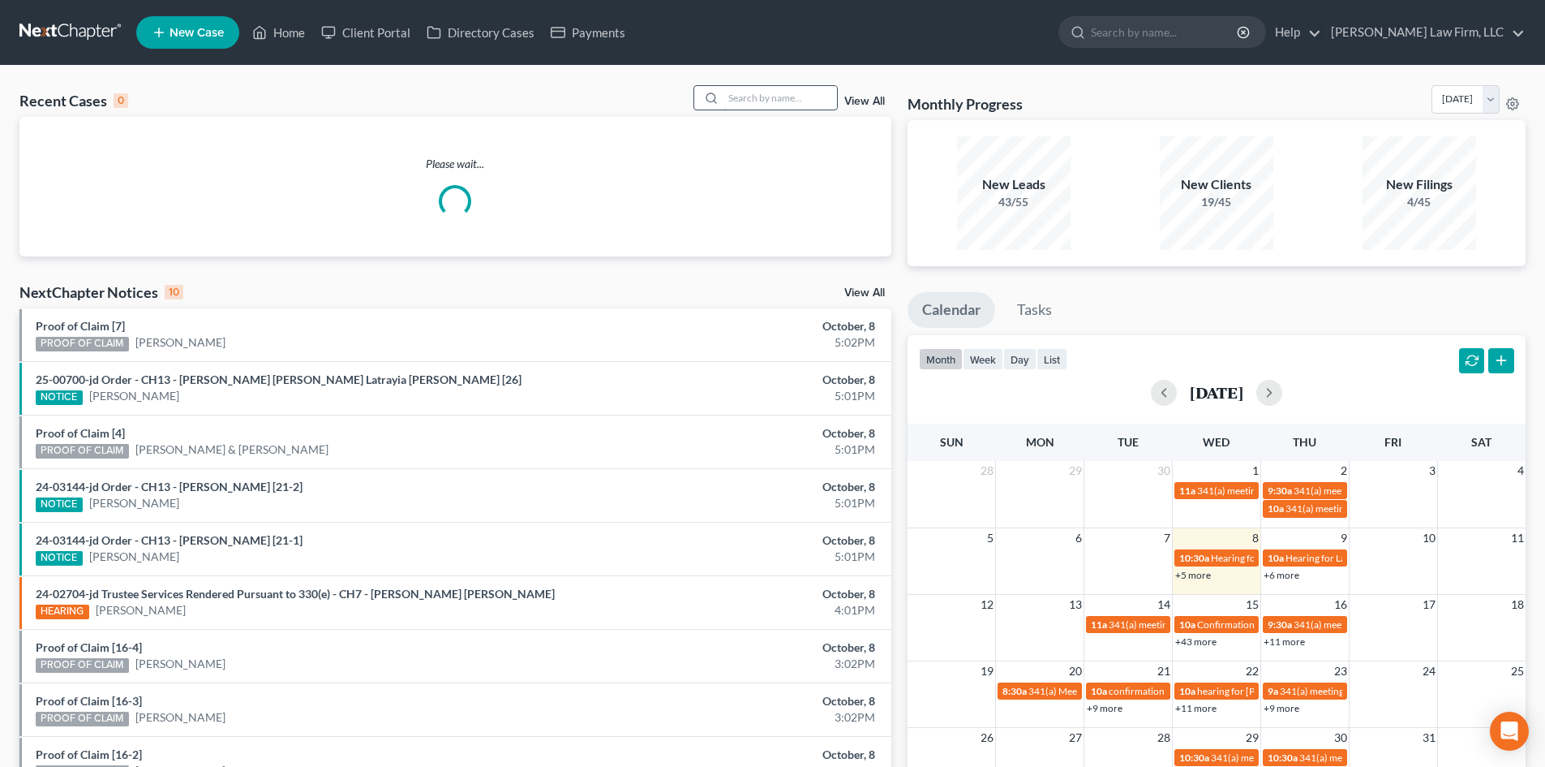
click at [814, 96] on input "search" at bounding box center [781, 98] width 114 height 24
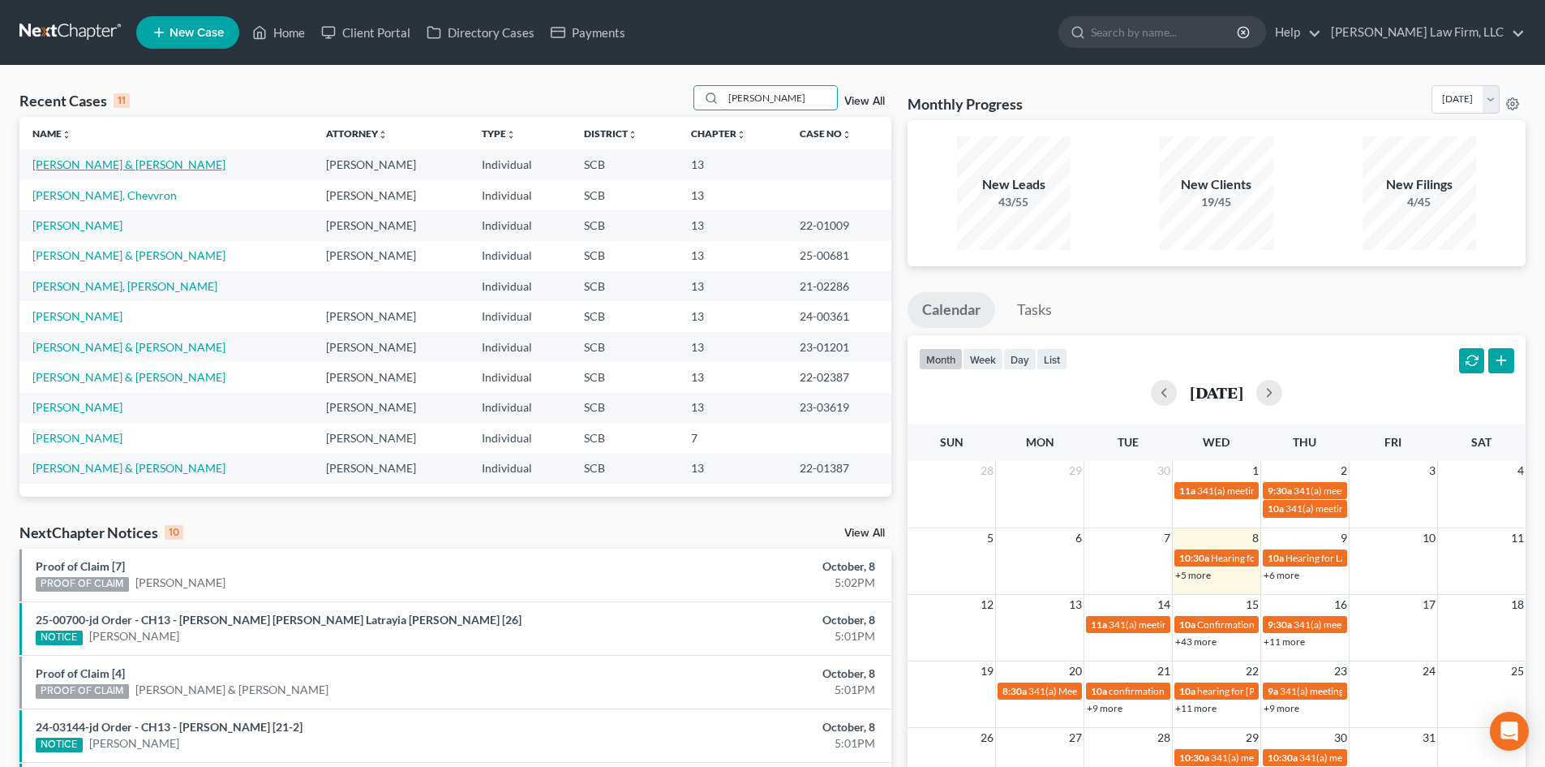
type input "[PERSON_NAME]"
click at [146, 161] on link "[PERSON_NAME] & [PERSON_NAME]" at bounding box center [128, 164] width 193 height 14
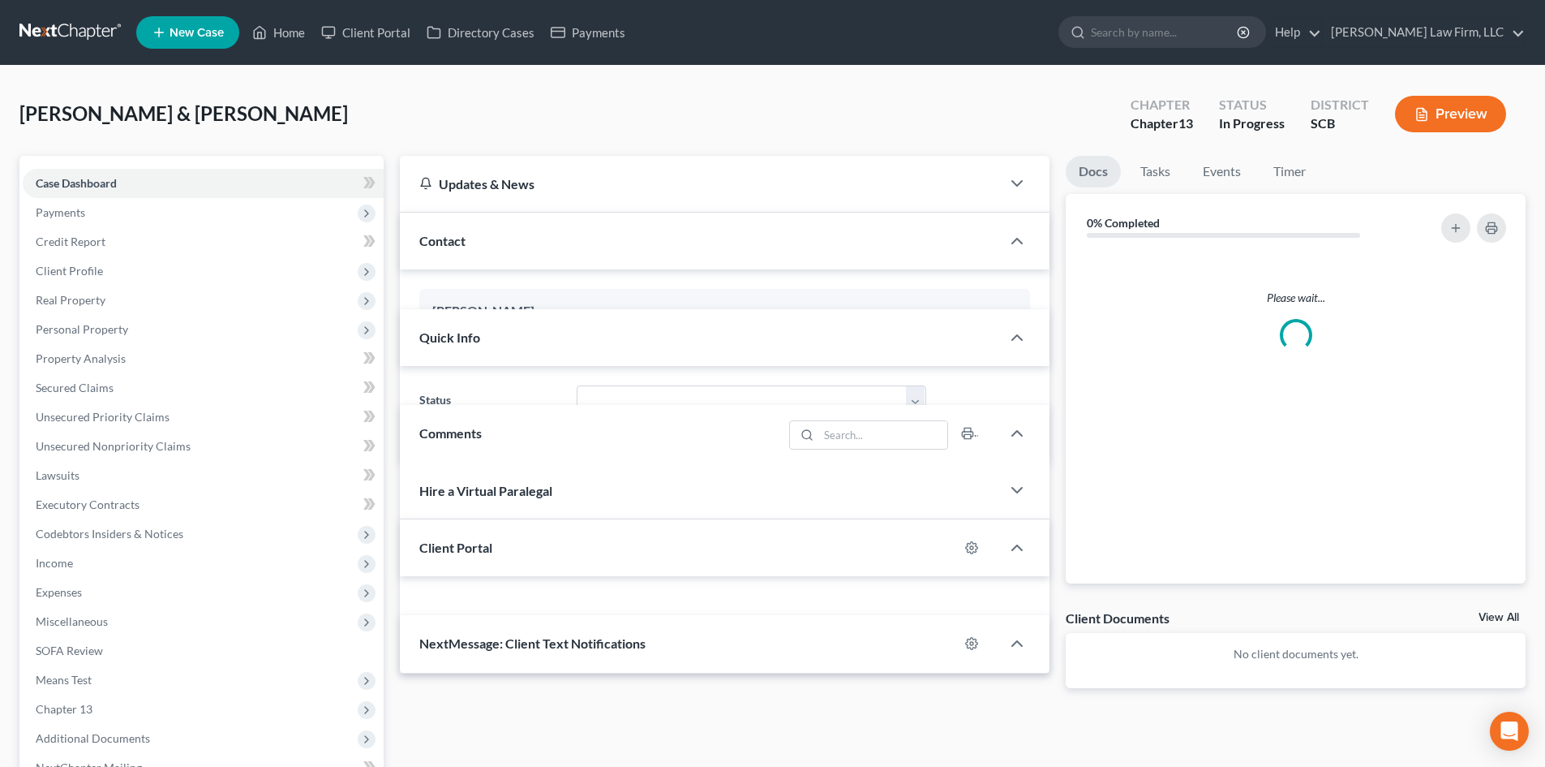
select select "0"
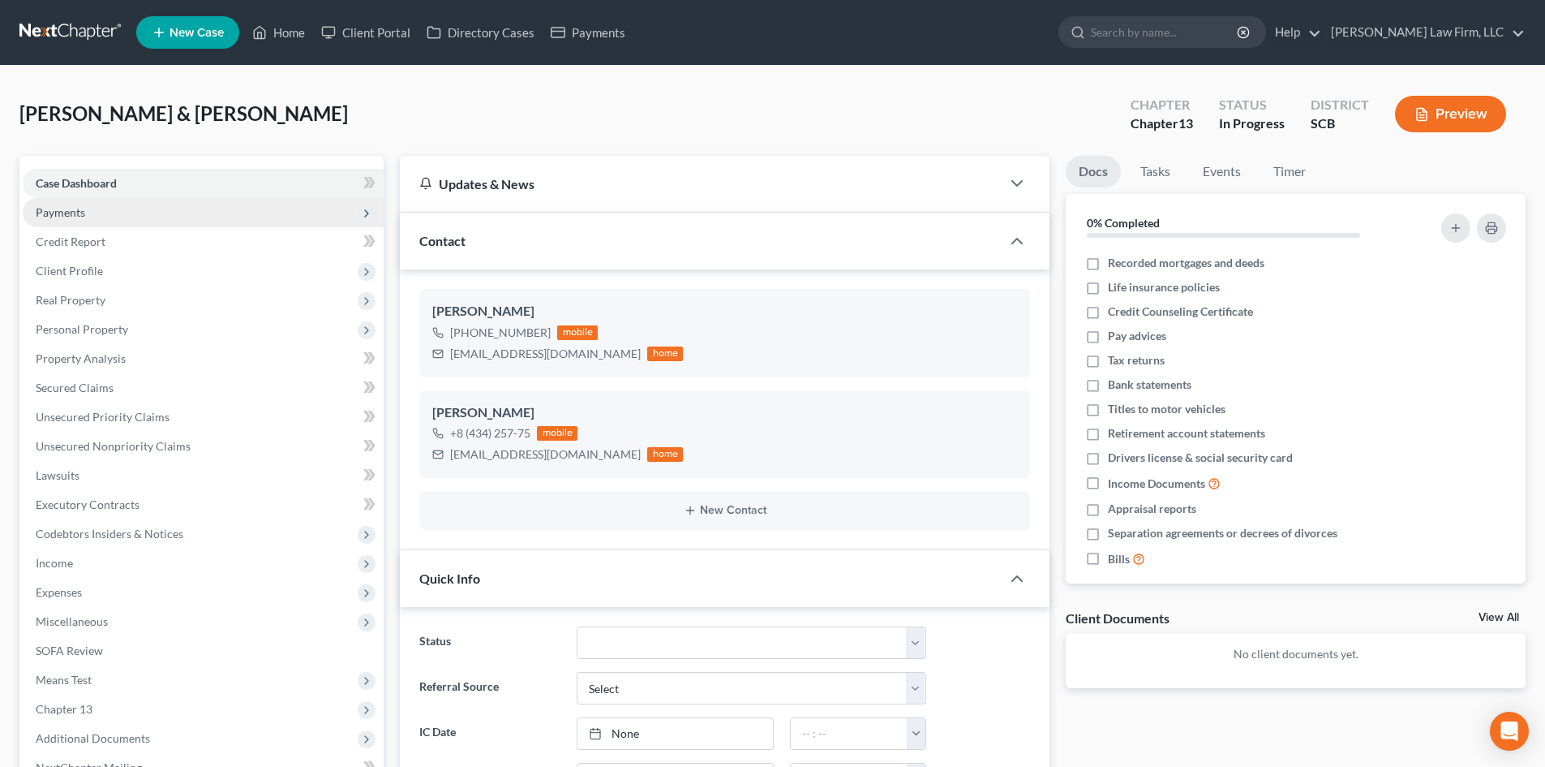
click at [93, 213] on span "Payments" at bounding box center [203, 212] width 361 height 29
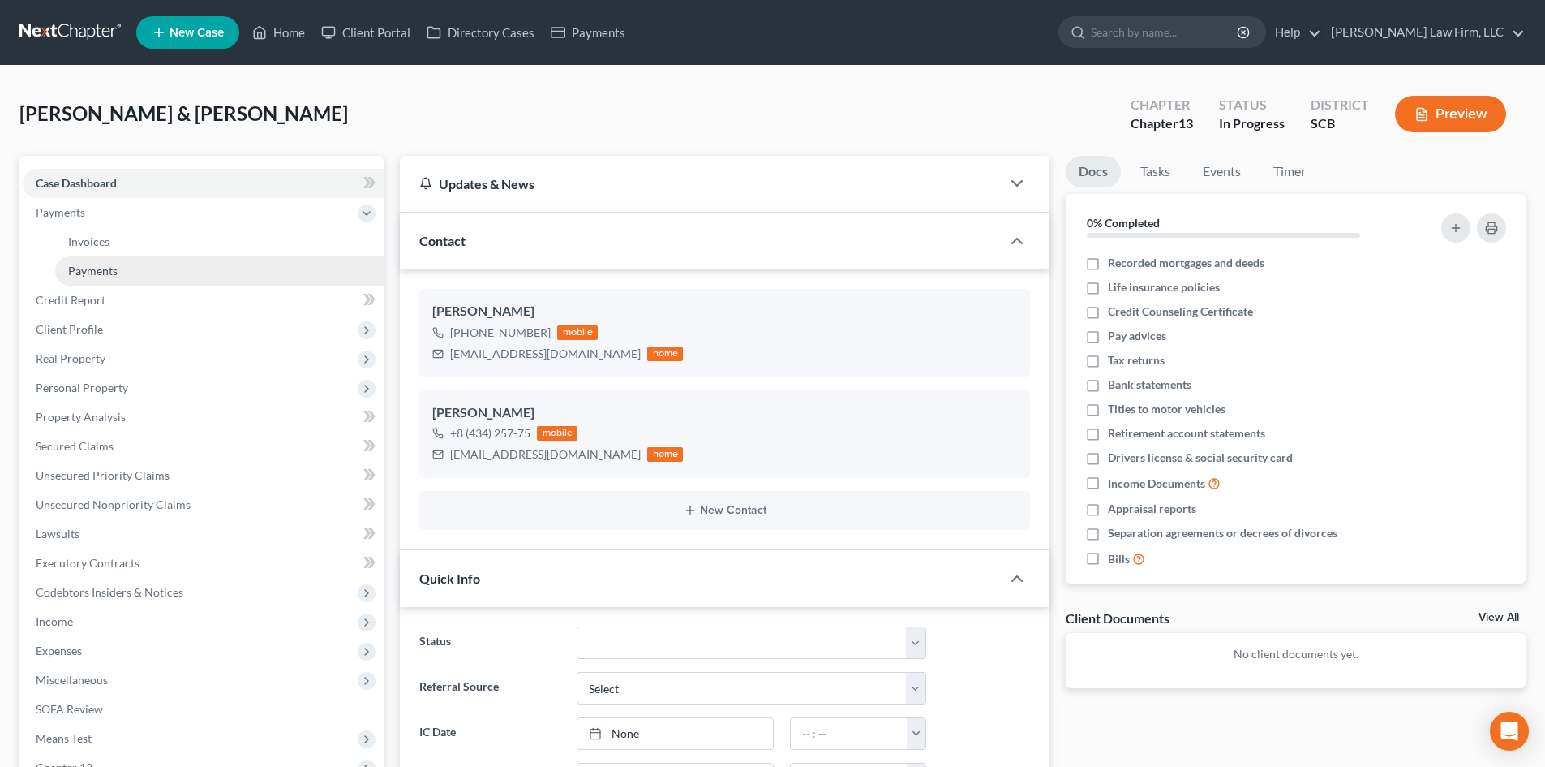
click at [119, 277] on link "Payments" at bounding box center [219, 270] width 329 height 29
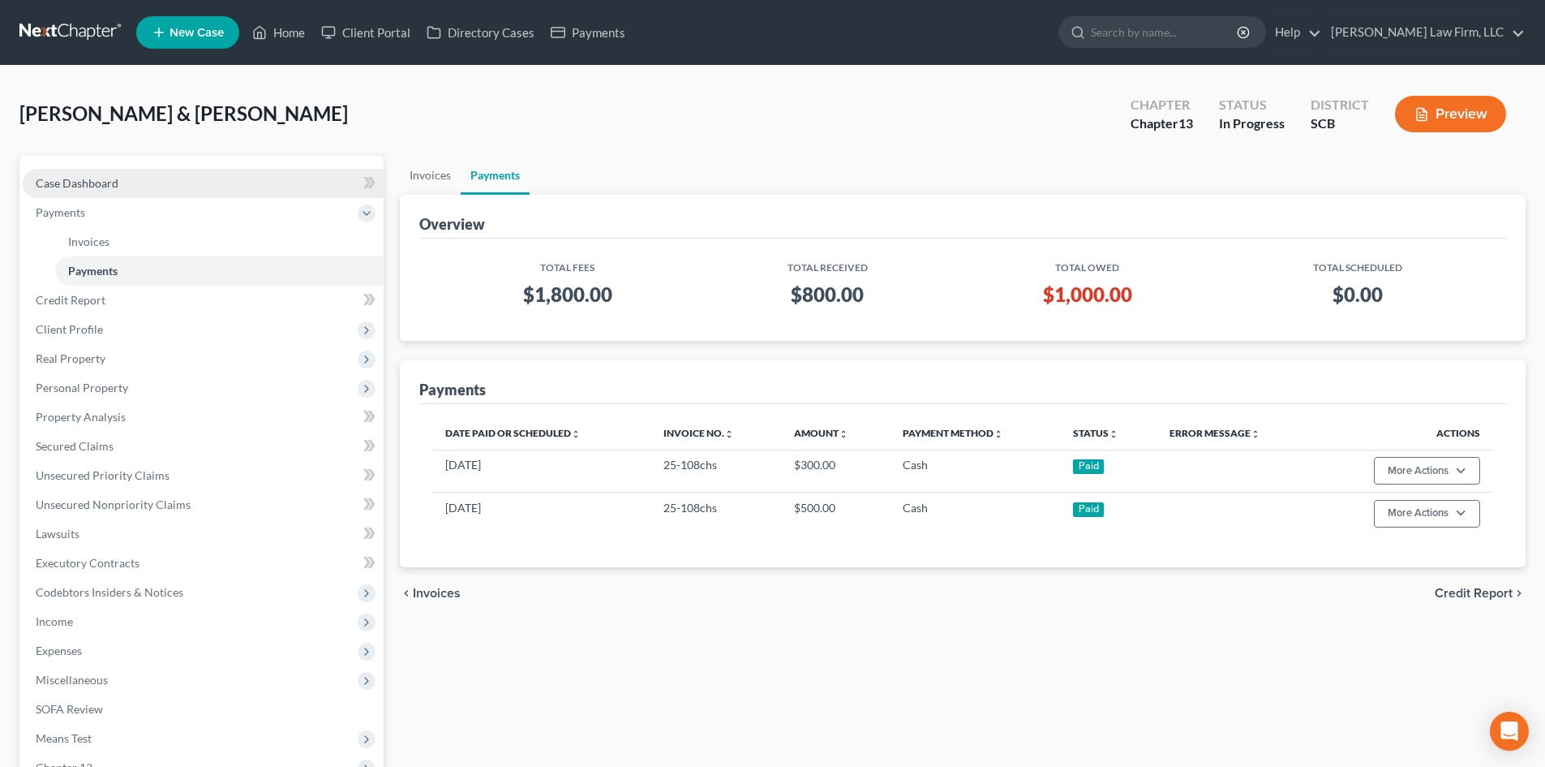
click at [87, 178] on span "Case Dashboard" at bounding box center [77, 183] width 83 height 14
select select "0"
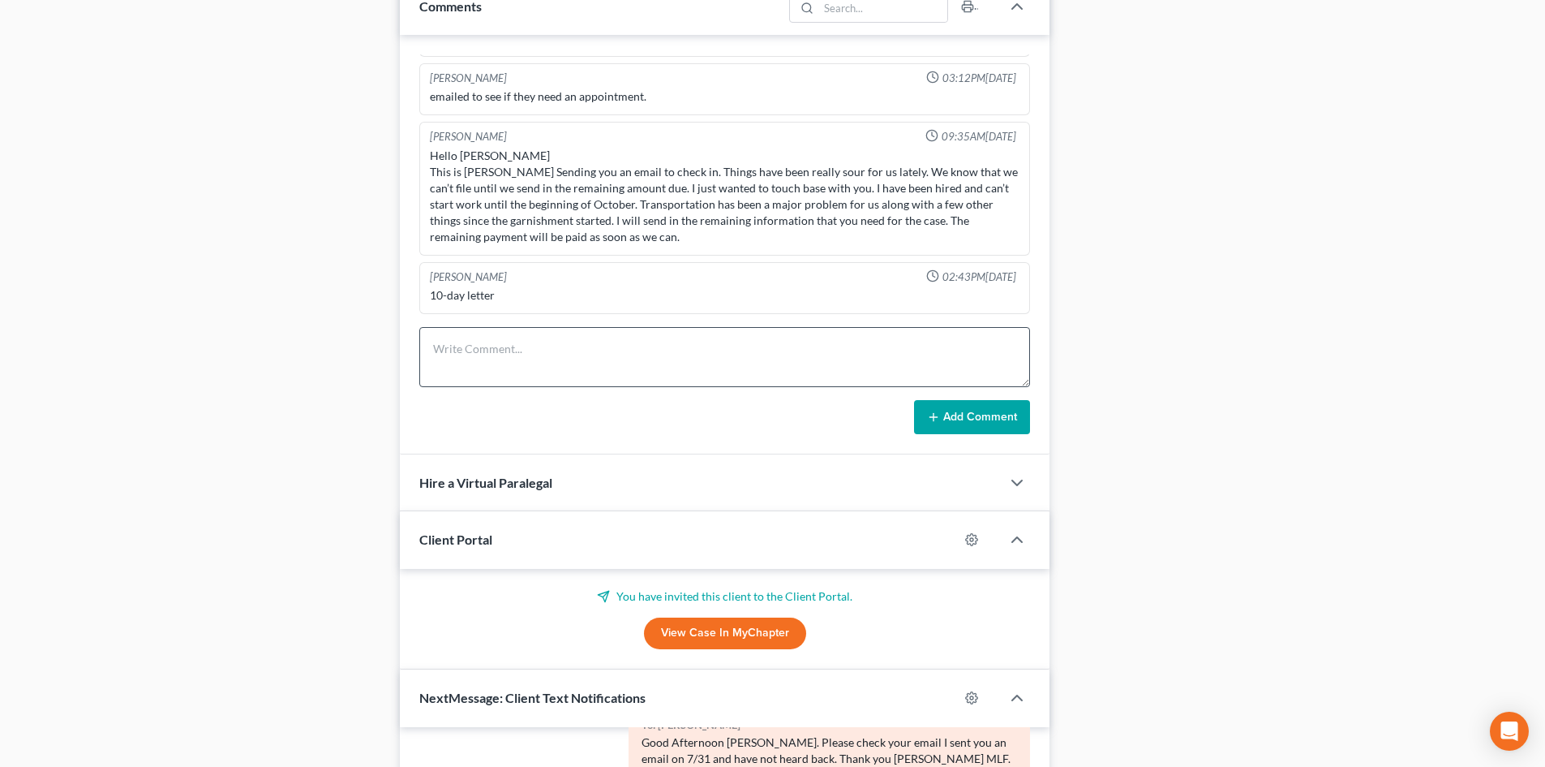
scroll to position [973, 0]
click at [493, 361] on textarea at bounding box center [724, 358] width 611 height 60
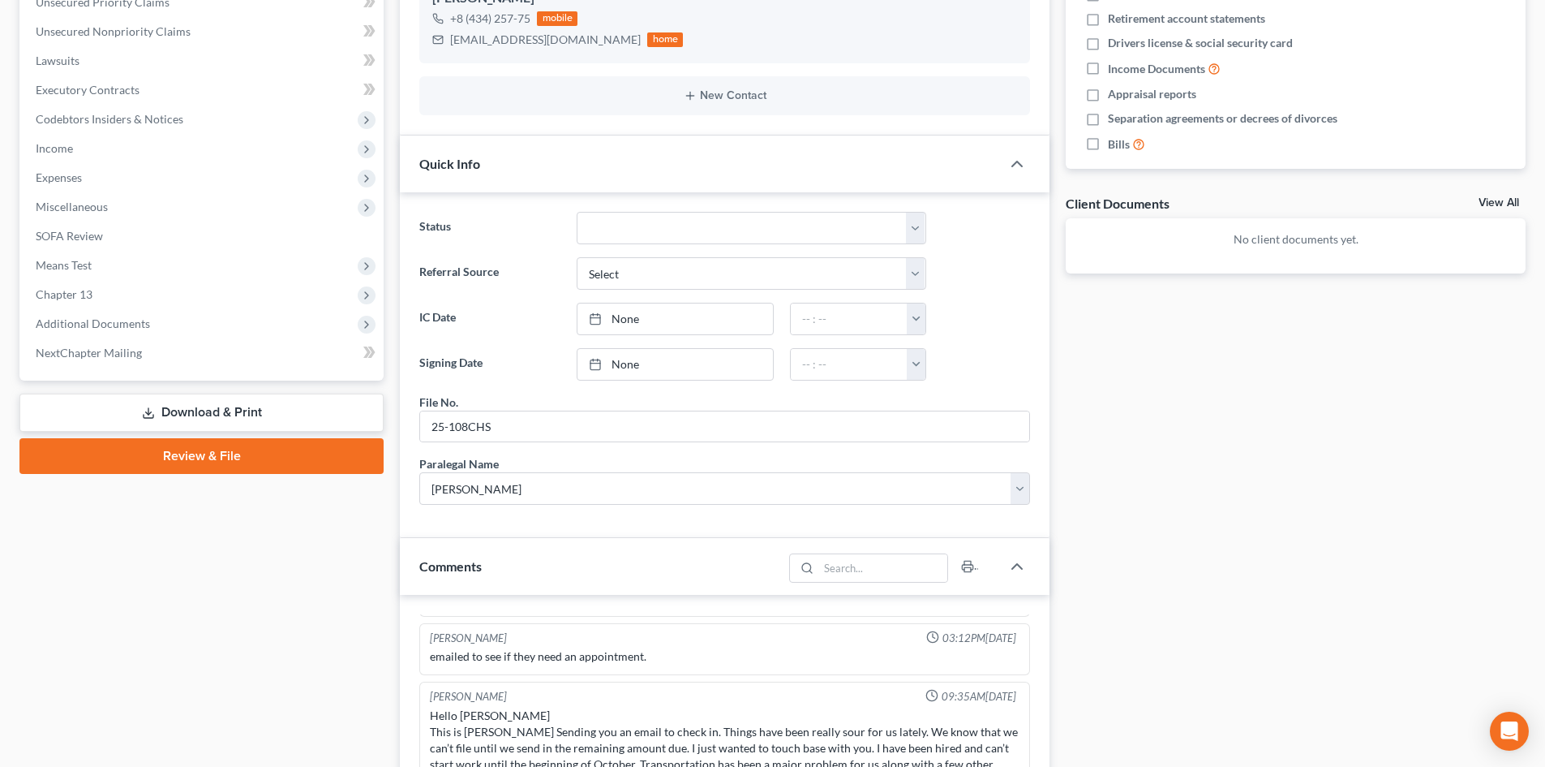
scroll to position [224, 0]
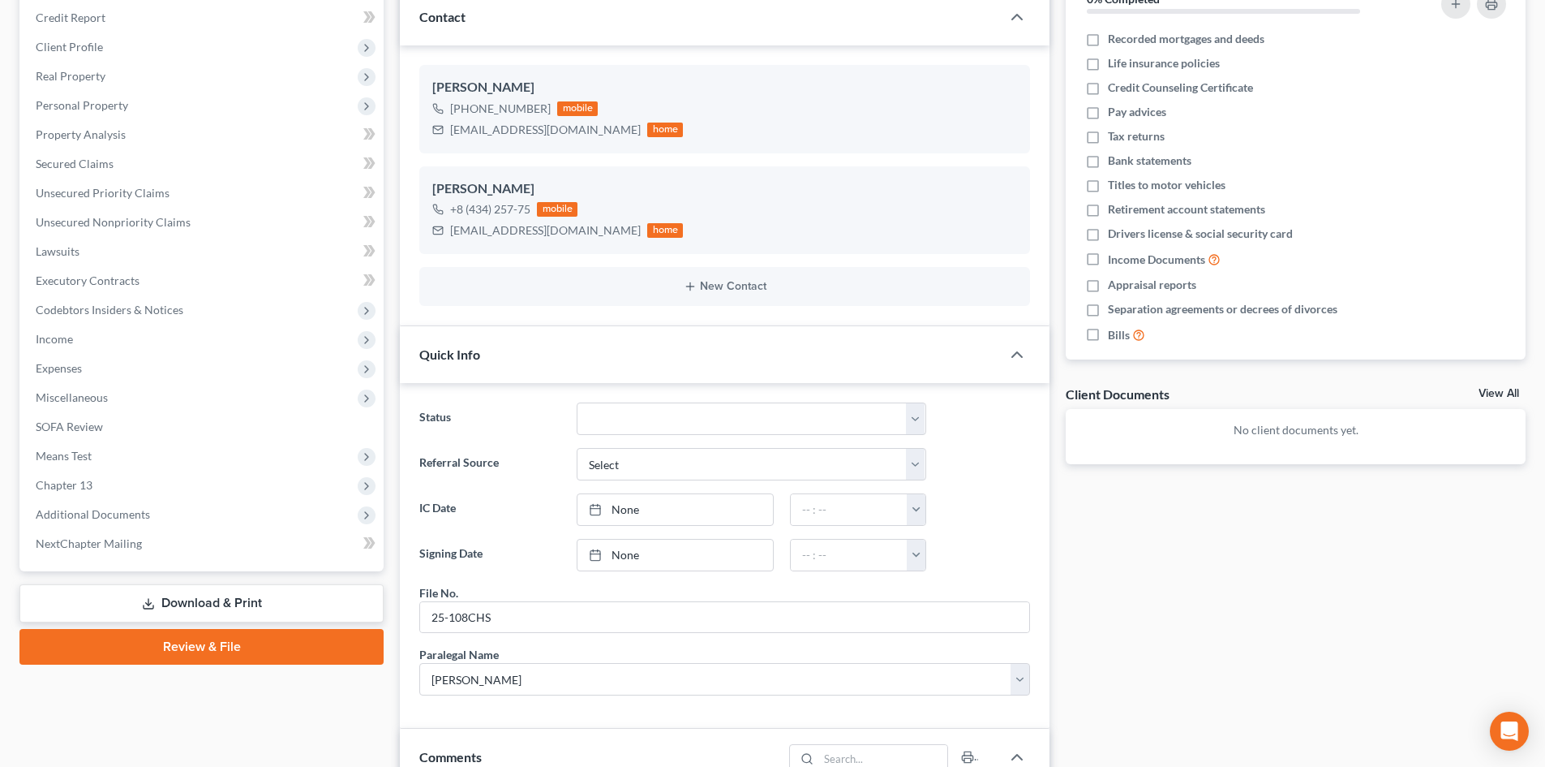
type textarea "VM from [PERSON_NAME]. They still want to file. TC"
click at [990, 140] on icon "button" at bounding box center [993, 138] width 7 height 7
select select "0"
select select "1"
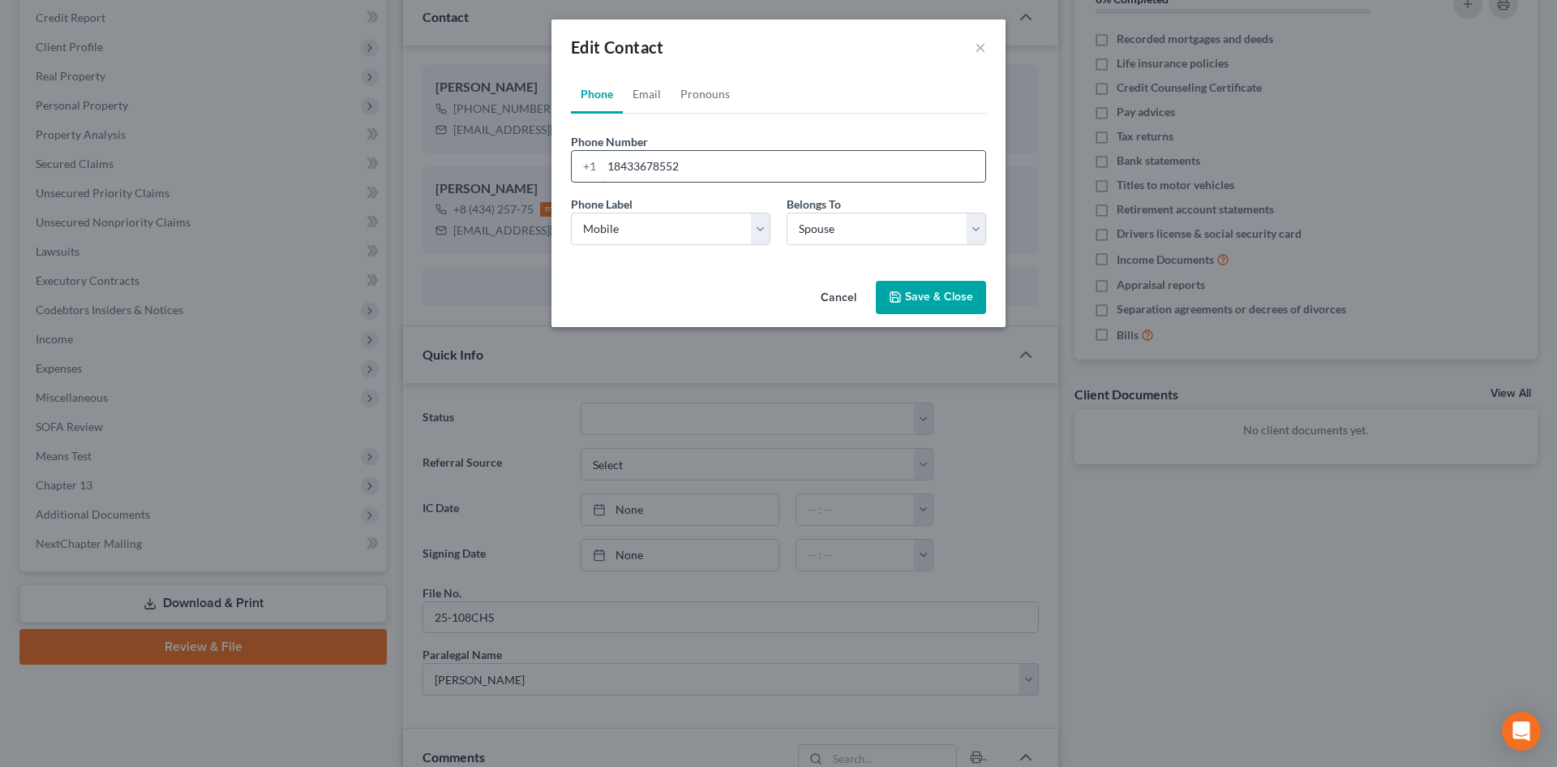
drag, startPoint x: 711, startPoint y: 163, endPoint x: 635, endPoint y: 168, distance: 76.4
click at [635, 168] on input "18433678552" at bounding box center [794, 166] width 384 height 31
type input "18434257775"
click at [939, 304] on button "Save & Close" at bounding box center [931, 298] width 110 height 34
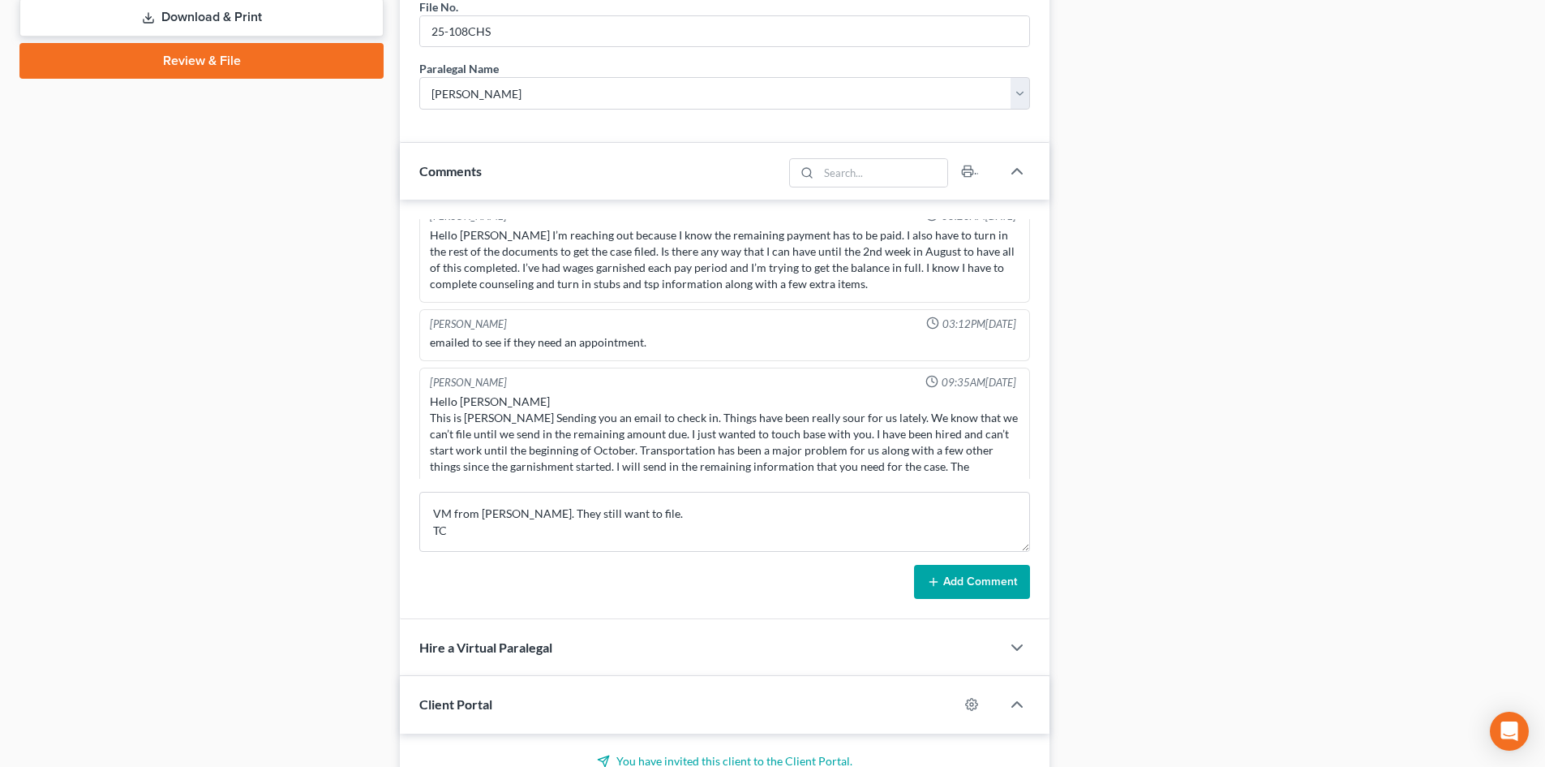
scroll to position [730, 0]
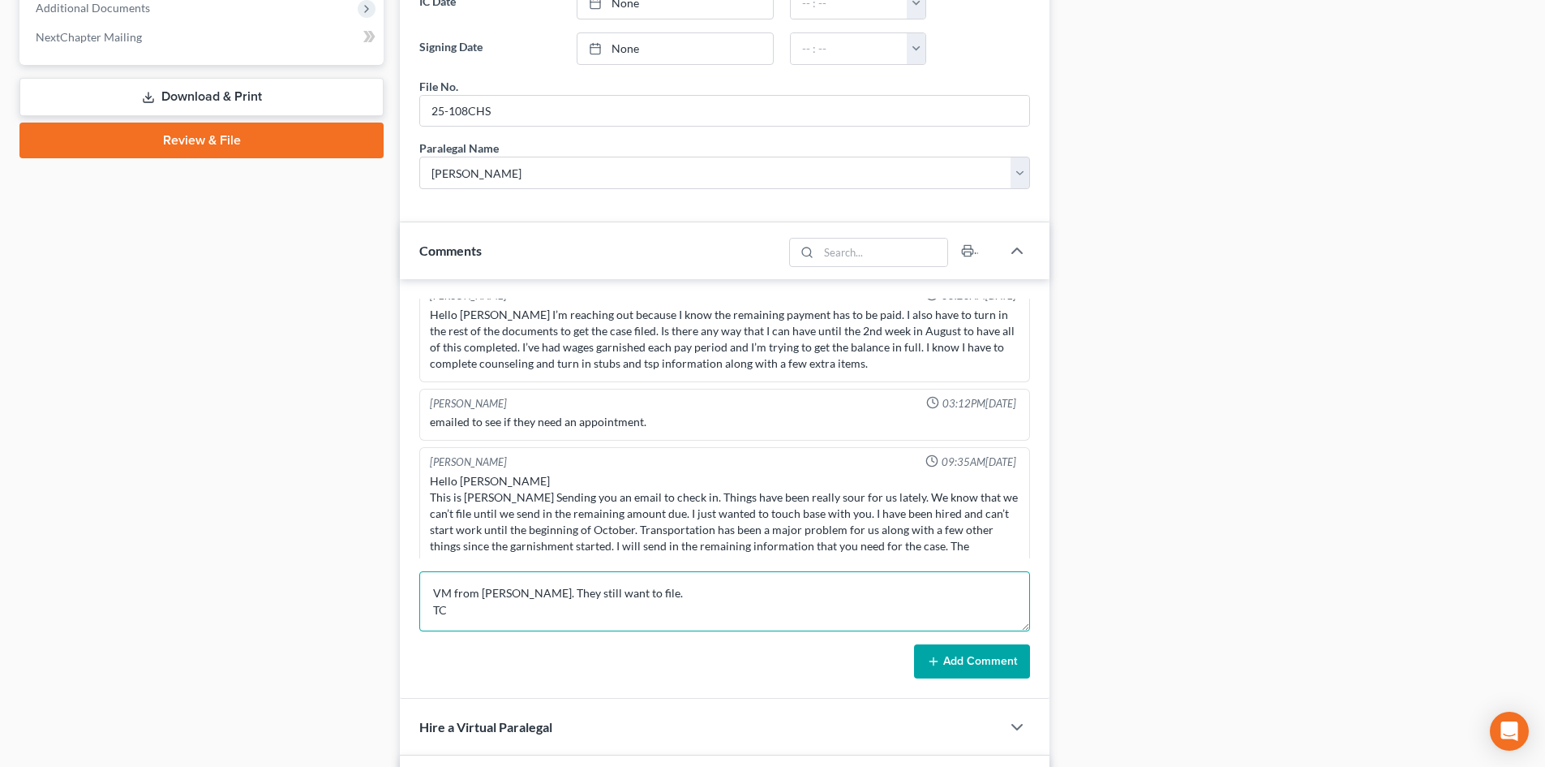
click at [489, 627] on textarea "VM from [PERSON_NAME]. They still want to file. TC" at bounding box center [724, 601] width 611 height 60
type textarea "VM from [PERSON_NAME]. They still want to file. TC with client. She starts a ne…"
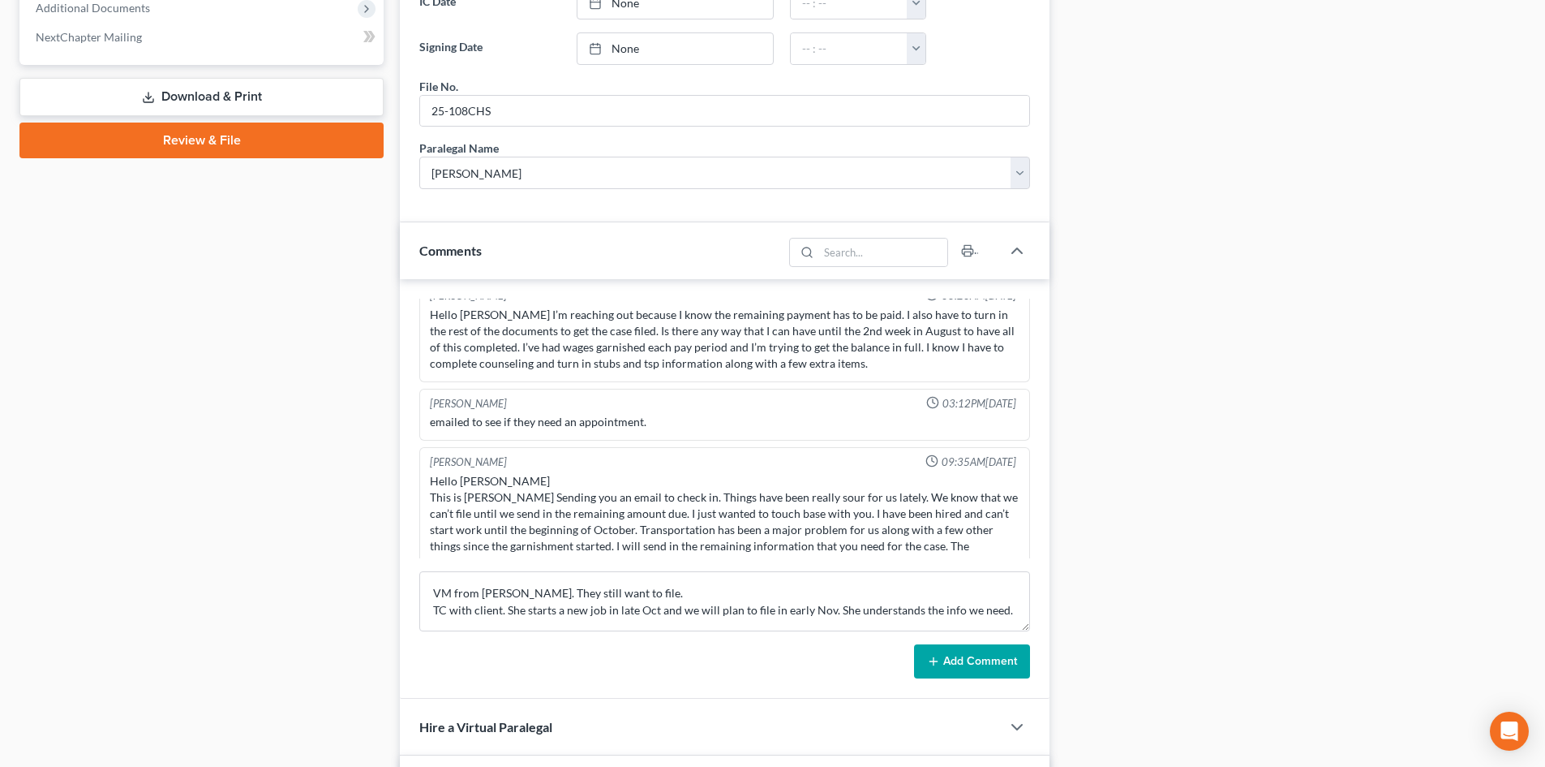
click at [972, 652] on button "Add Comment" at bounding box center [972, 661] width 116 height 34
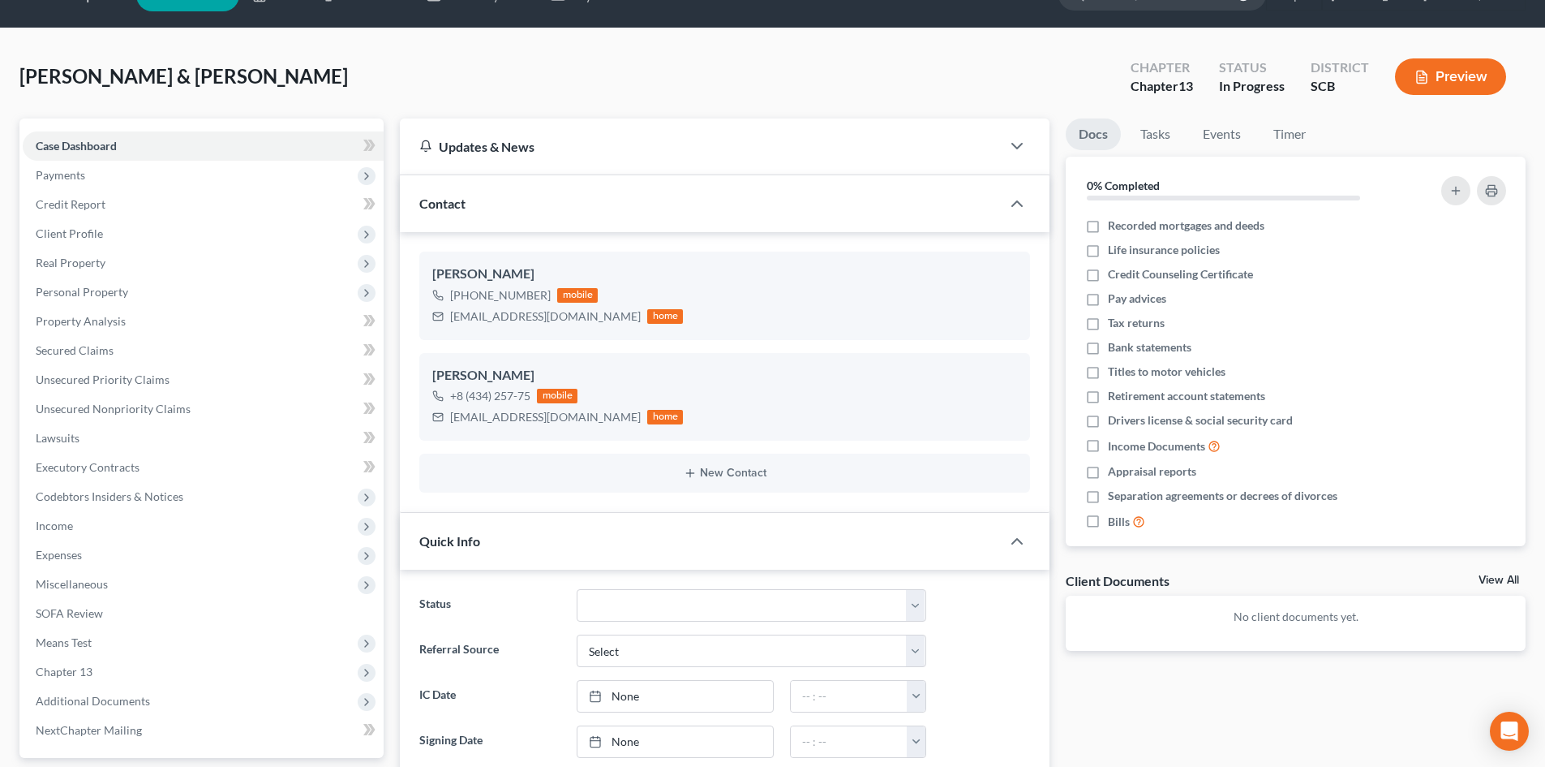
scroll to position [0, 0]
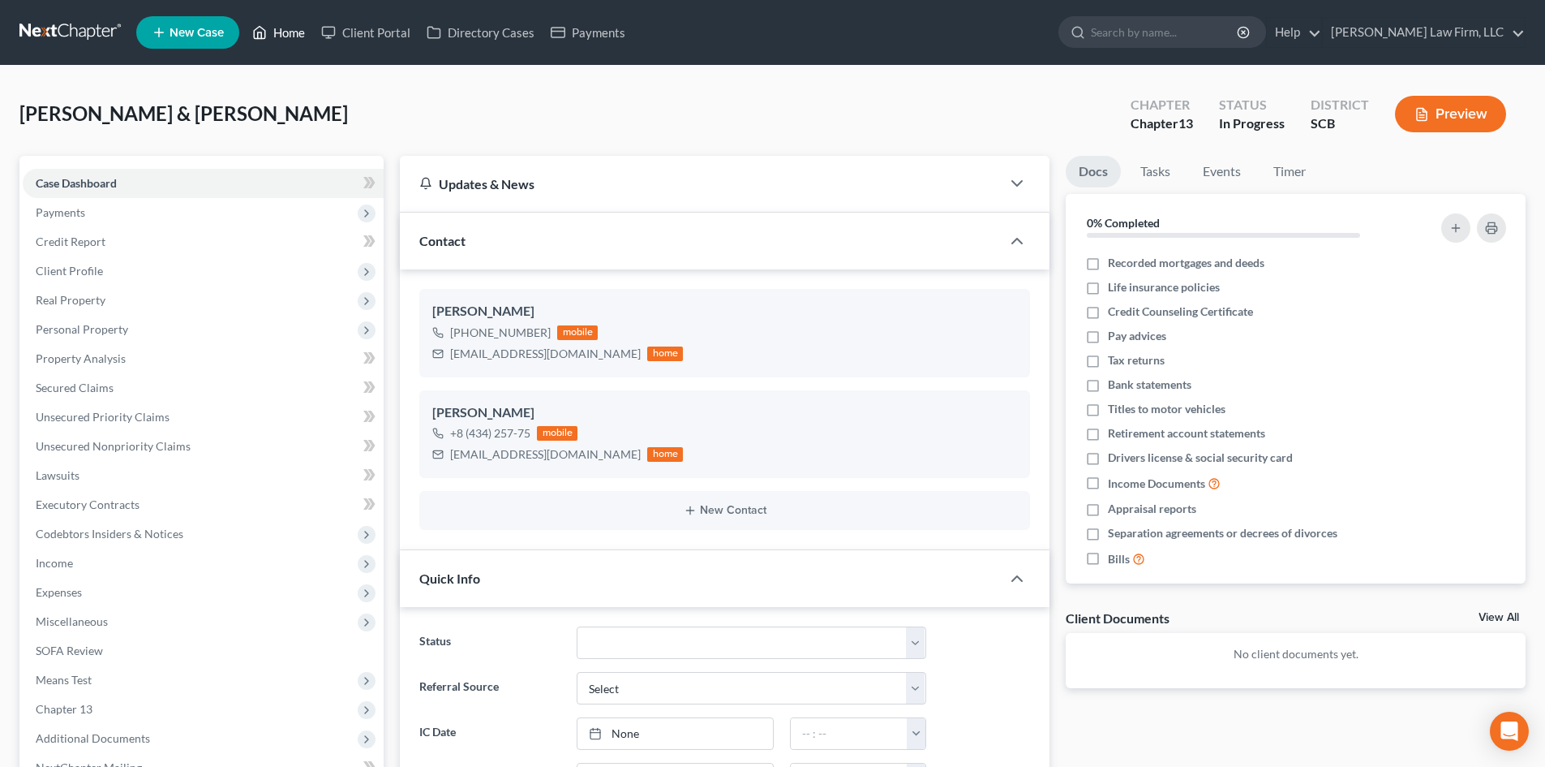
click at [299, 35] on link "Home" at bounding box center [278, 32] width 69 height 29
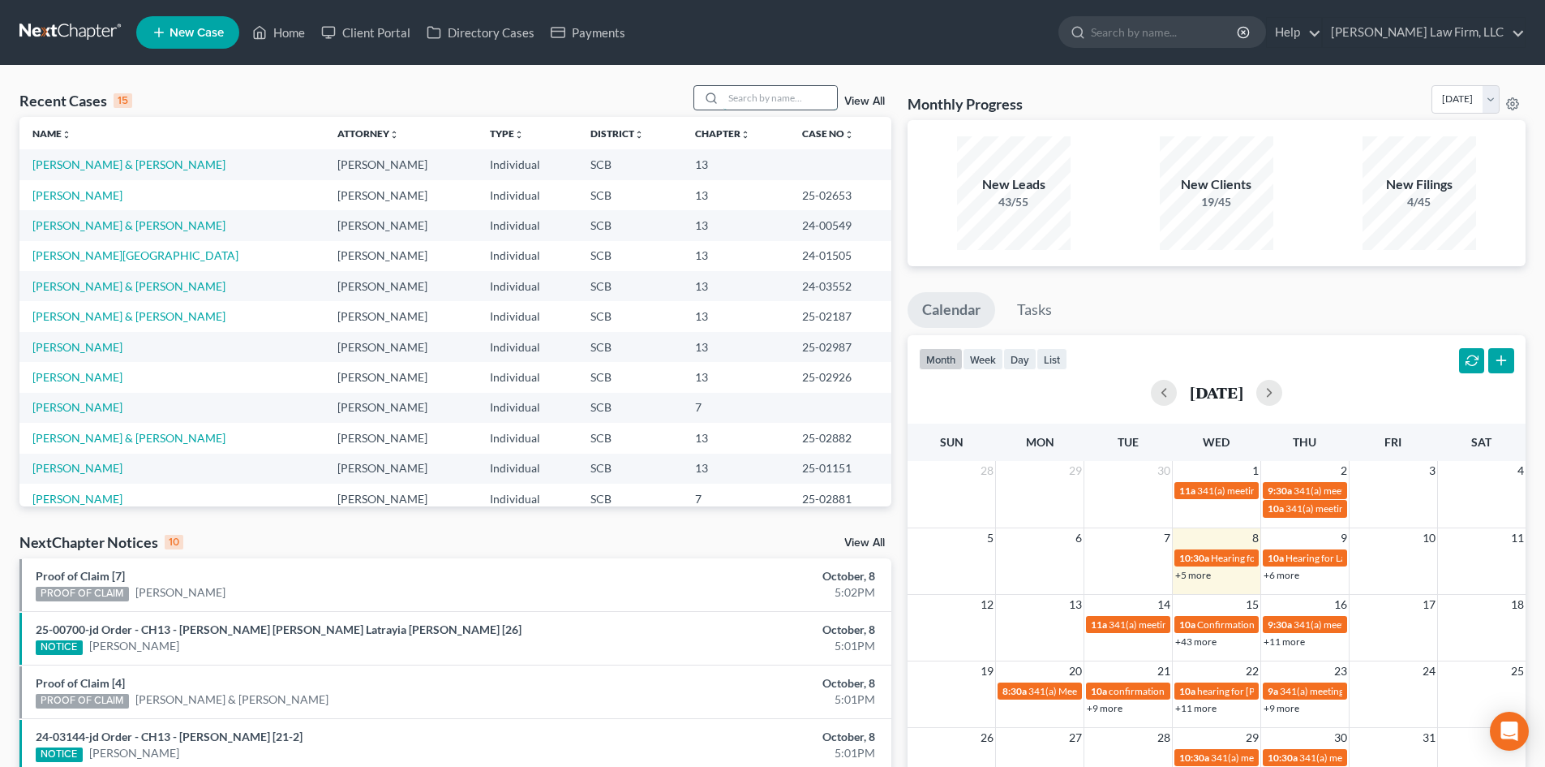
click at [780, 99] on input "search" at bounding box center [781, 98] width 114 height 24
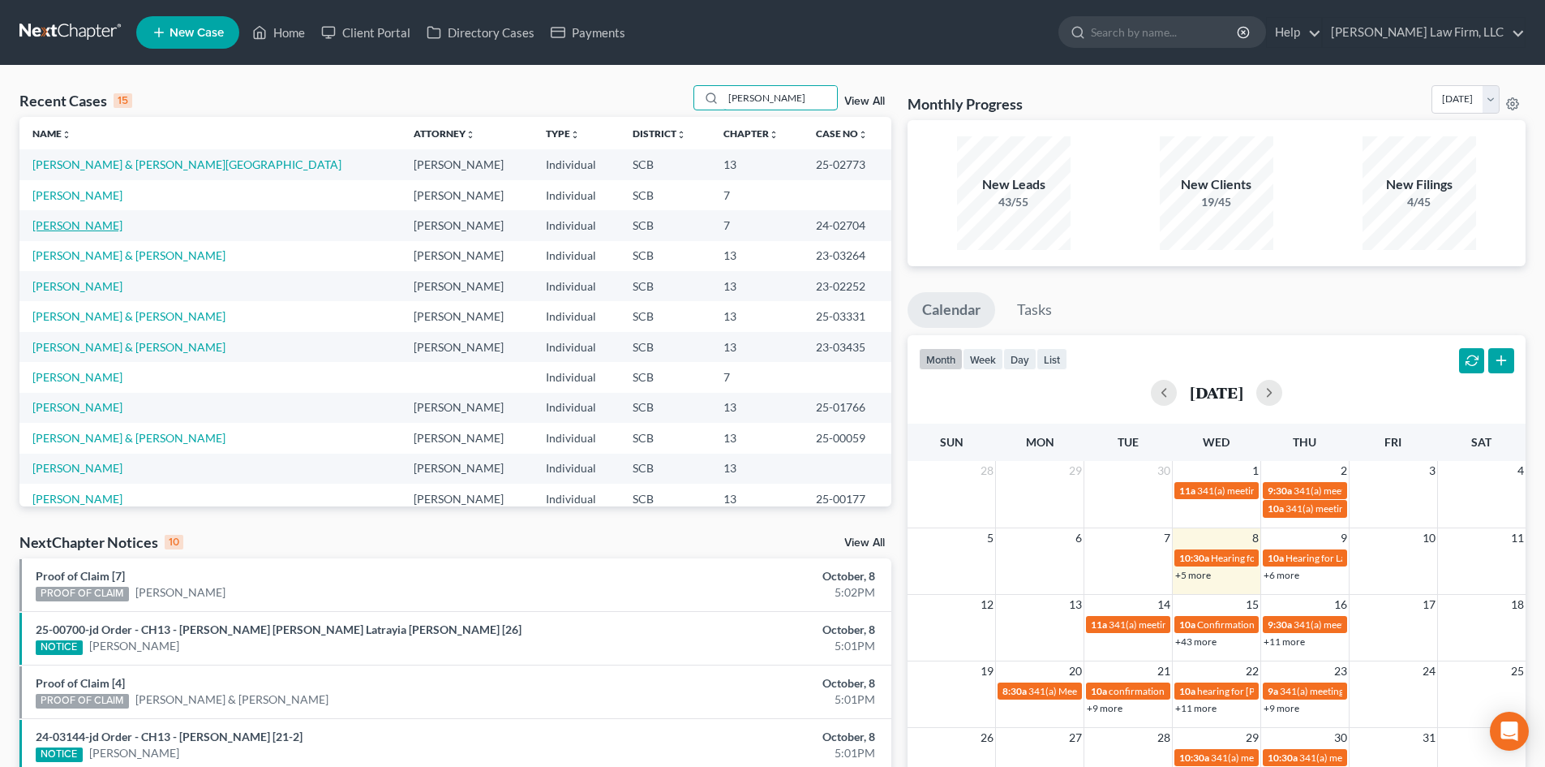
type input "[PERSON_NAME]"
click at [80, 228] on link "[PERSON_NAME]" at bounding box center [77, 225] width 90 height 14
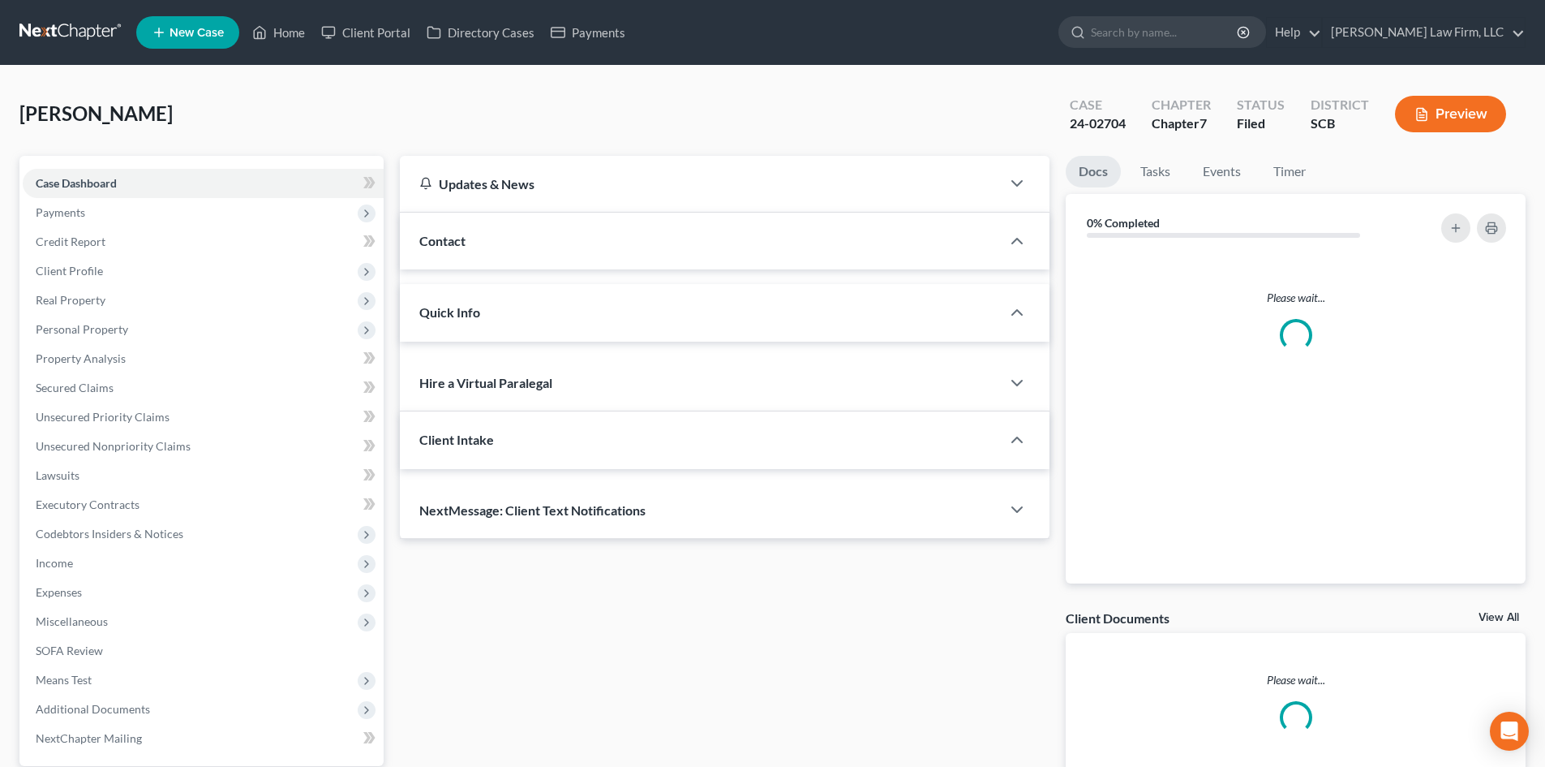
select select "1"
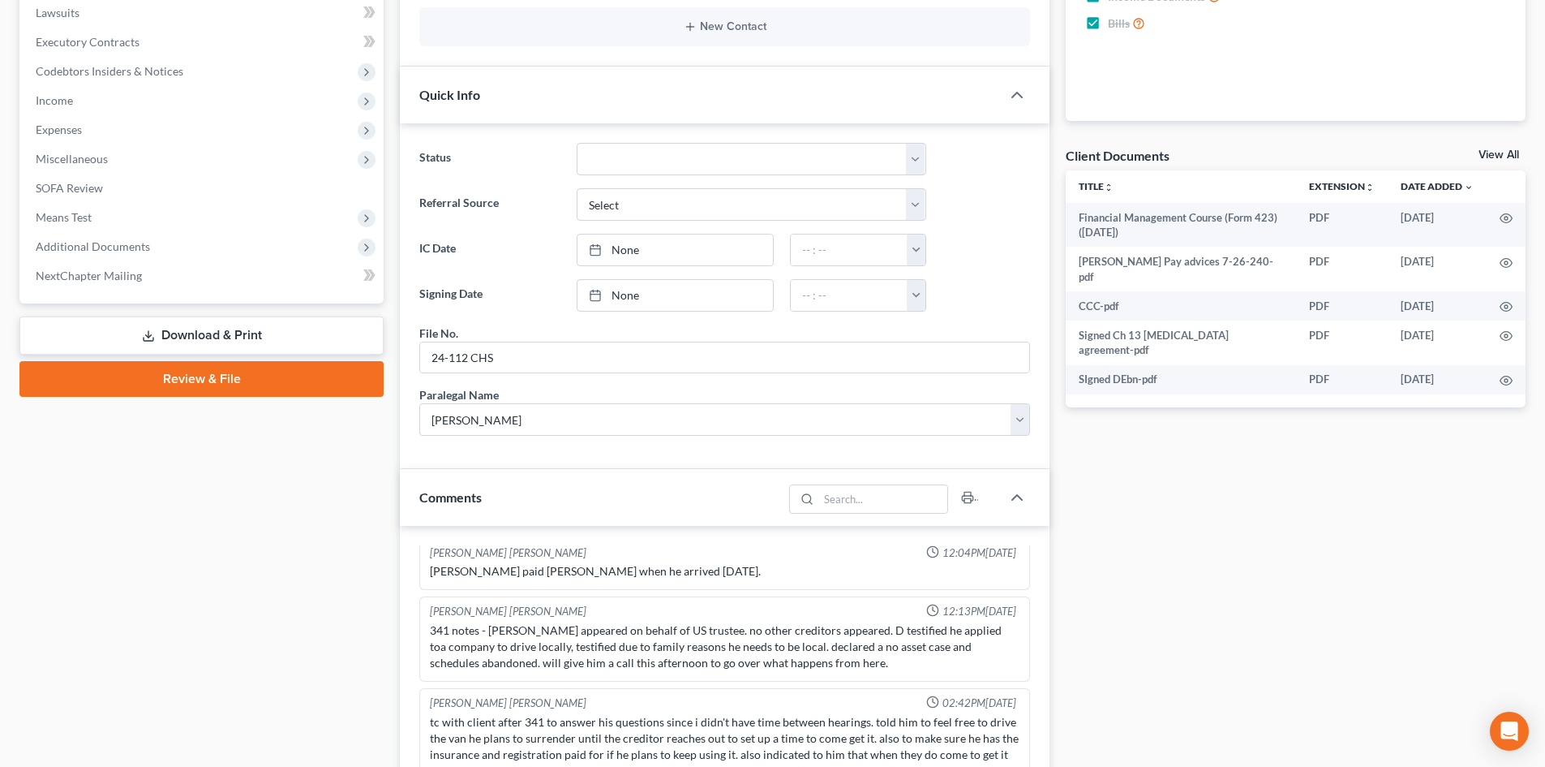
scroll to position [406, 0]
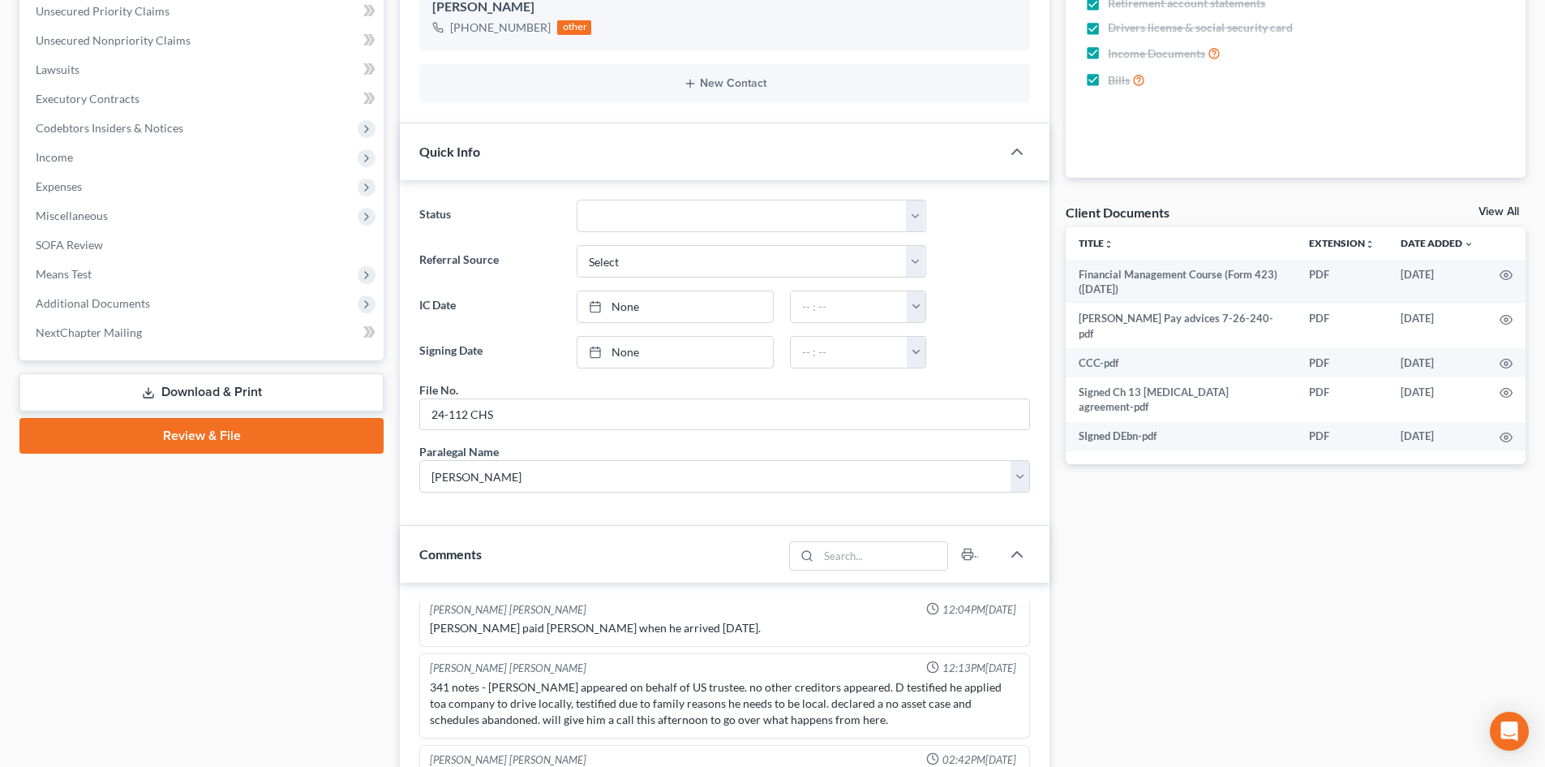
click at [1508, 206] on link "View All" at bounding box center [1499, 211] width 41 height 11
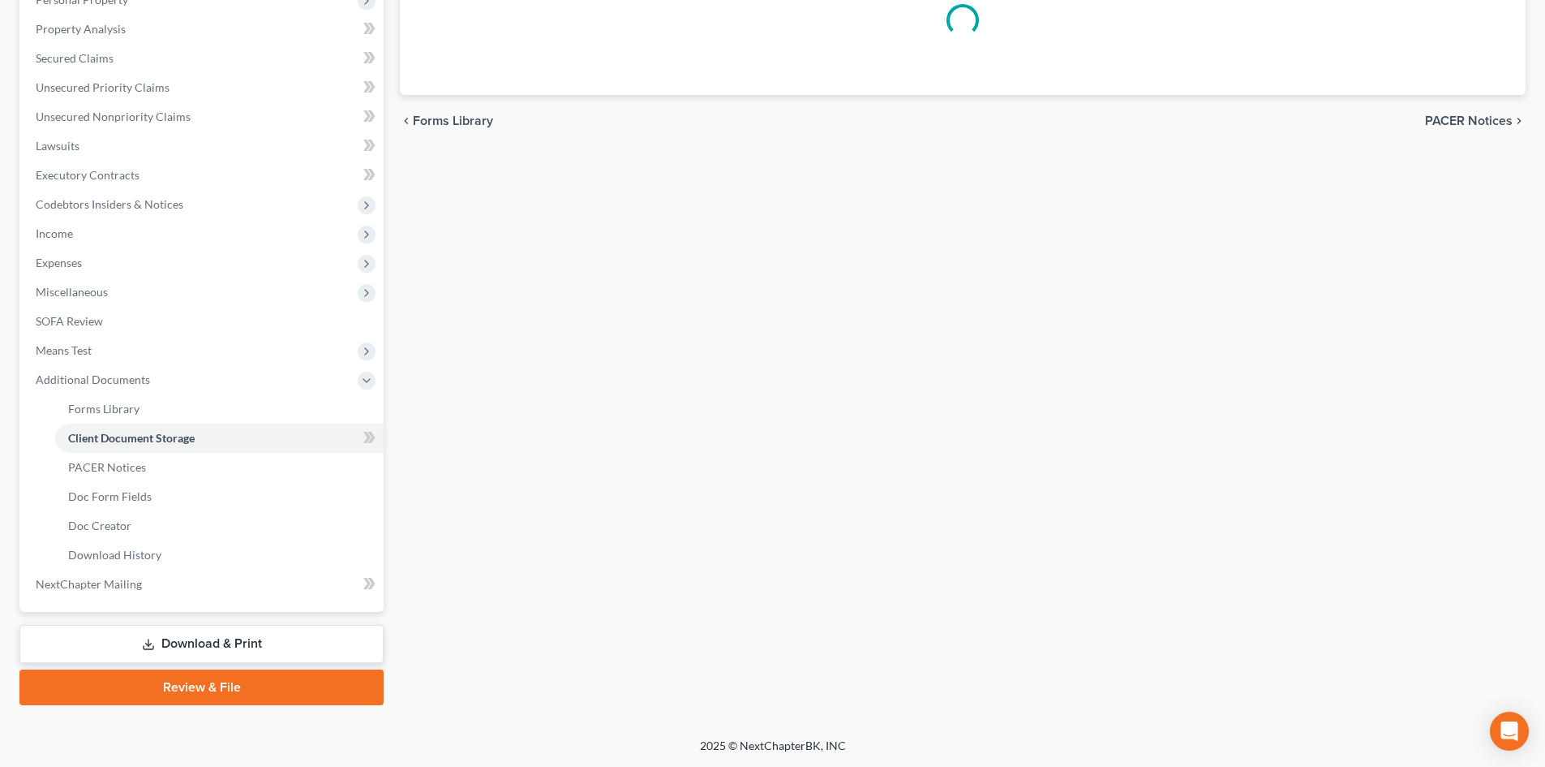
scroll to position [14, 0]
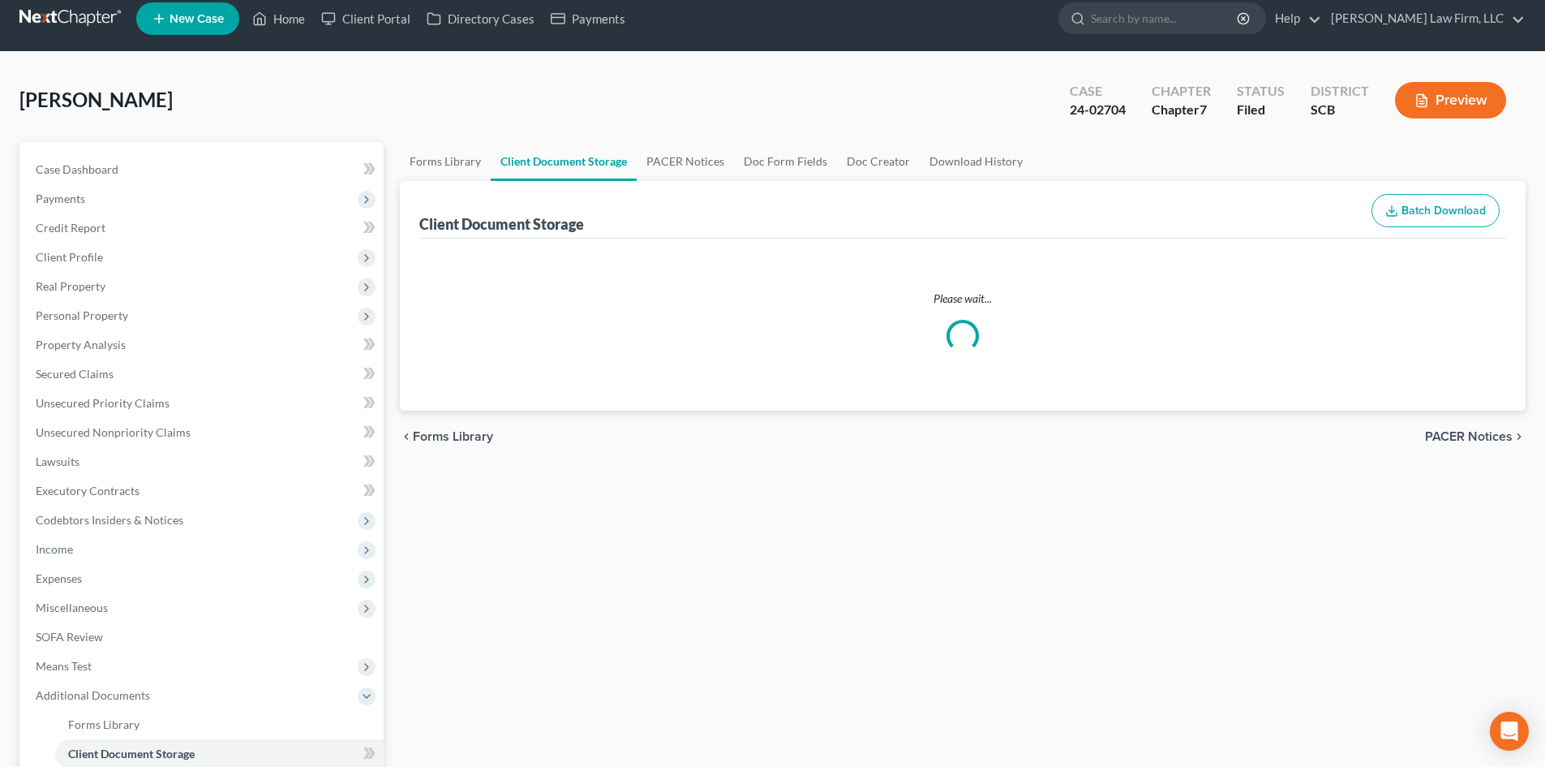
select select "16"
select select "6"
select select "15"
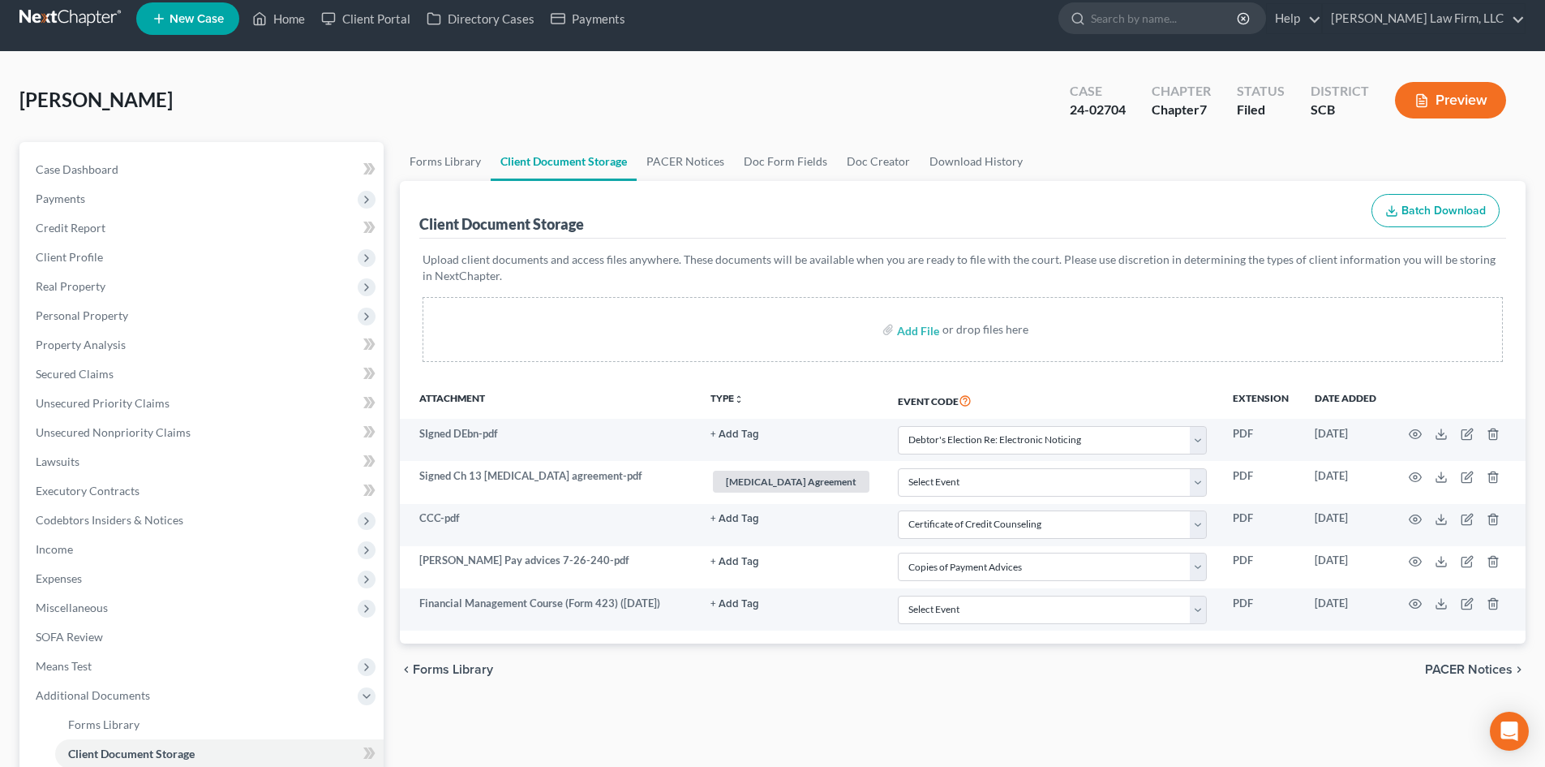
scroll to position [0, 0]
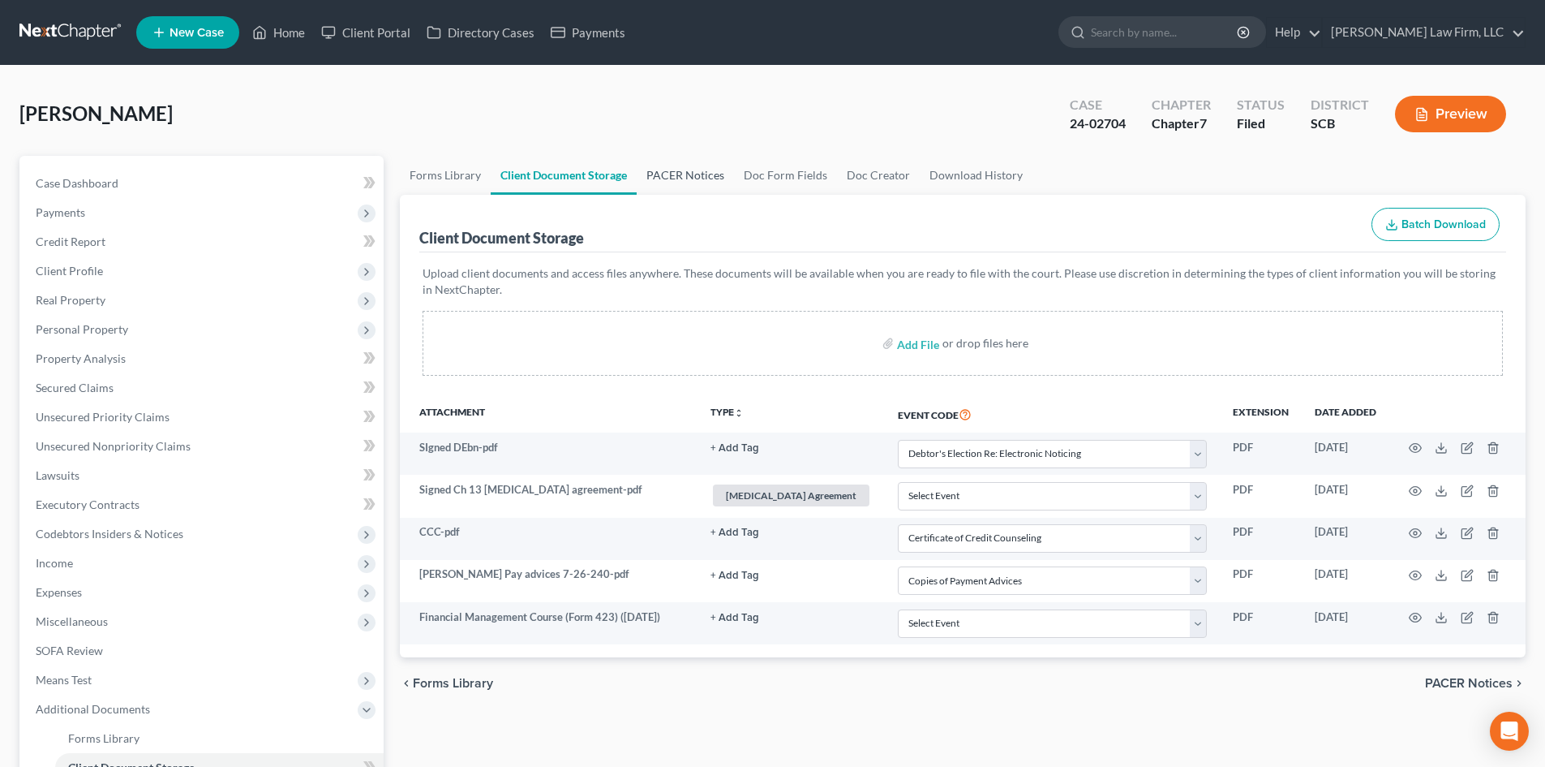
click at [670, 183] on link "PACER Notices" at bounding box center [685, 175] width 97 height 39
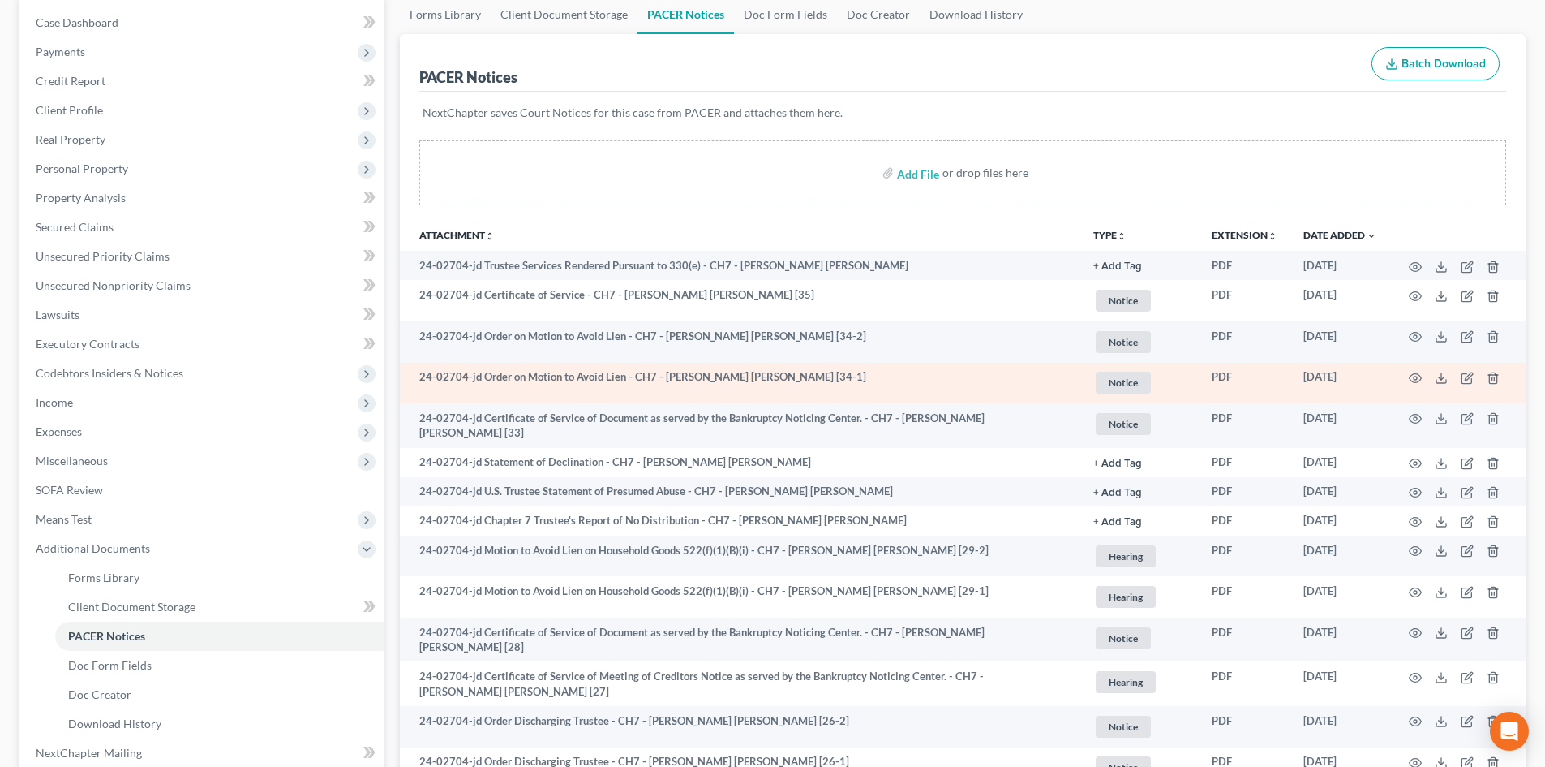
scroll to position [162, 0]
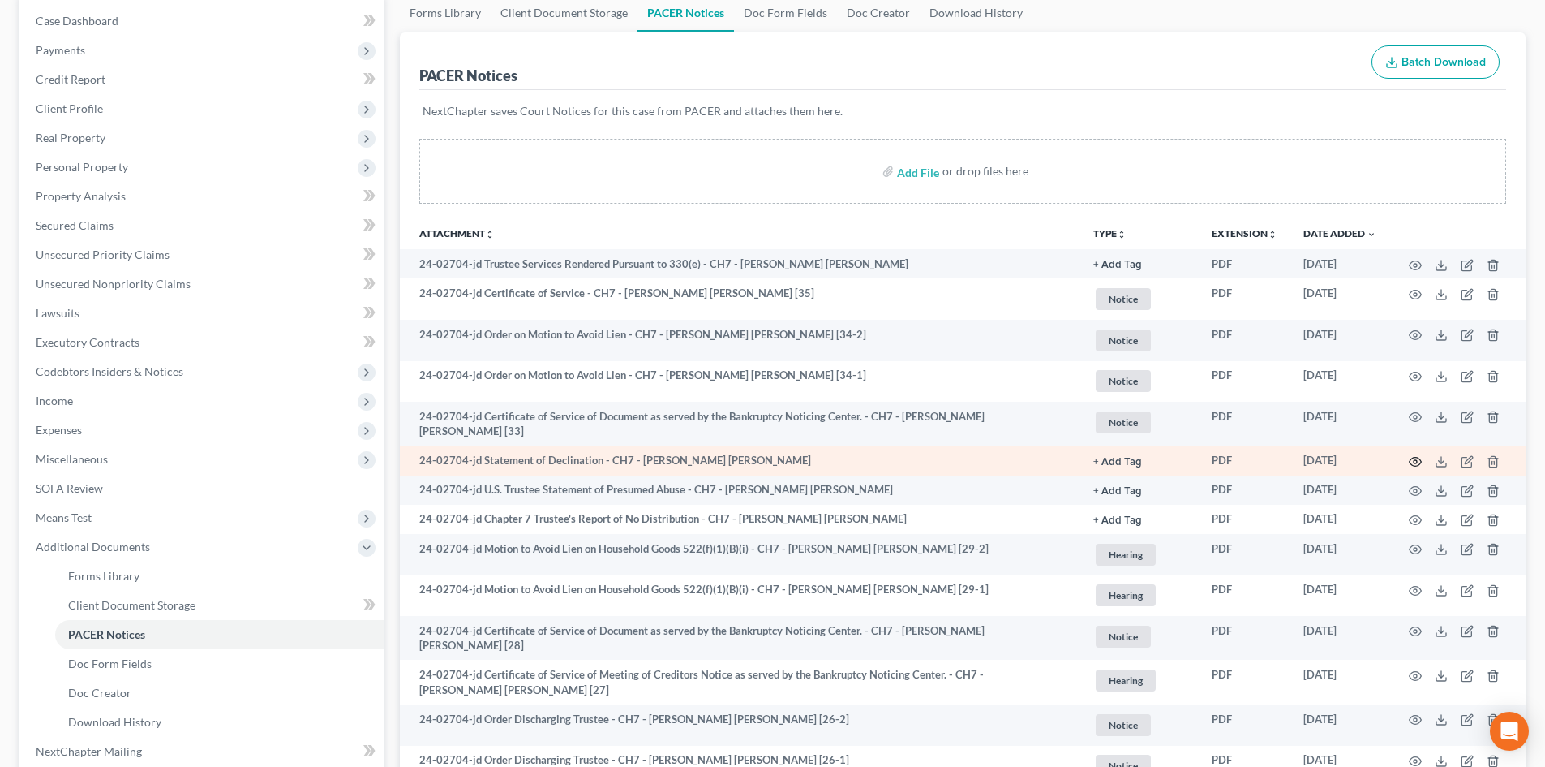
click at [1416, 456] on icon "button" at bounding box center [1415, 461] width 13 height 13
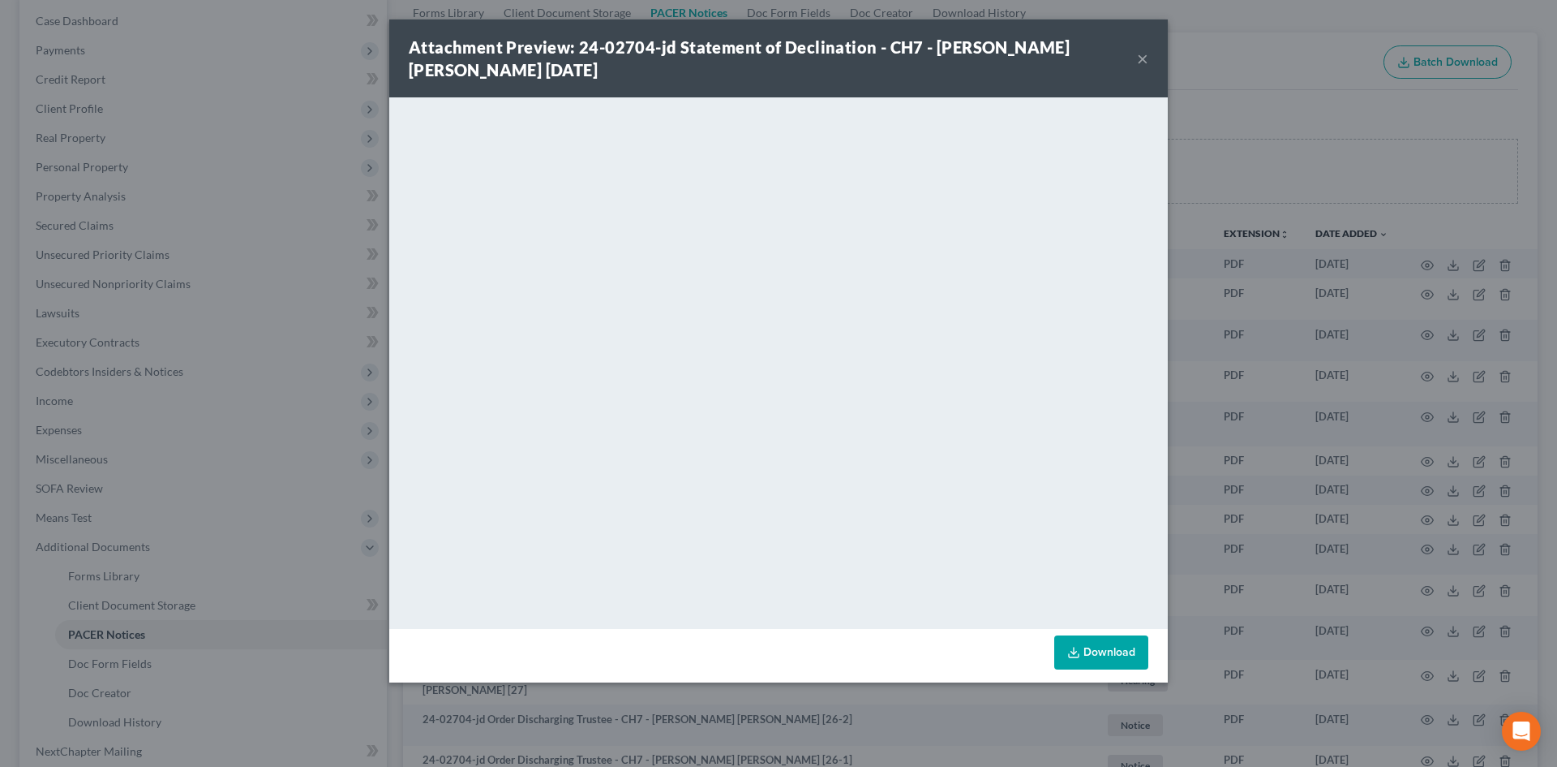
click at [1144, 59] on button "×" at bounding box center [1142, 58] width 11 height 19
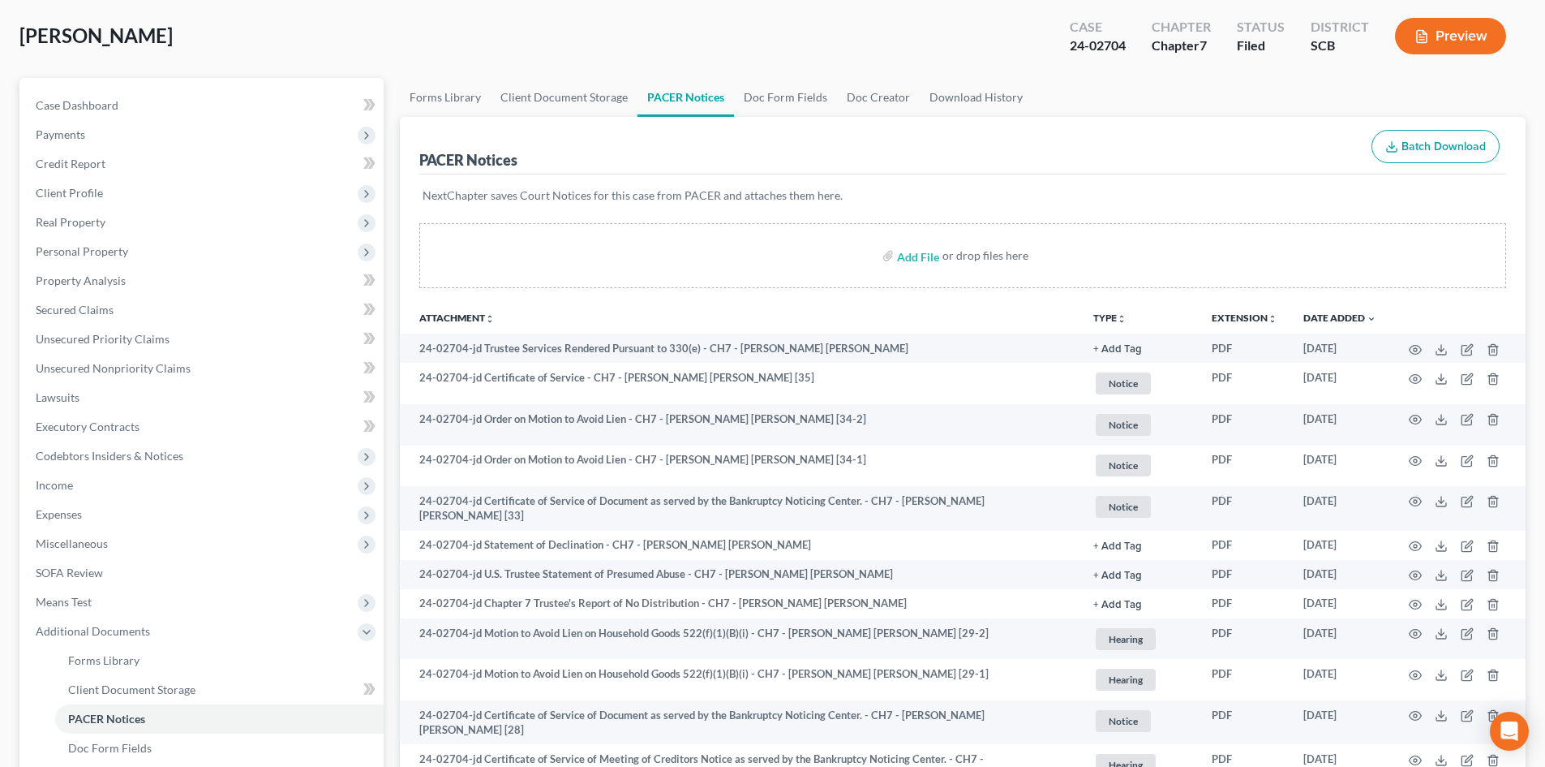
scroll to position [0, 0]
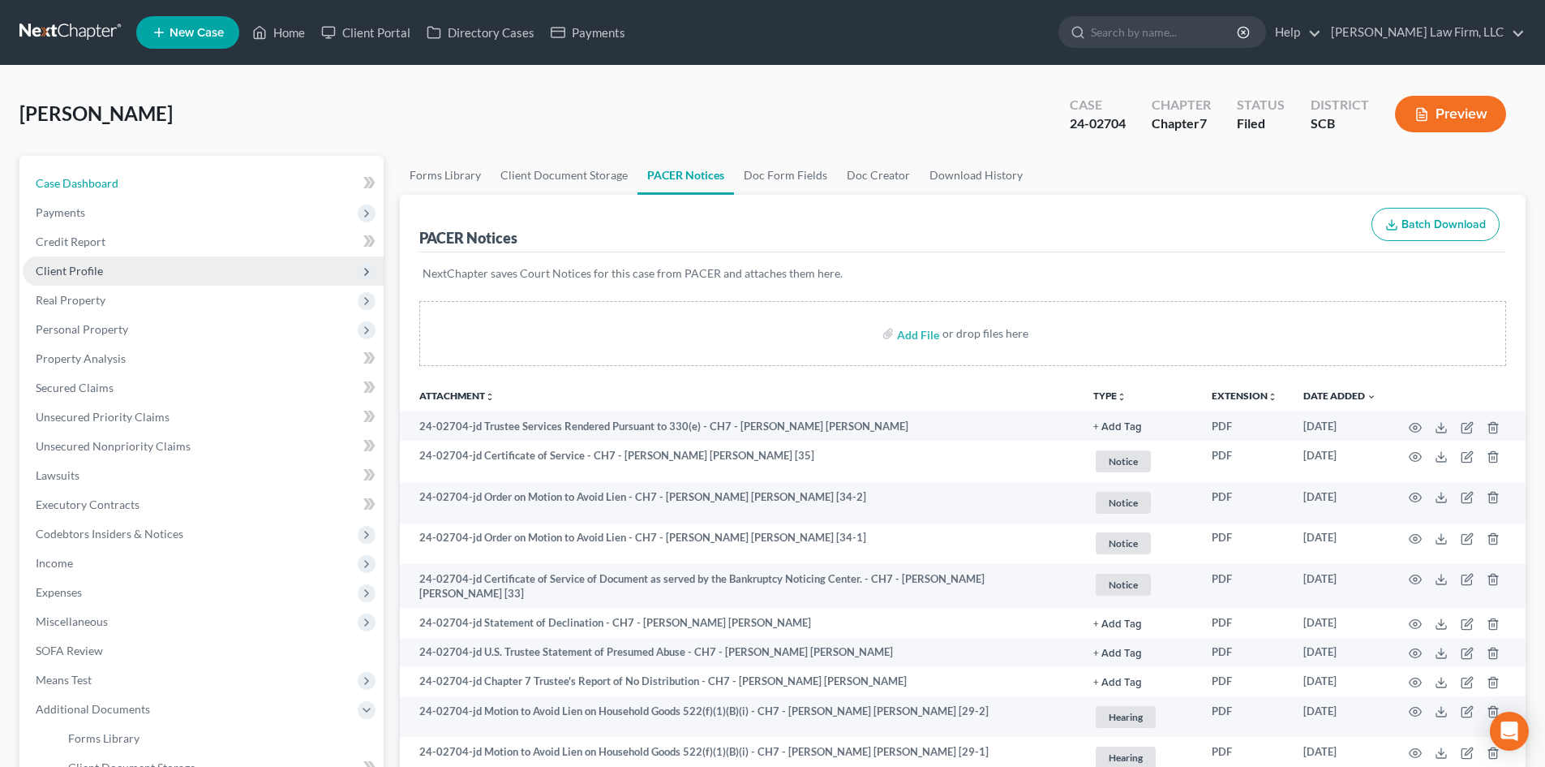
drag, startPoint x: 84, startPoint y: 183, endPoint x: 363, endPoint y: 270, distance: 292.2
click at [84, 183] on span "Case Dashboard" at bounding box center [77, 183] width 83 height 14
select select "1"
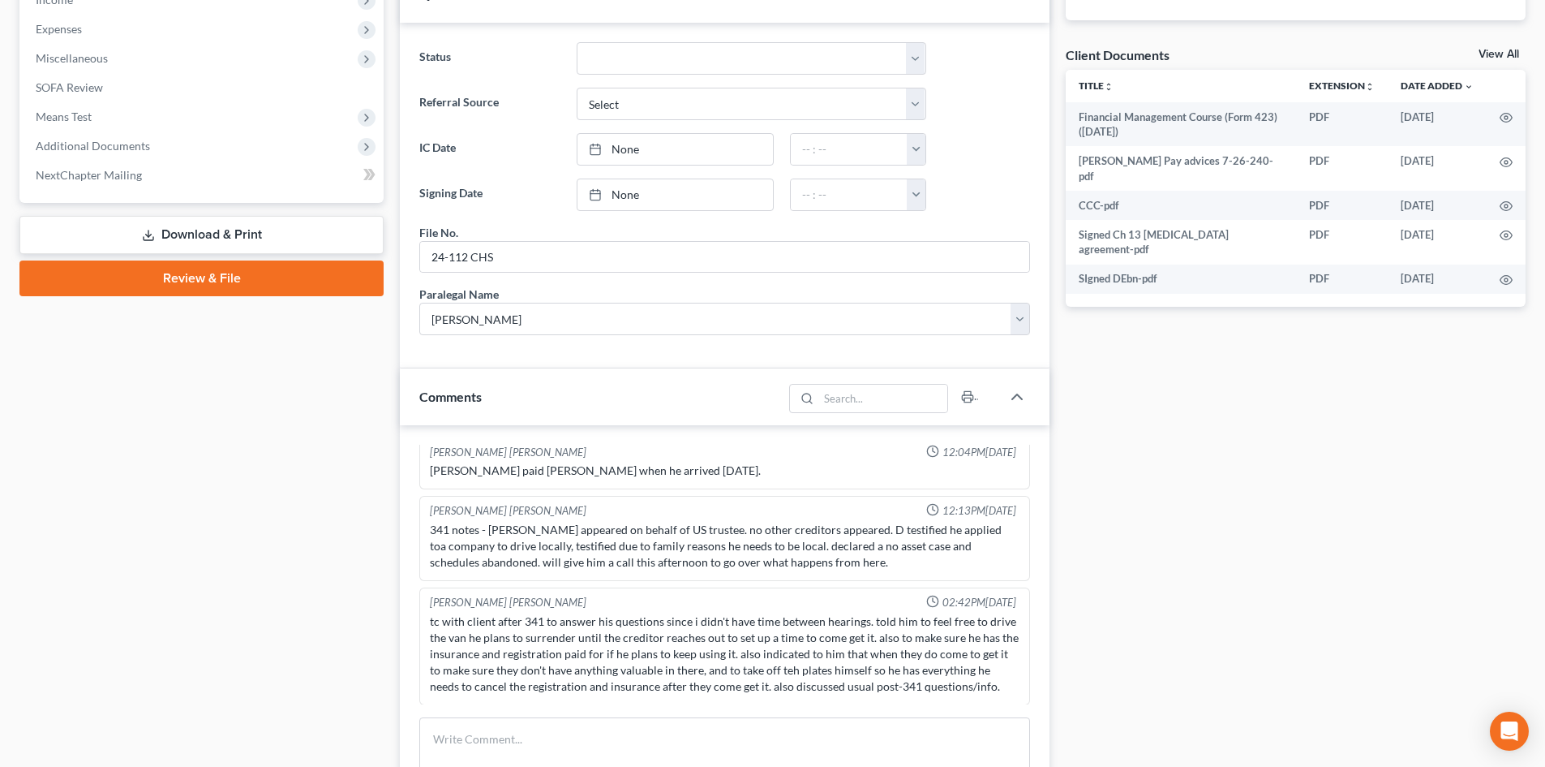
scroll to position [324, 0]
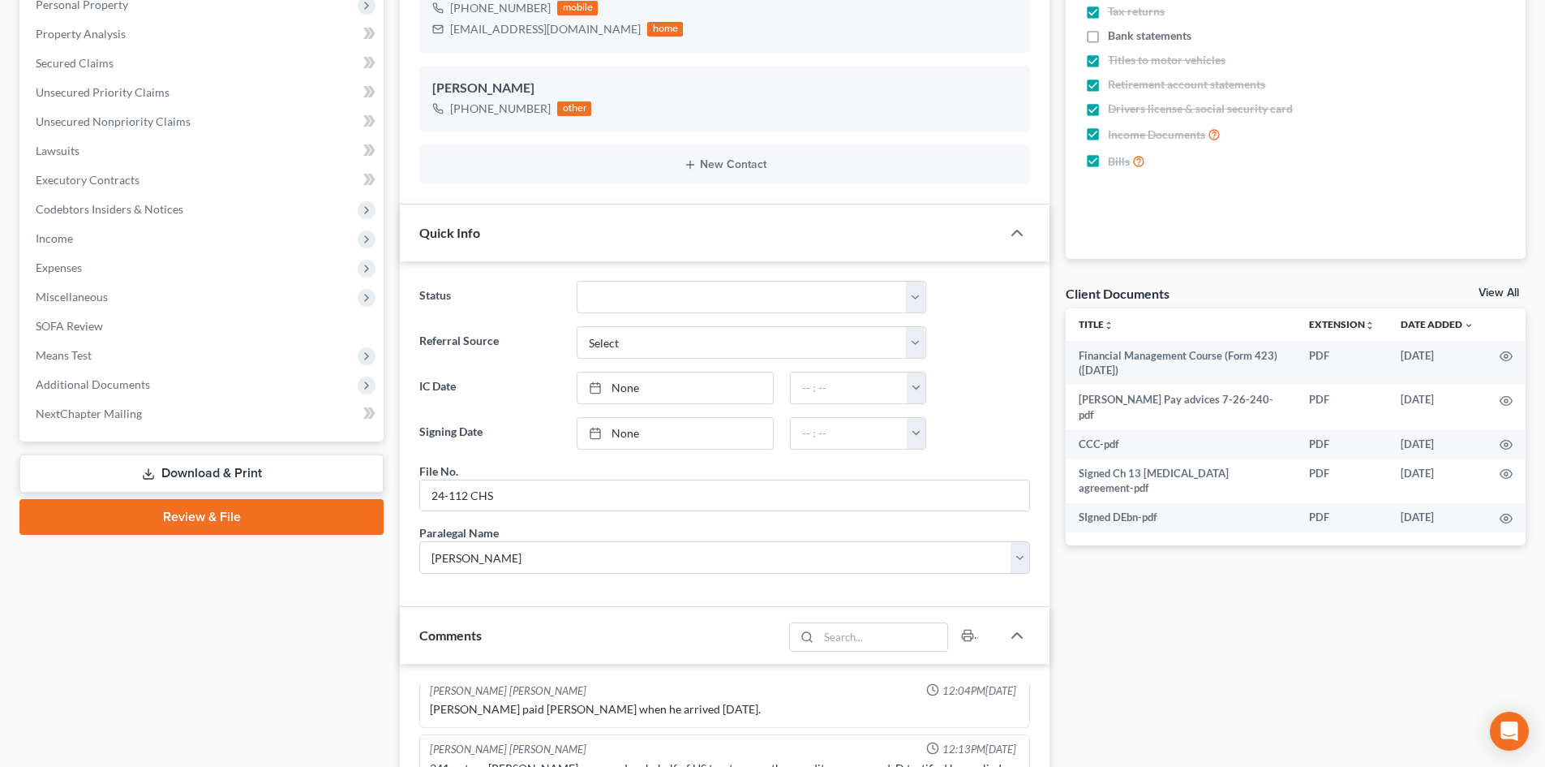
click at [1488, 295] on link "View All" at bounding box center [1499, 292] width 41 height 11
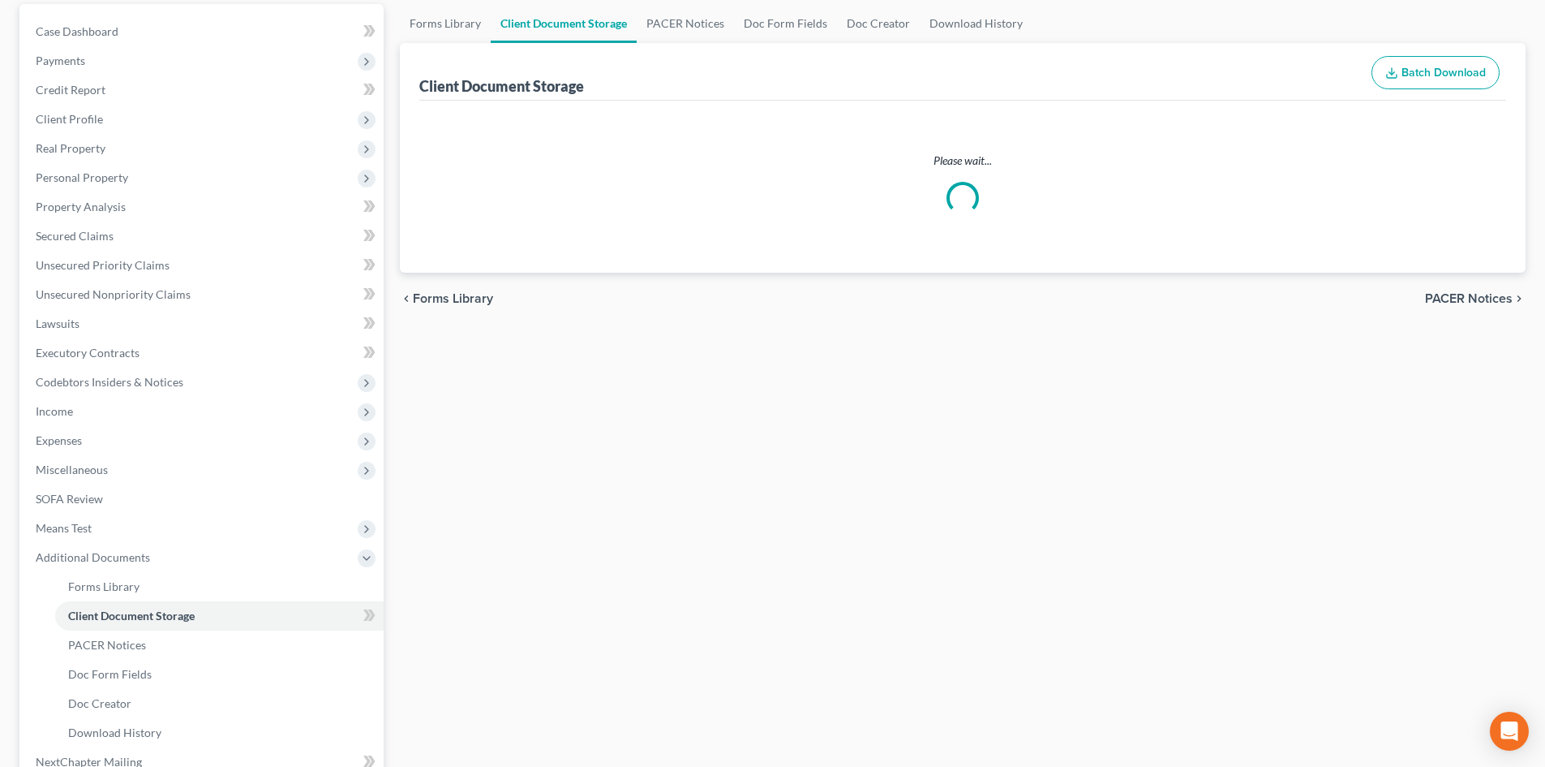
scroll to position [45, 0]
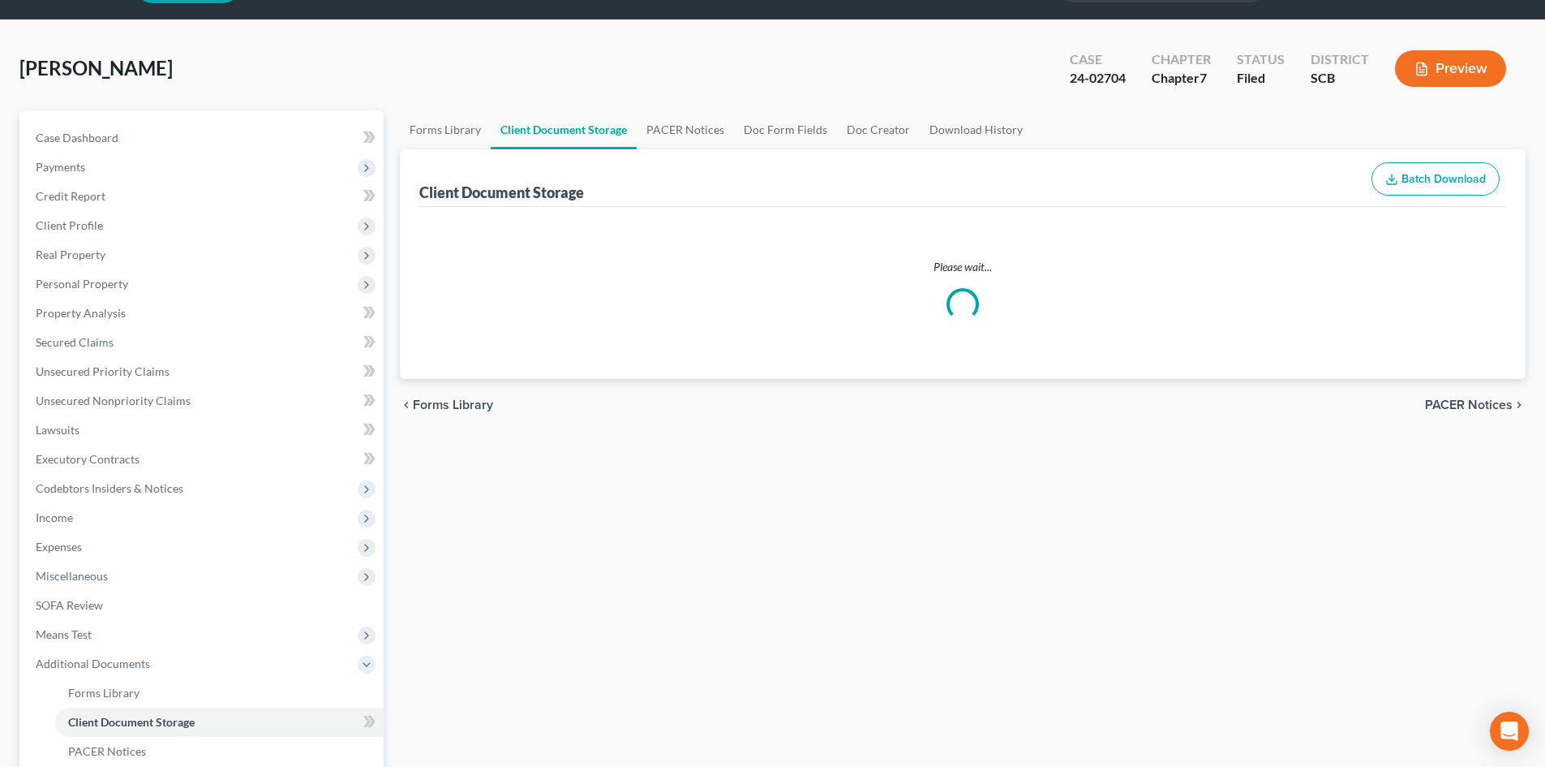
select select "16"
select select "6"
select select "15"
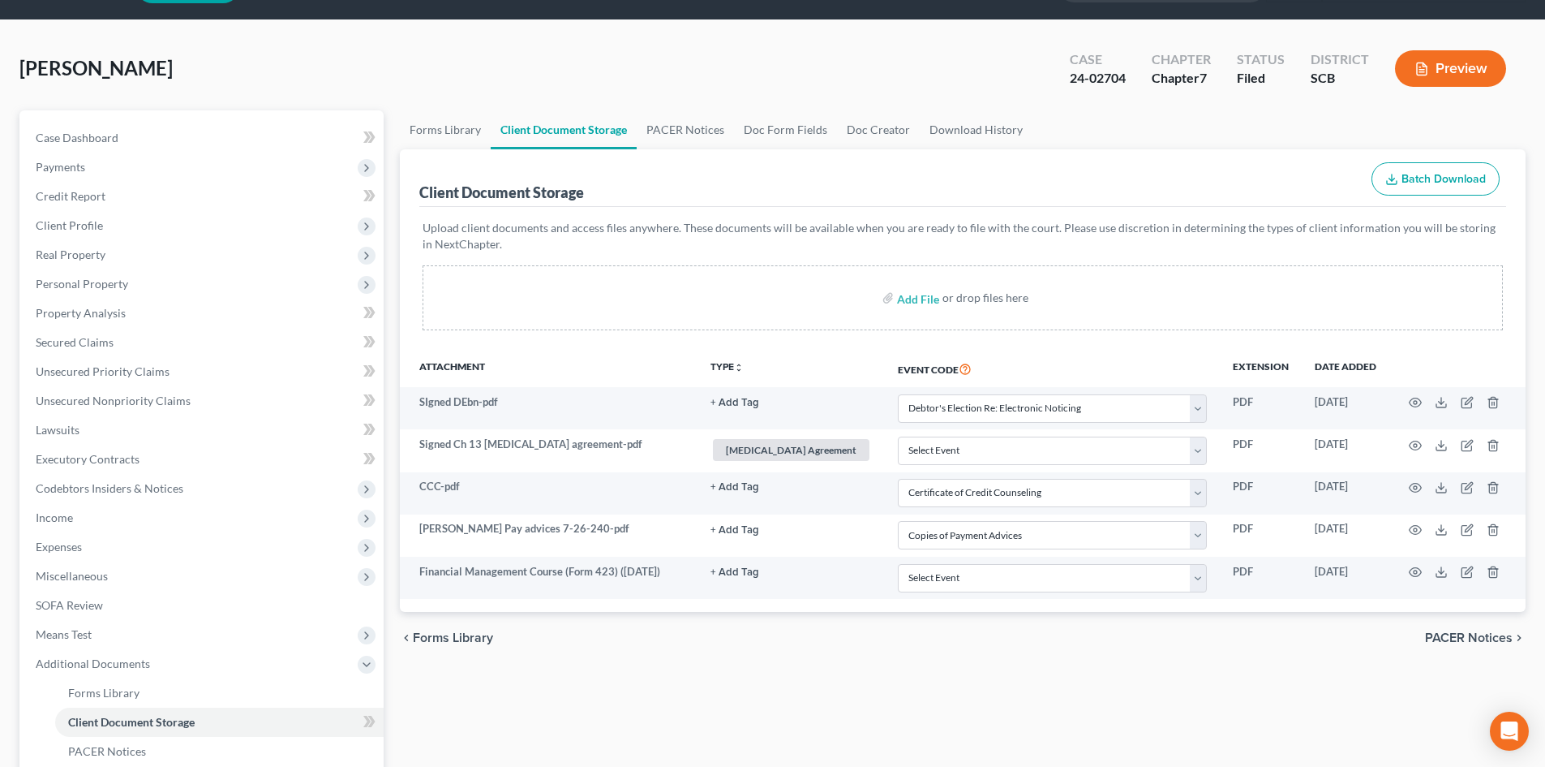
scroll to position [0, 0]
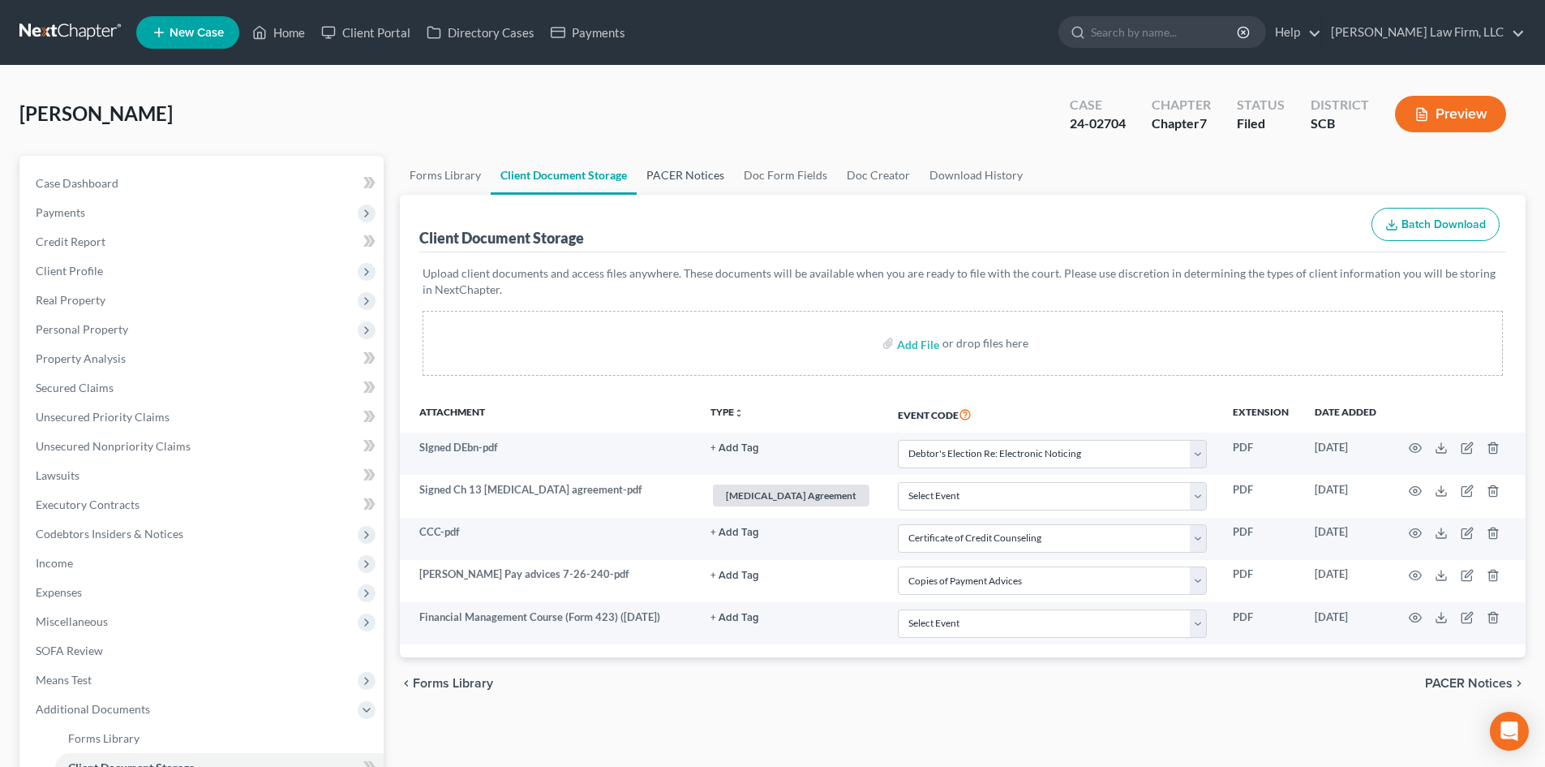
click at [677, 178] on link "PACER Notices" at bounding box center [685, 175] width 97 height 39
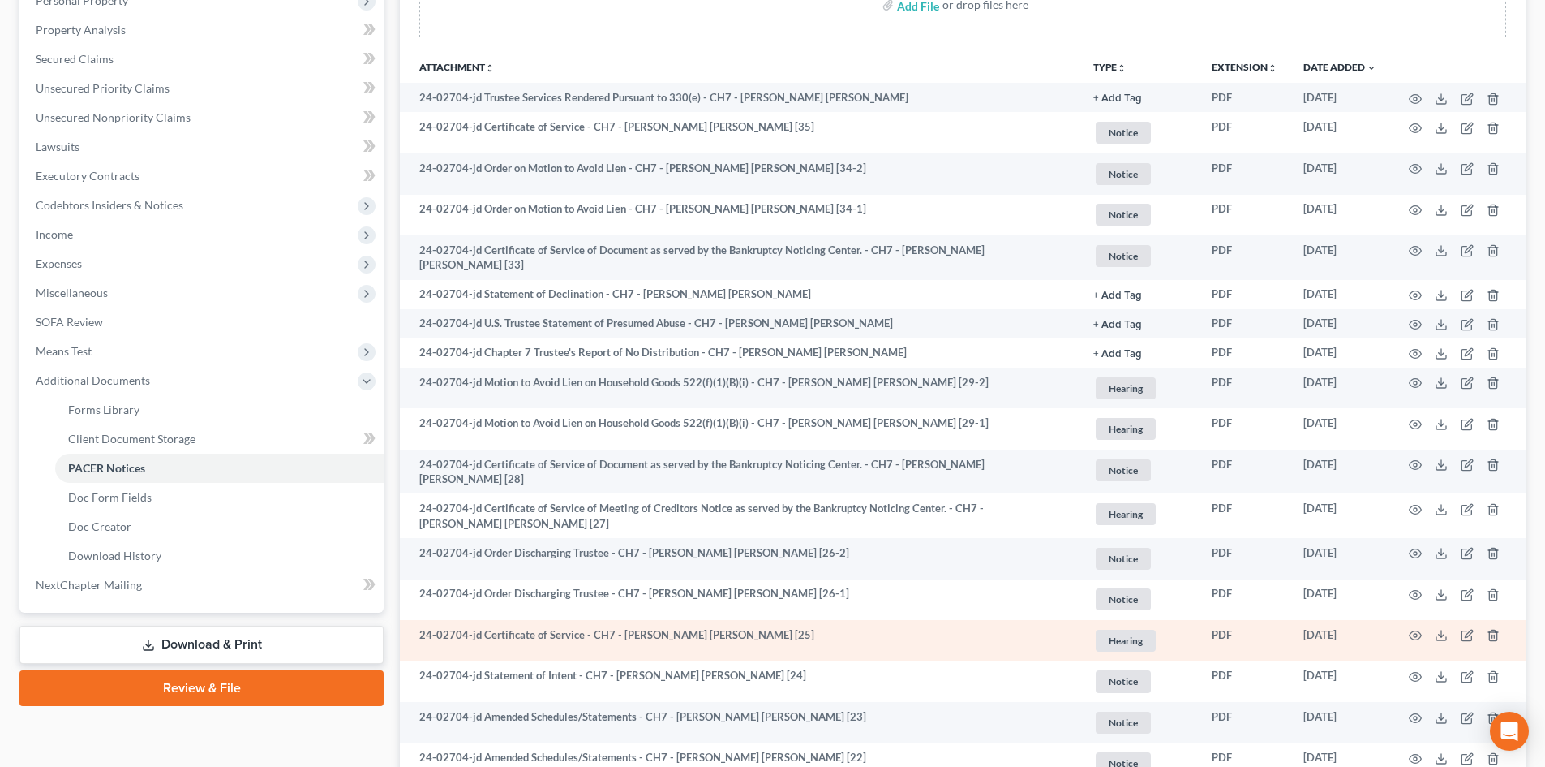
scroll to position [324, 0]
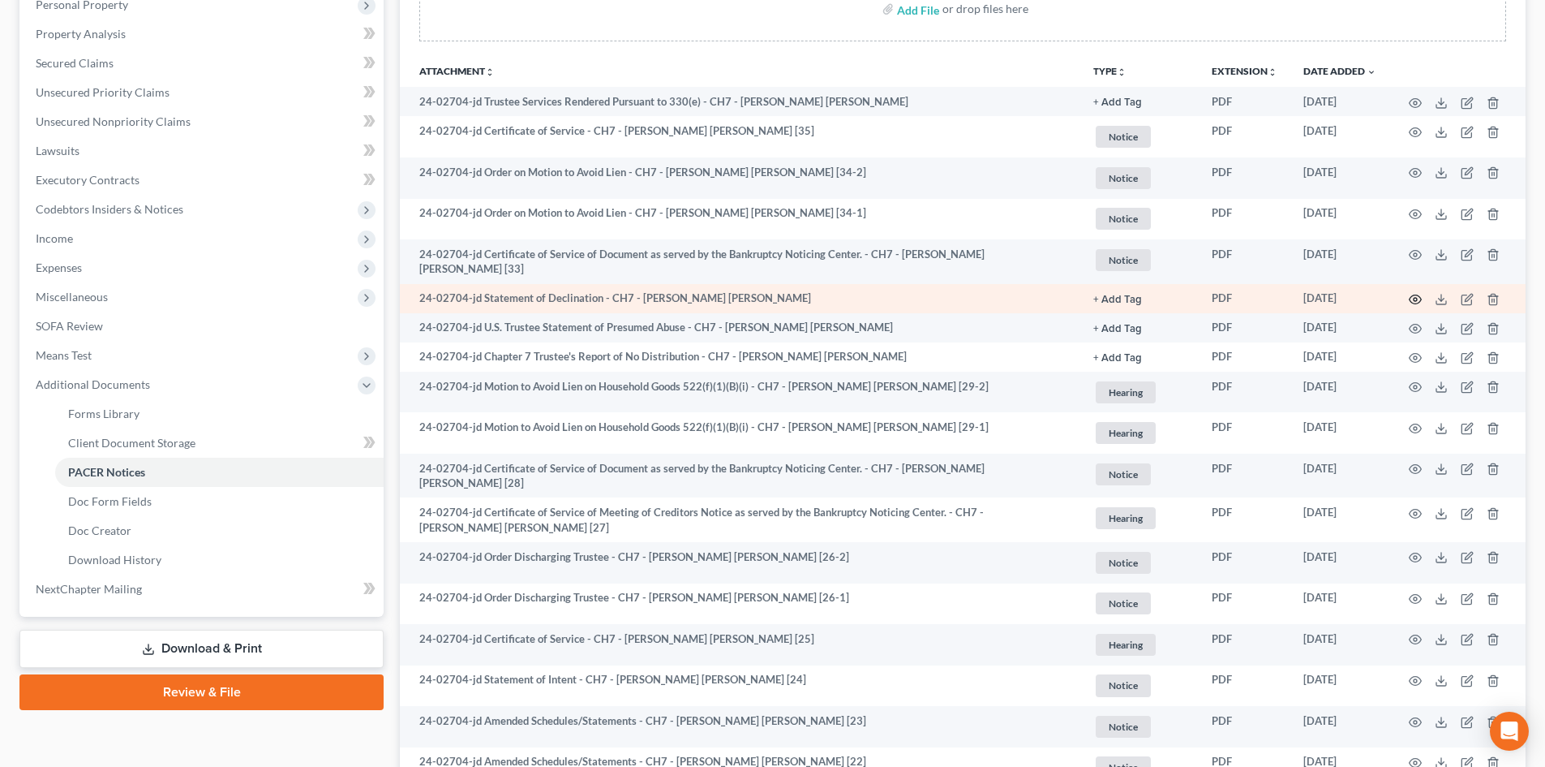
click at [1410, 293] on icon "button" at bounding box center [1415, 299] width 13 height 13
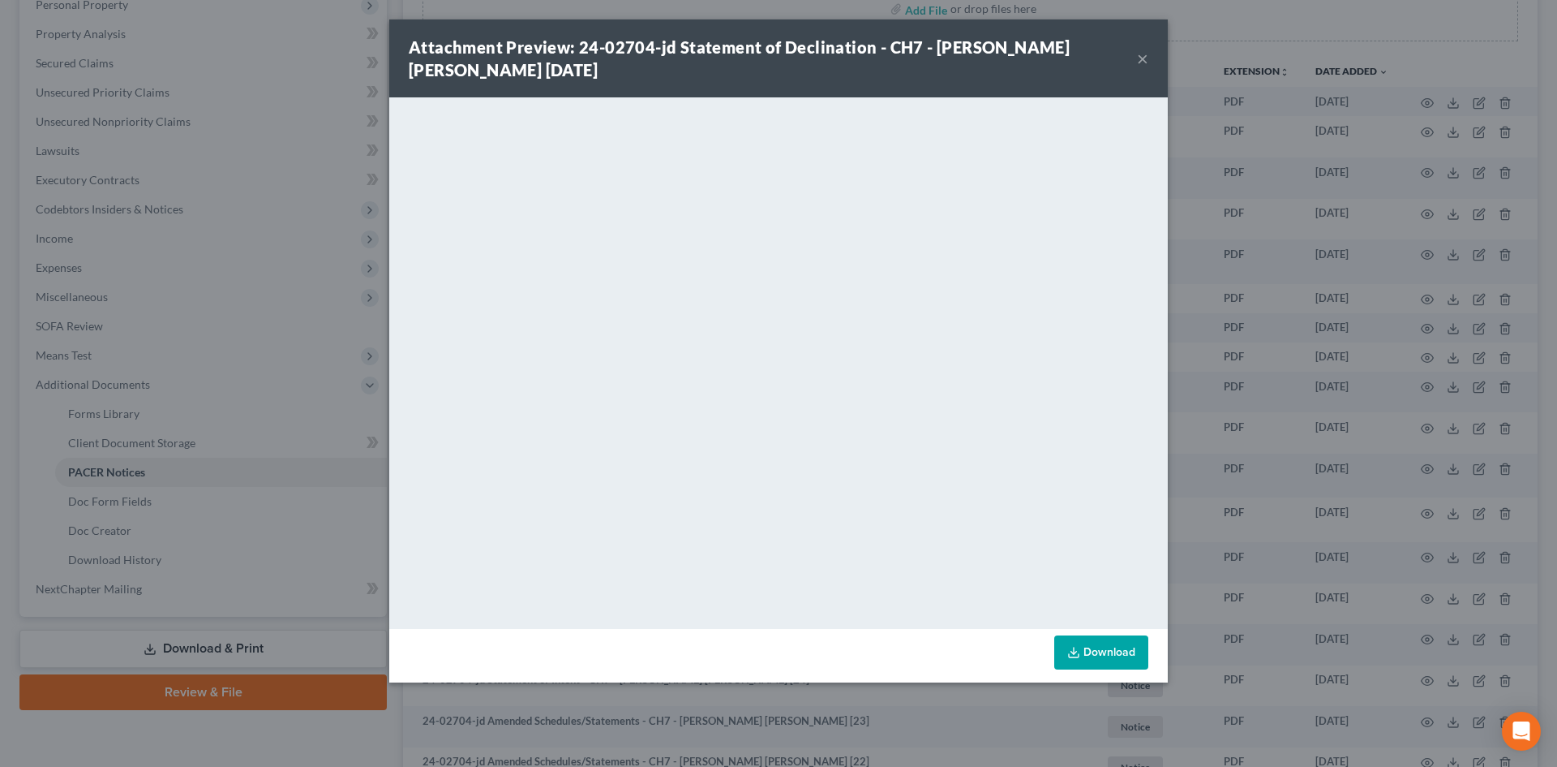
click at [1145, 55] on button "×" at bounding box center [1142, 58] width 11 height 19
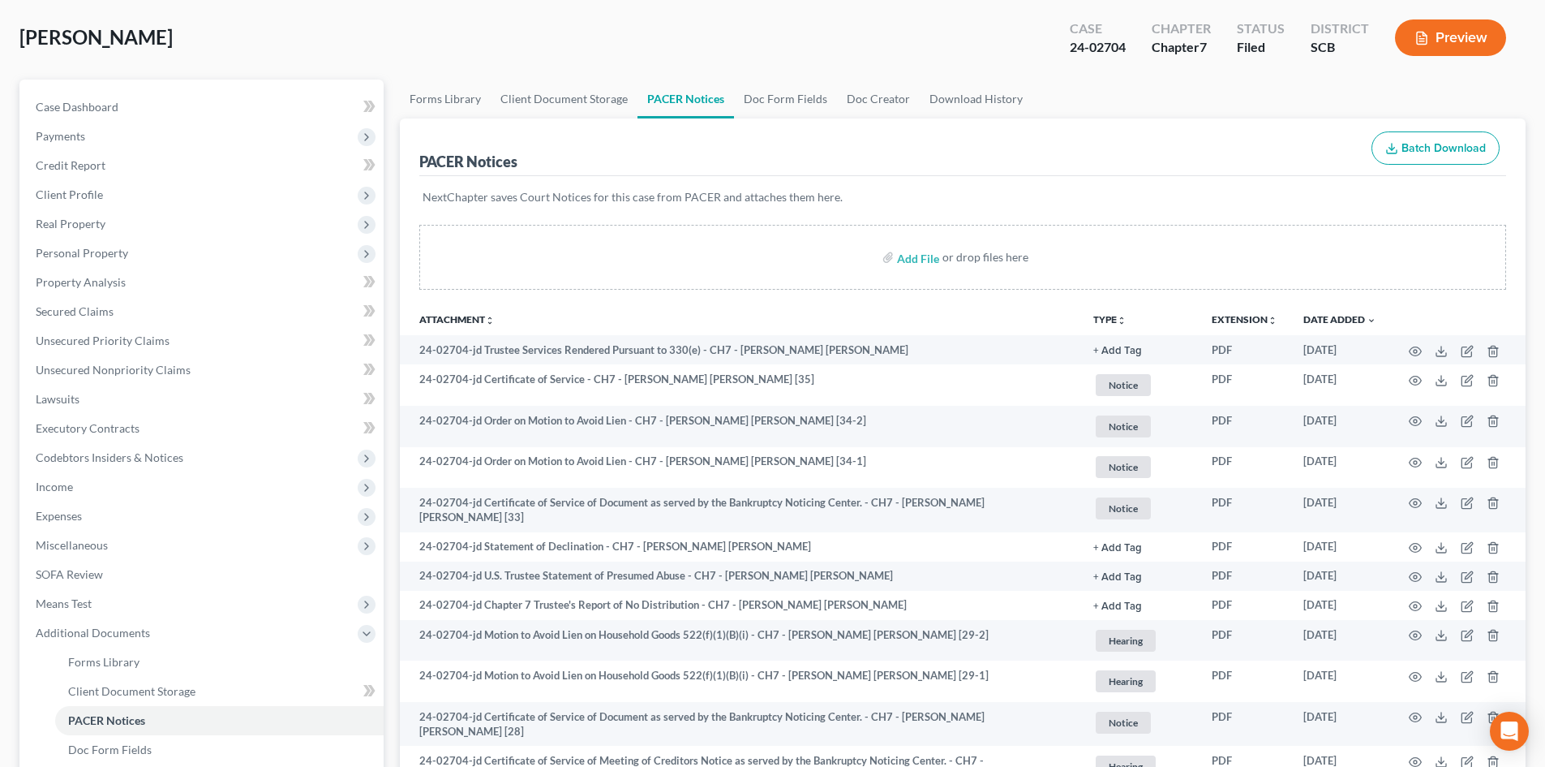
scroll to position [0, 0]
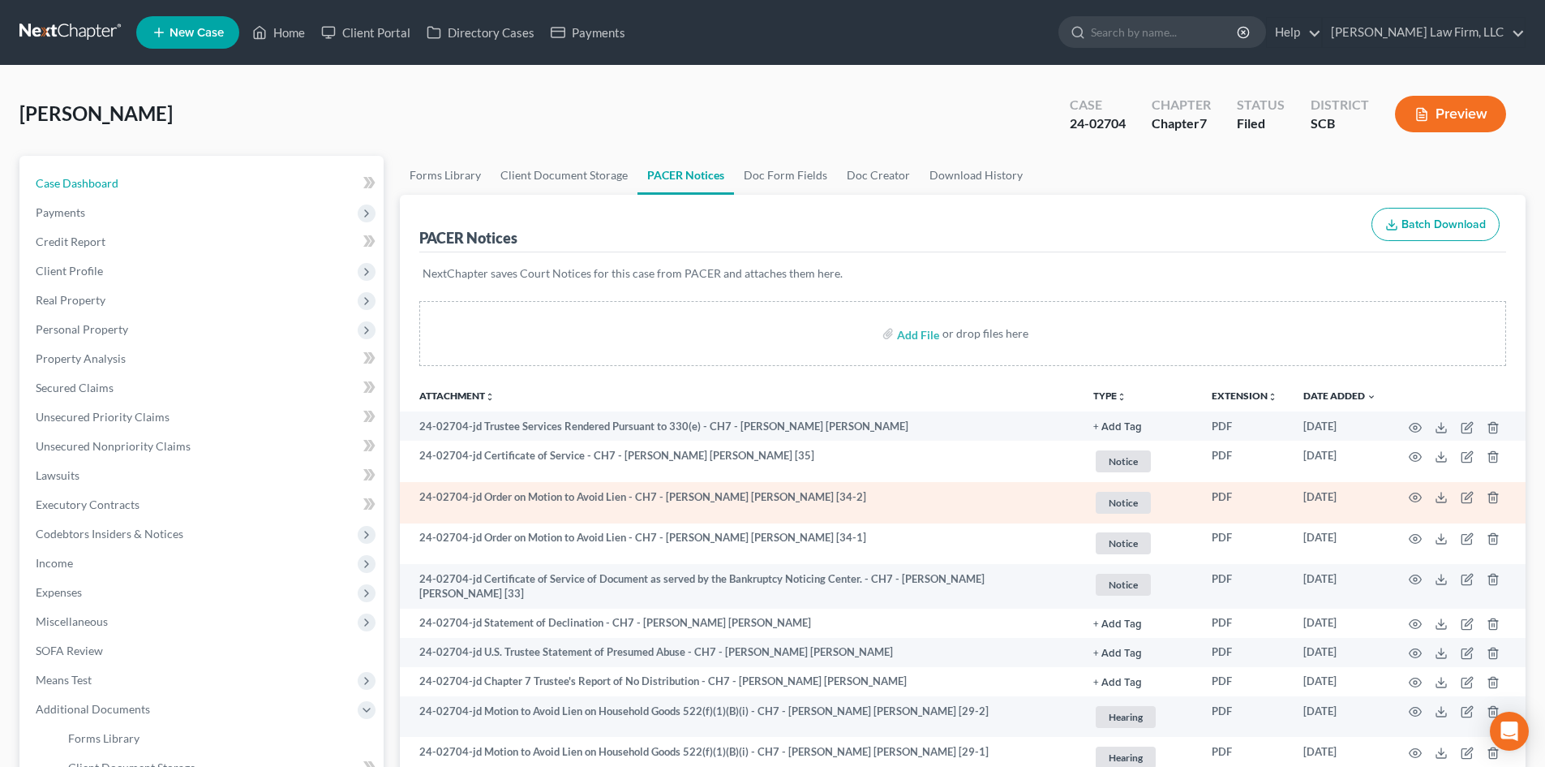
drag, startPoint x: 116, startPoint y: 174, endPoint x: 589, endPoint y: 514, distance: 582.4
click at [116, 174] on link "Case Dashboard" at bounding box center [203, 183] width 361 height 29
select select "1"
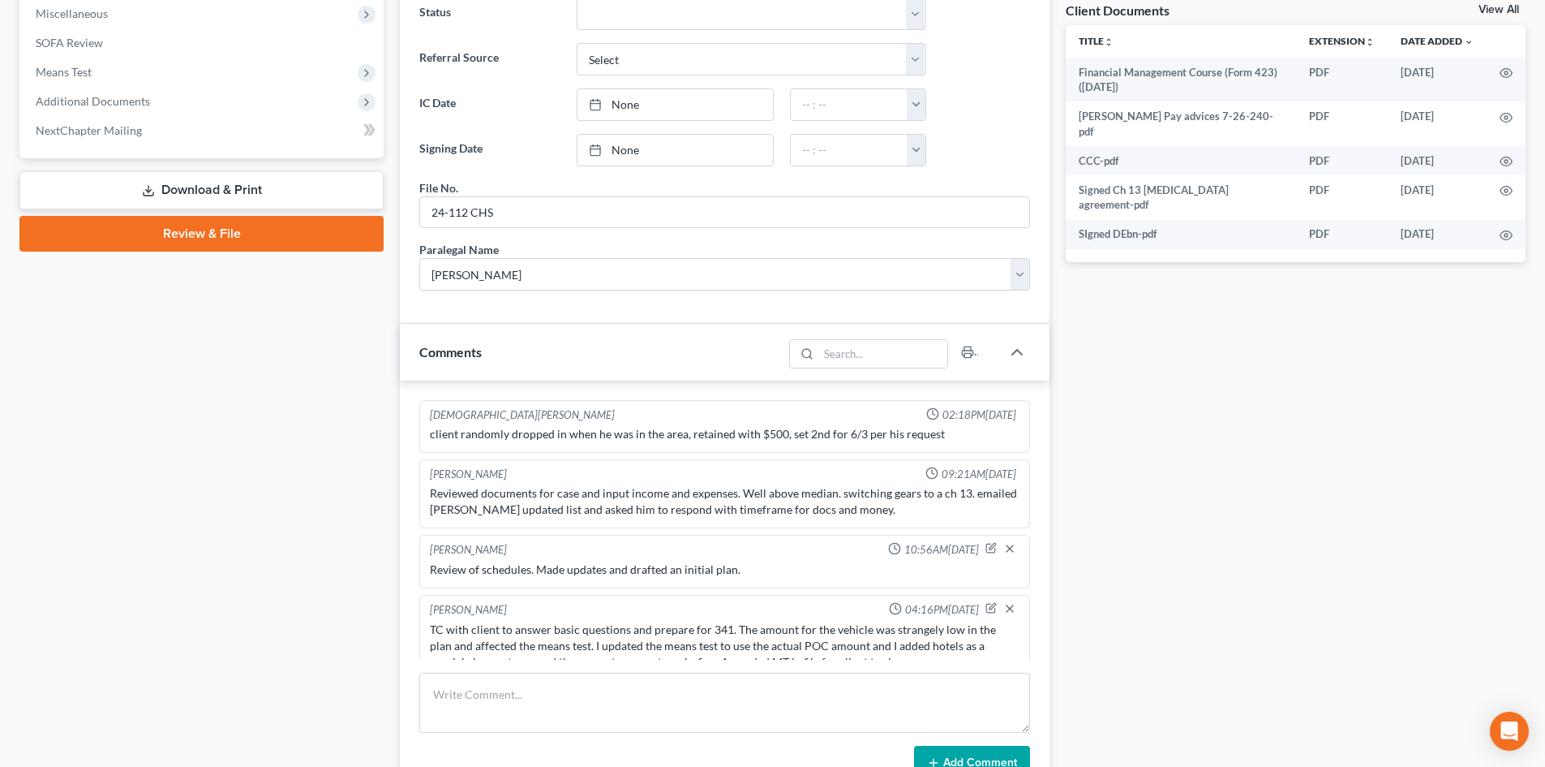
scroll to position [715, 0]
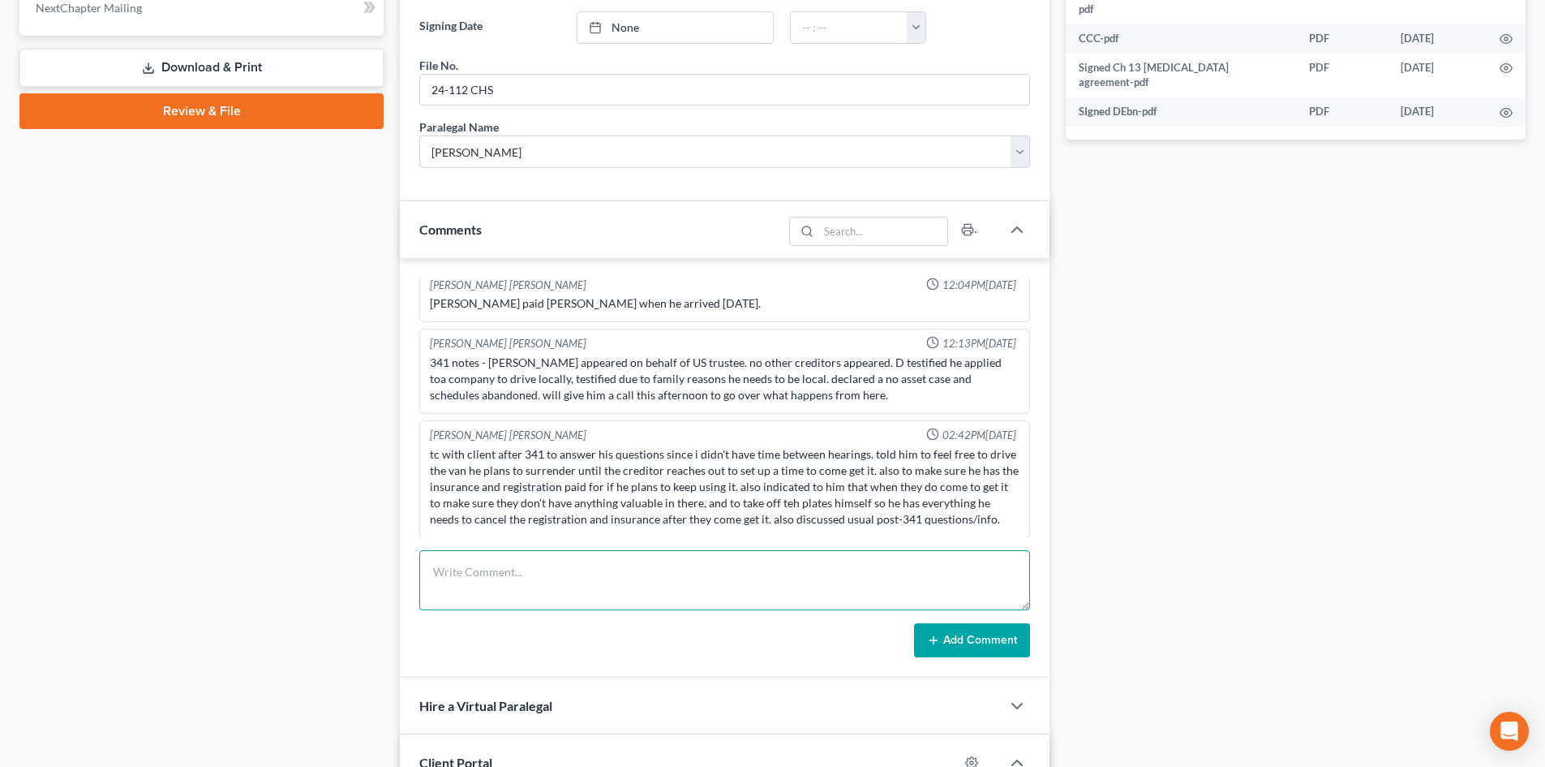
click at [500, 575] on textarea at bounding box center [724, 580] width 611 height 60
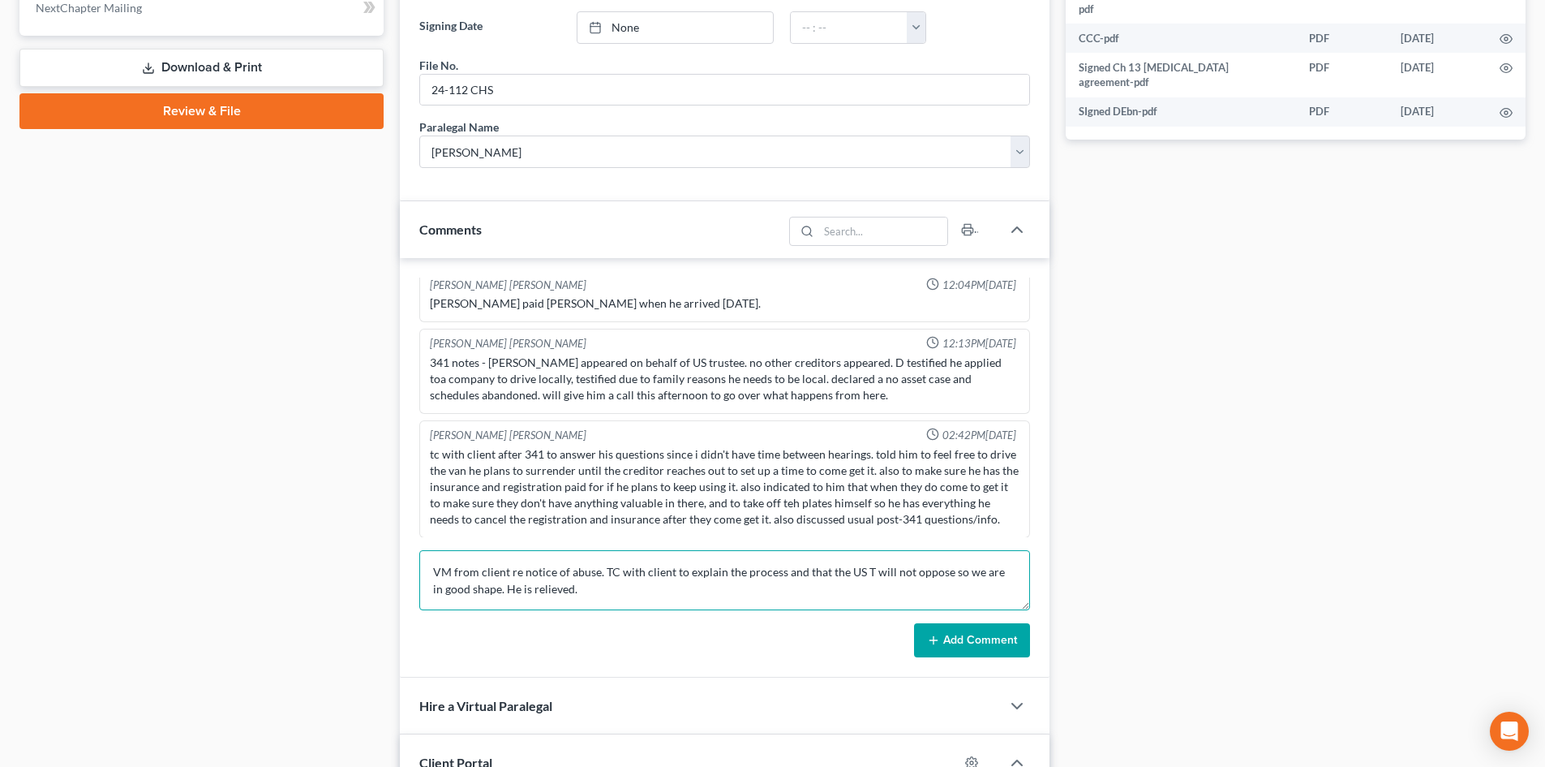
type textarea "VM from client re notice of abuse. TC with client to explain the process and th…"
click at [933, 649] on button "Add Comment" at bounding box center [972, 640] width 116 height 34
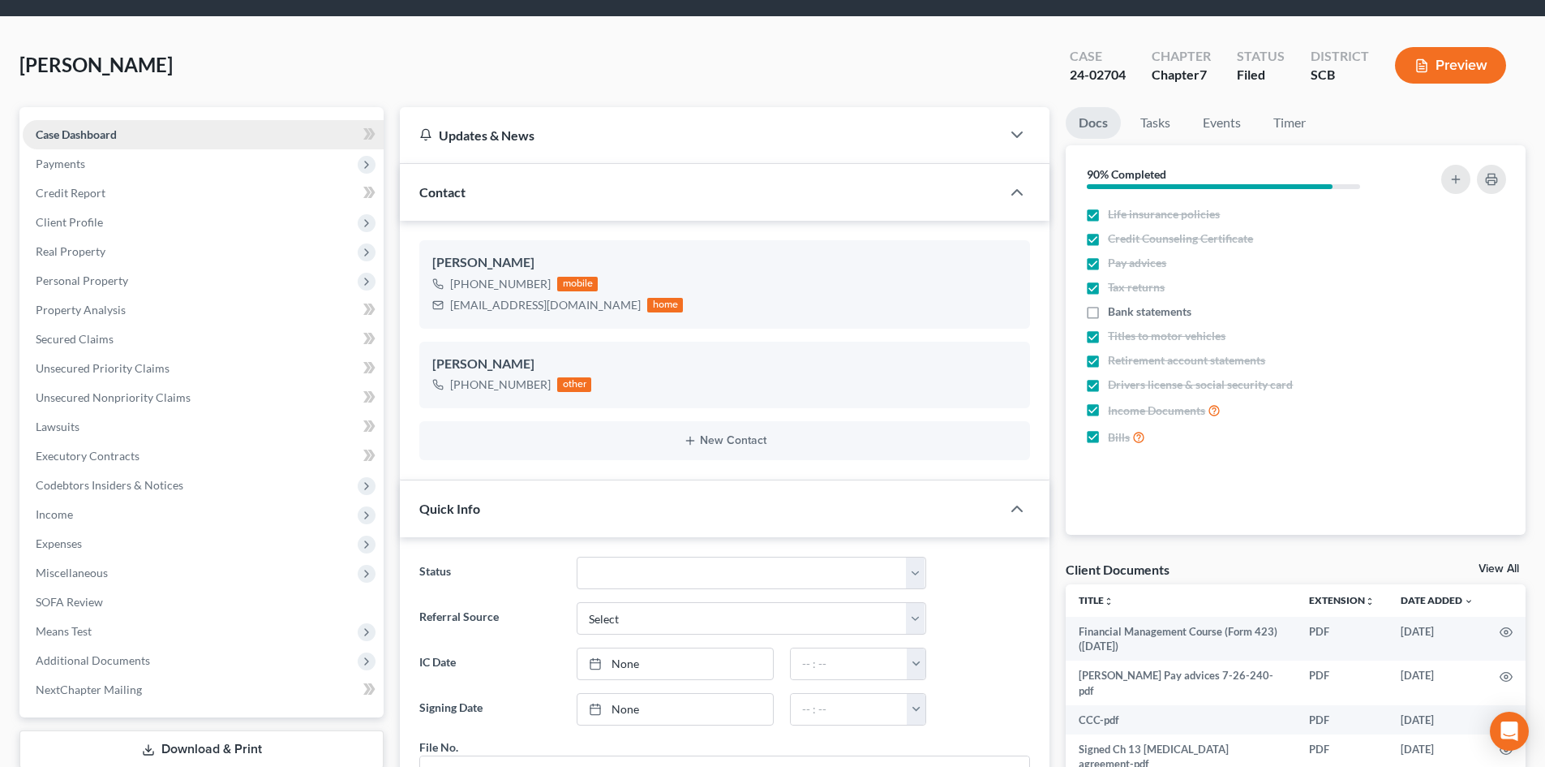
scroll to position [0, 0]
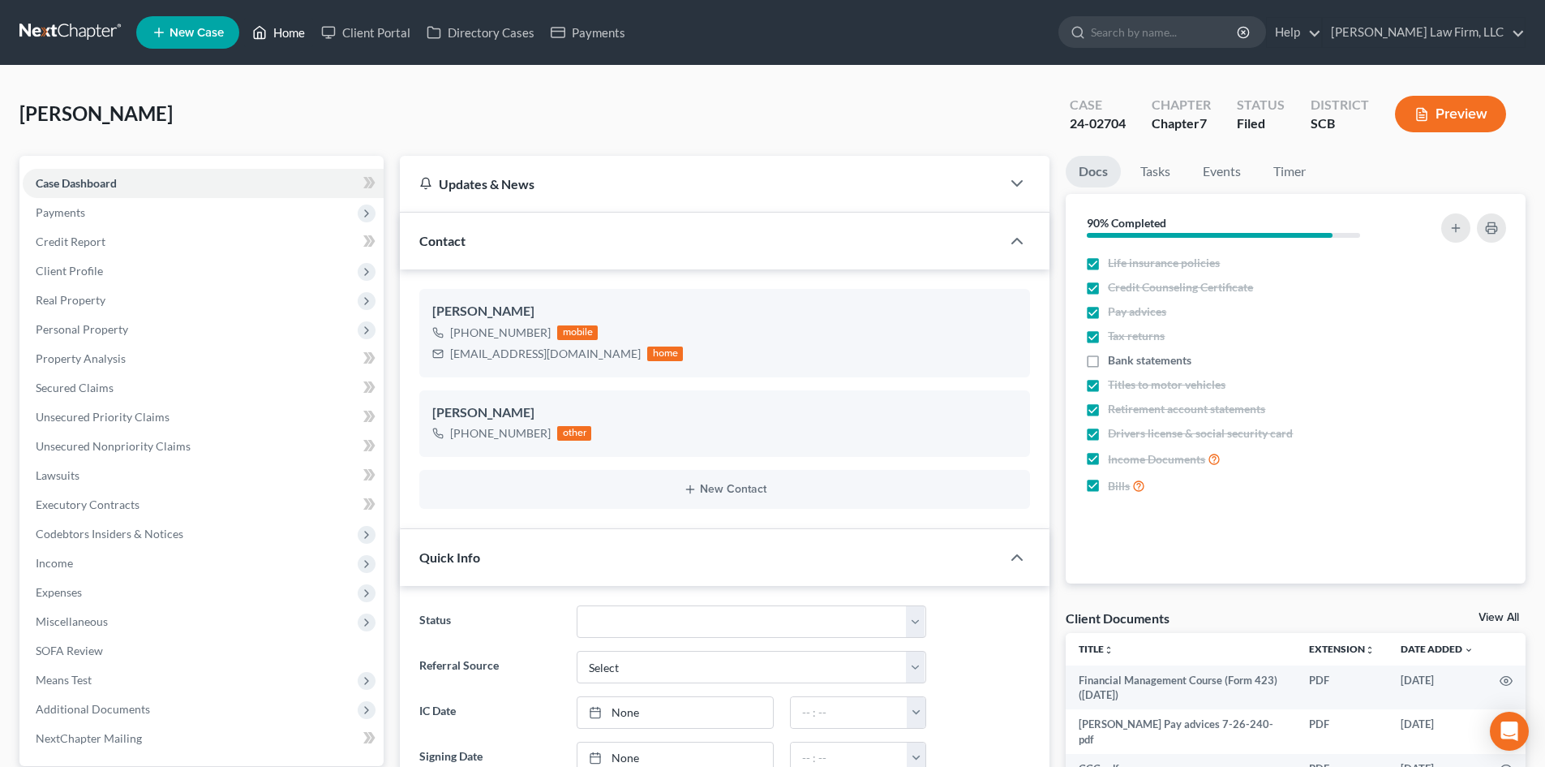
drag, startPoint x: 278, startPoint y: 29, endPoint x: 513, endPoint y: 100, distance: 245.6
click at [278, 29] on link "Home" at bounding box center [278, 32] width 69 height 29
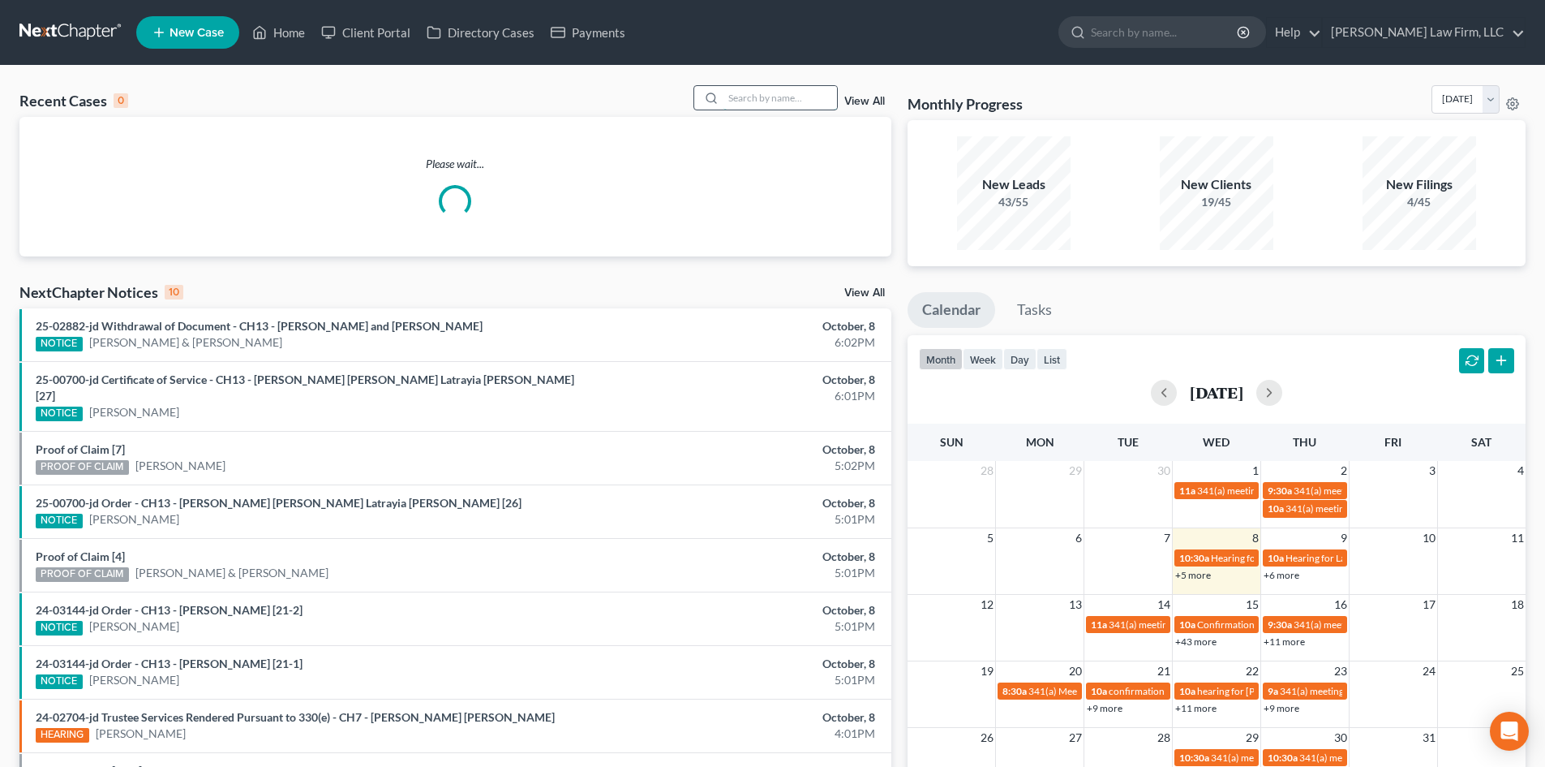
click at [773, 96] on input "search" at bounding box center [781, 98] width 114 height 24
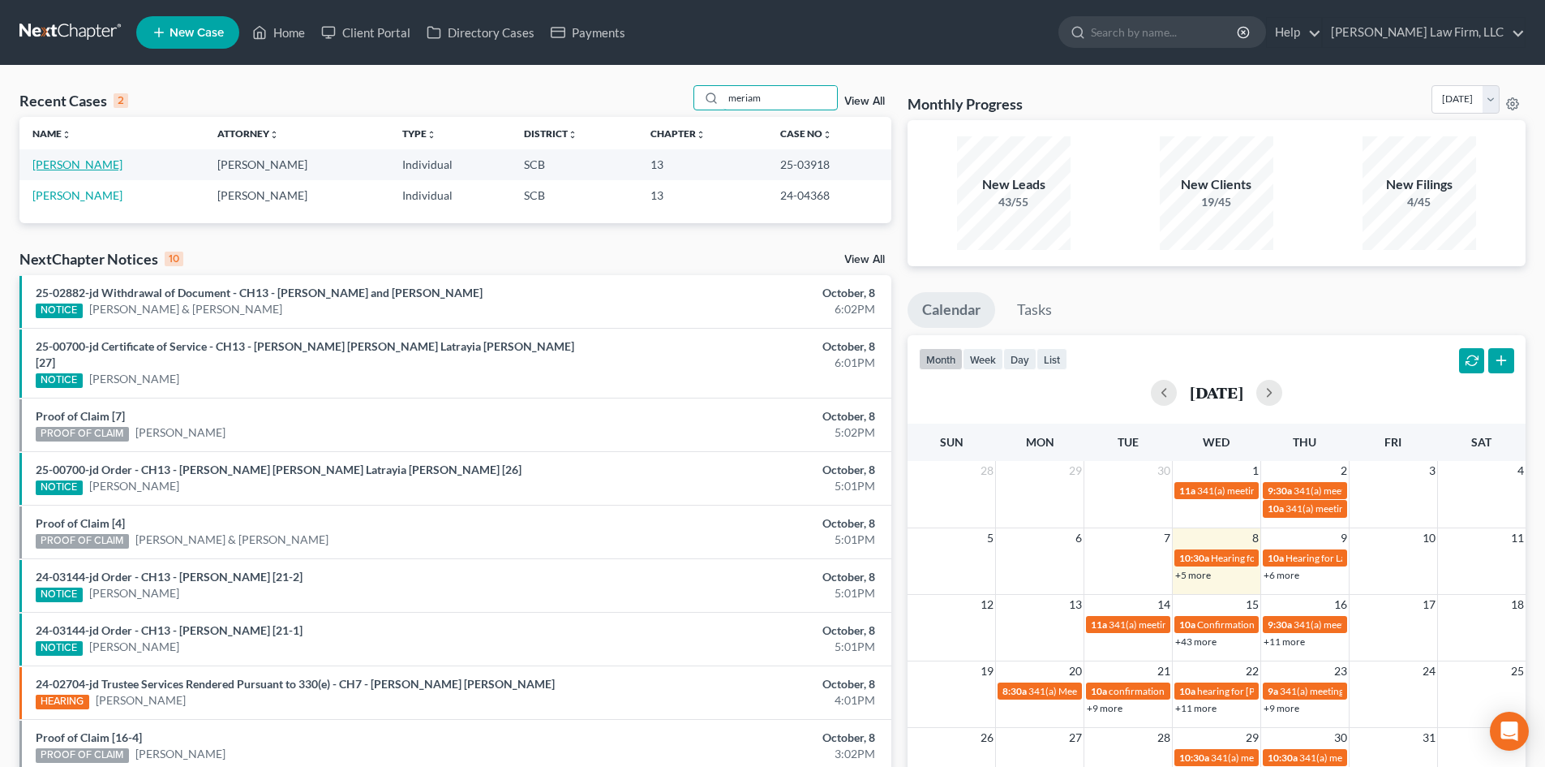
type input "meriam"
click at [88, 160] on link "[PERSON_NAME]" at bounding box center [77, 164] width 90 height 14
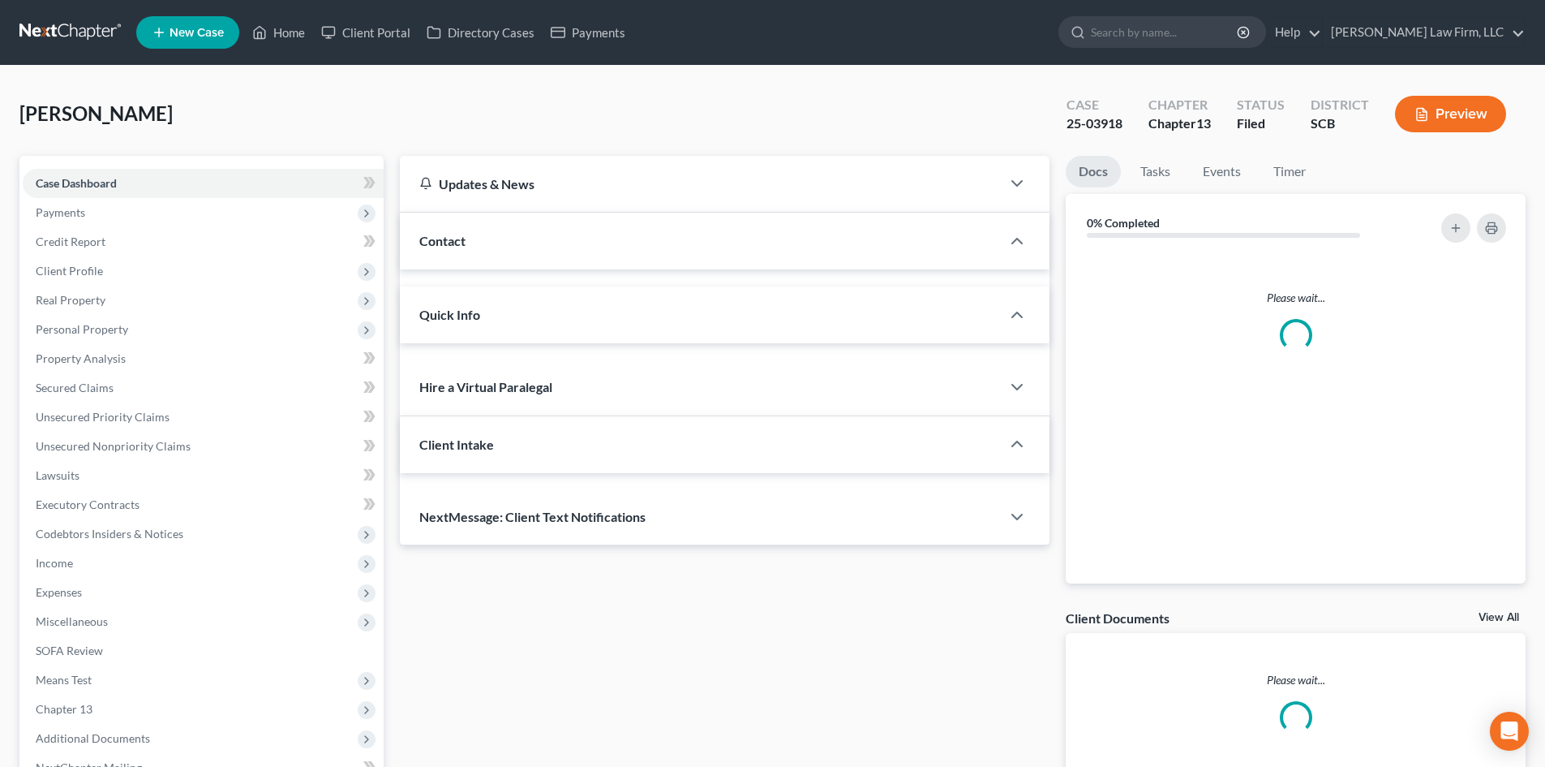
select select "2"
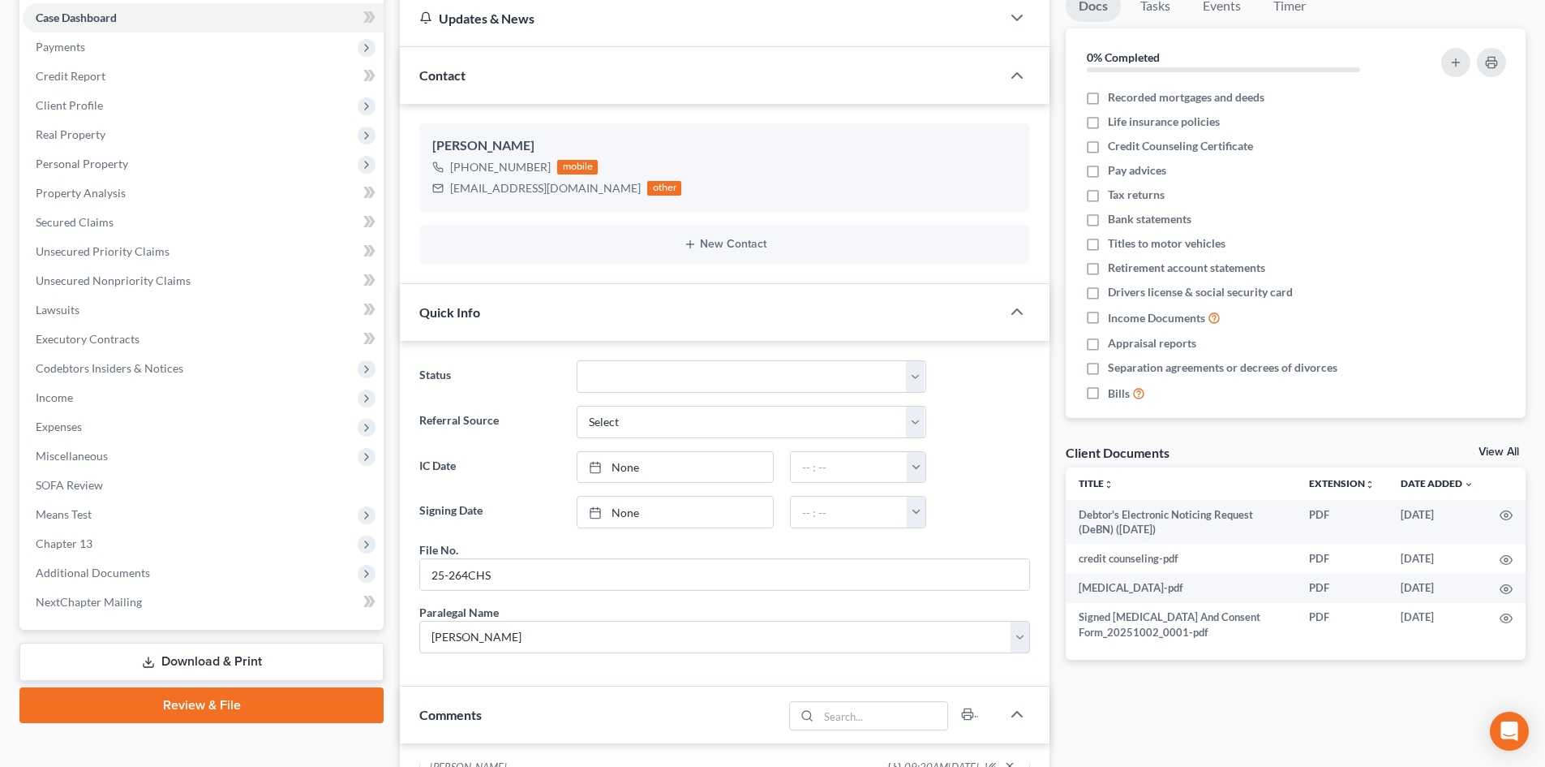
scroll to position [162, 0]
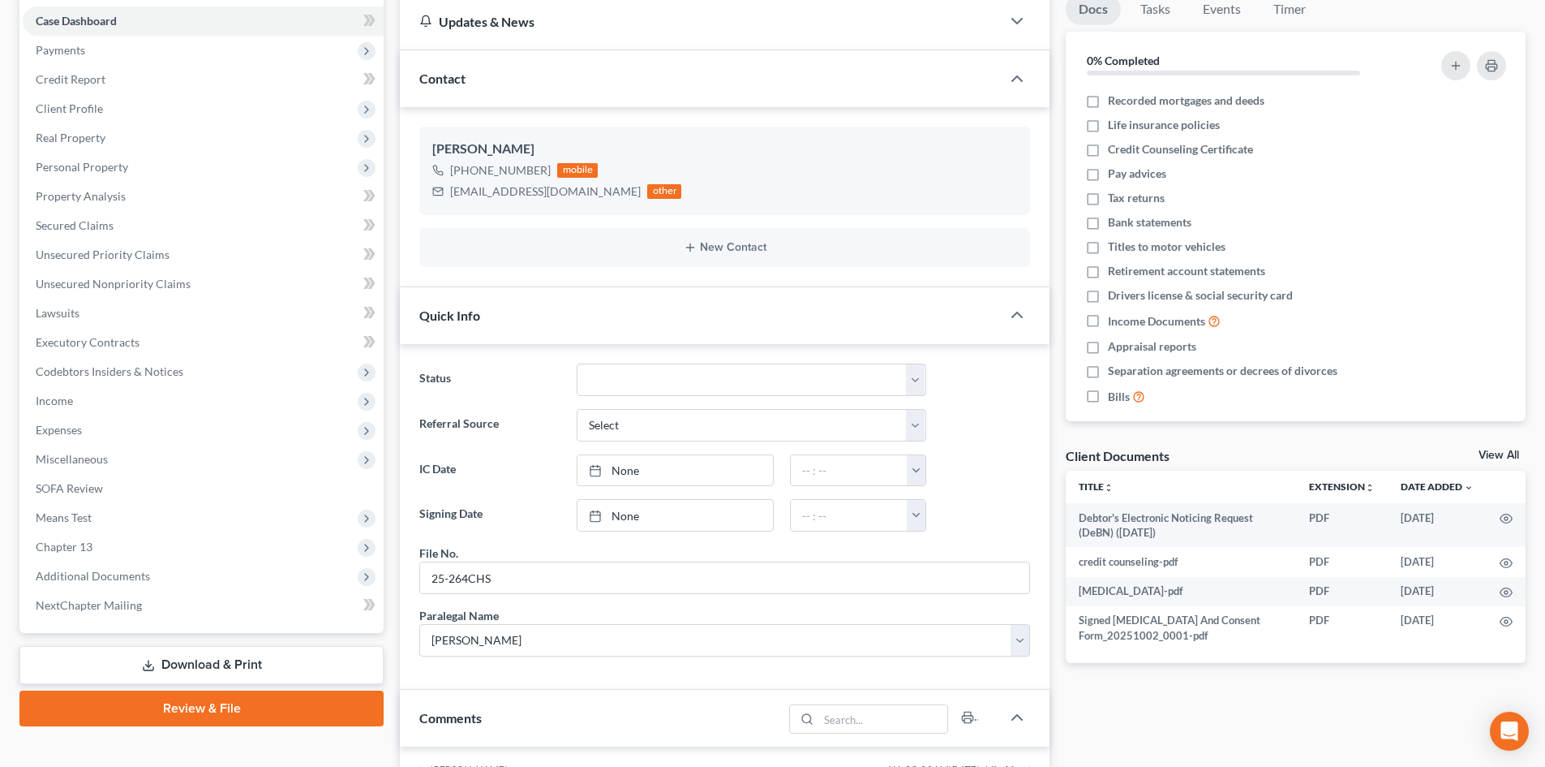
click at [1498, 455] on link "View All" at bounding box center [1499, 454] width 41 height 11
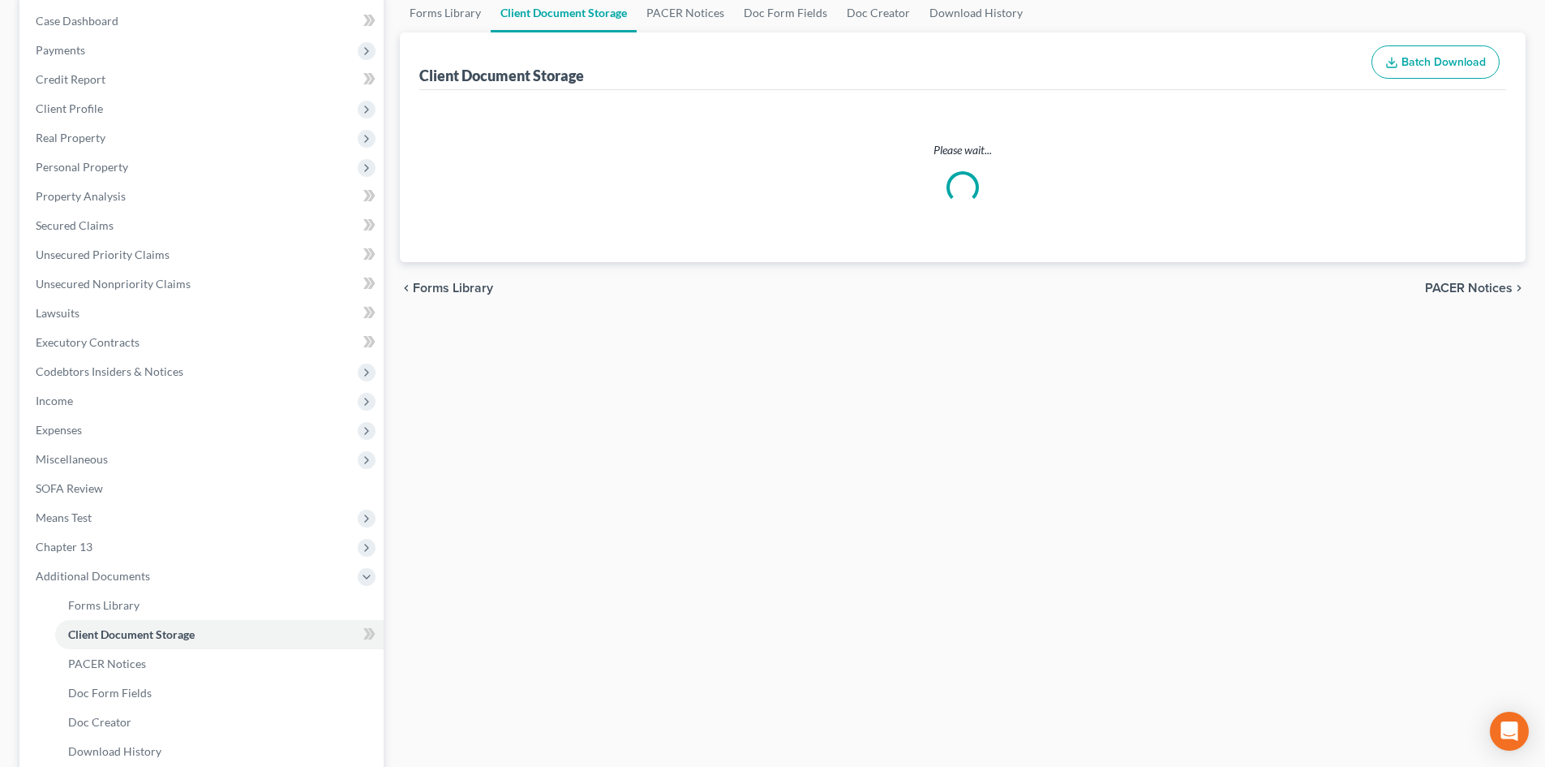
scroll to position [160, 0]
select select "6"
select select "16"
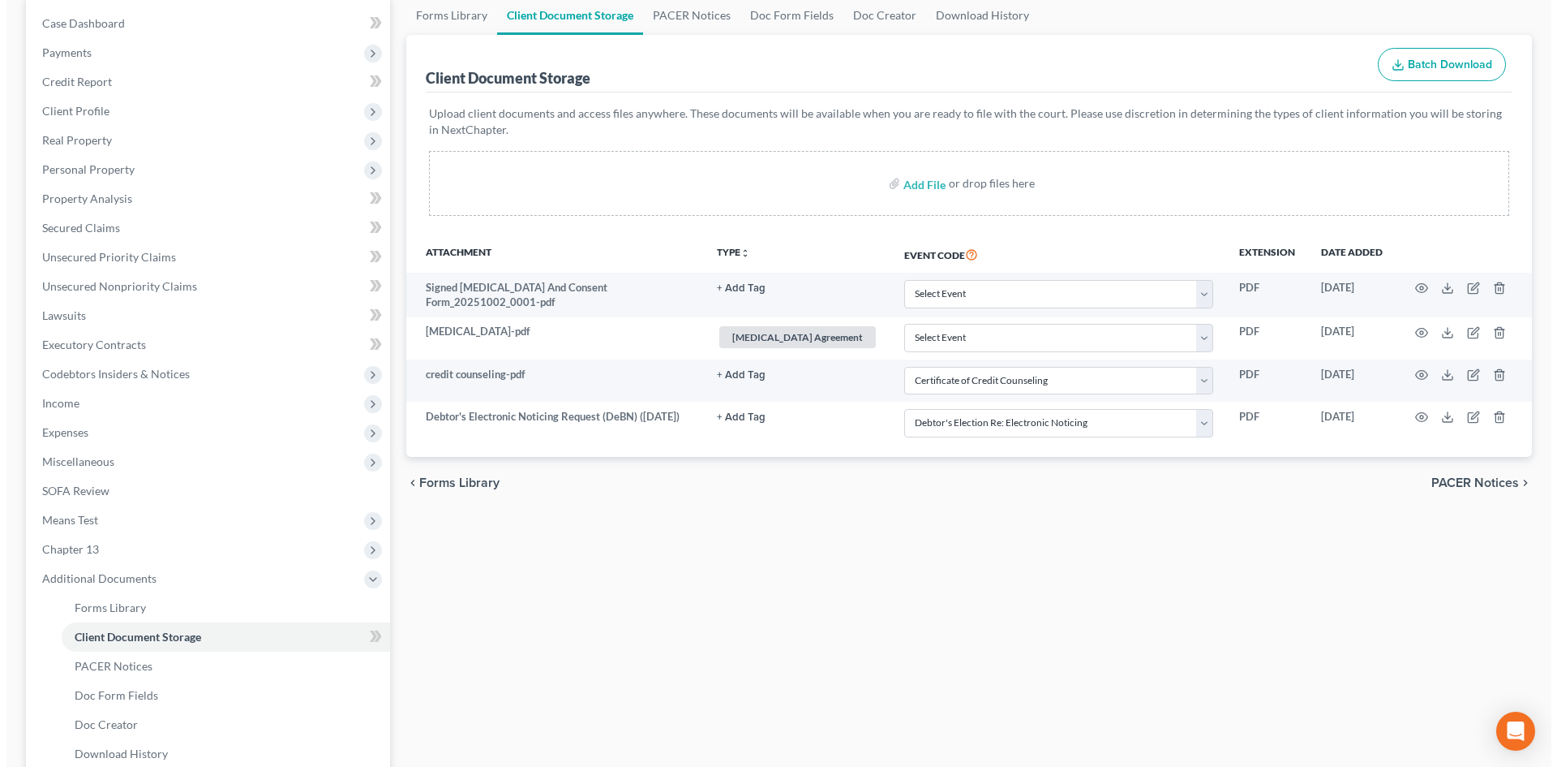
scroll to position [0, 0]
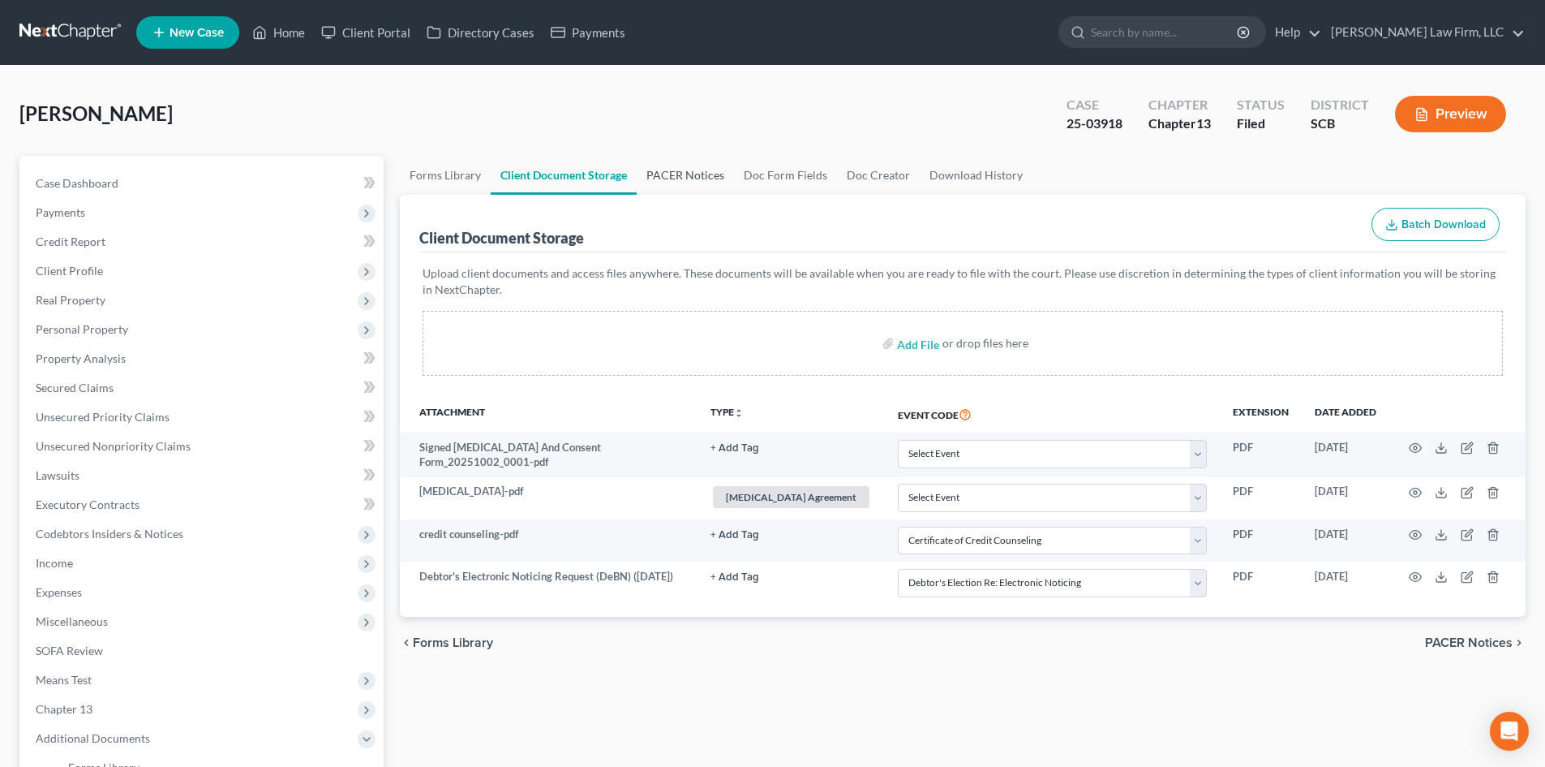
click at [694, 166] on link "PACER Notices" at bounding box center [685, 175] width 97 height 39
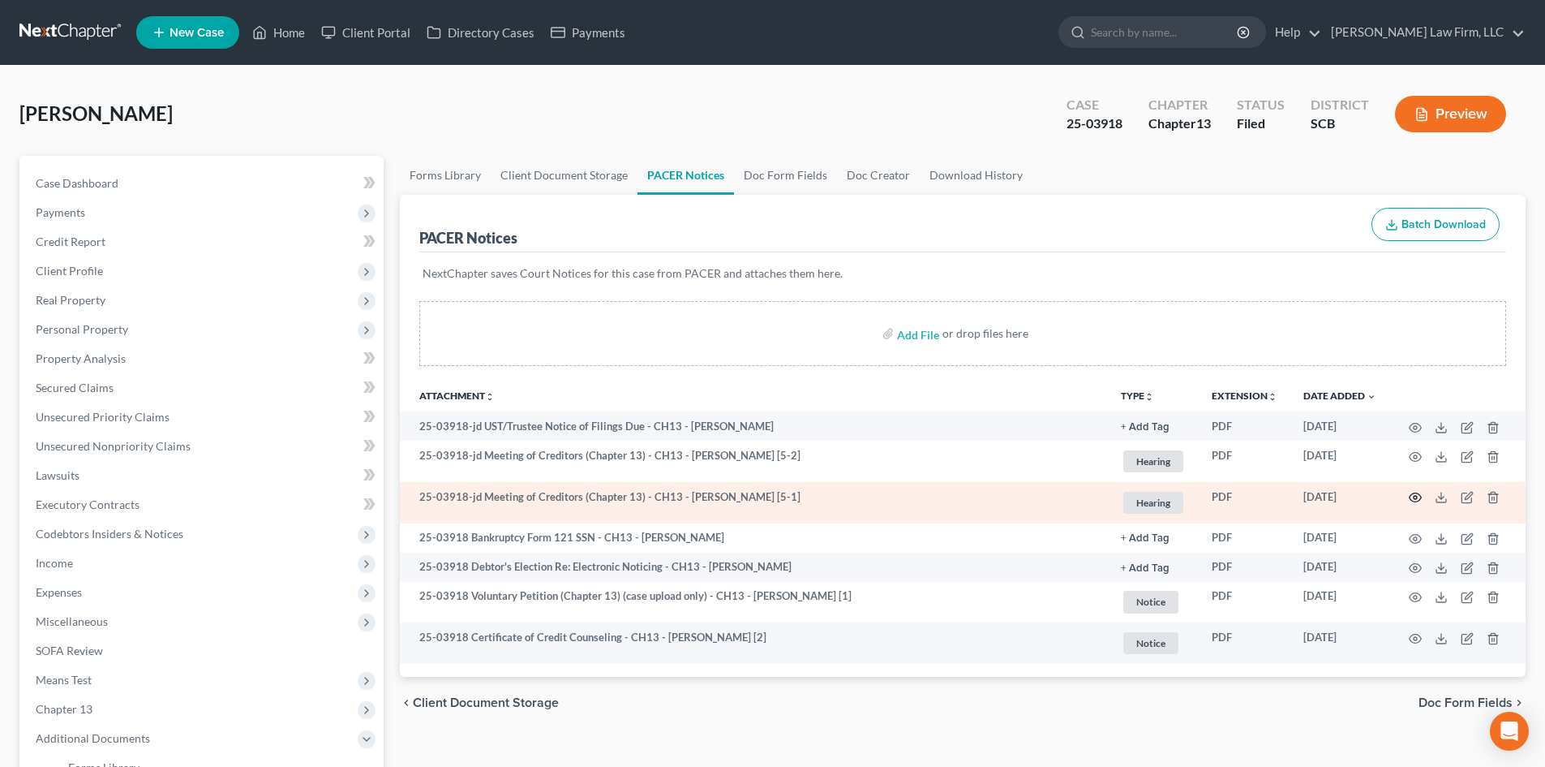
click at [1420, 496] on icon "button" at bounding box center [1415, 497] width 13 height 13
